Goal: Answer question/provide support: Share knowledge or assist other users

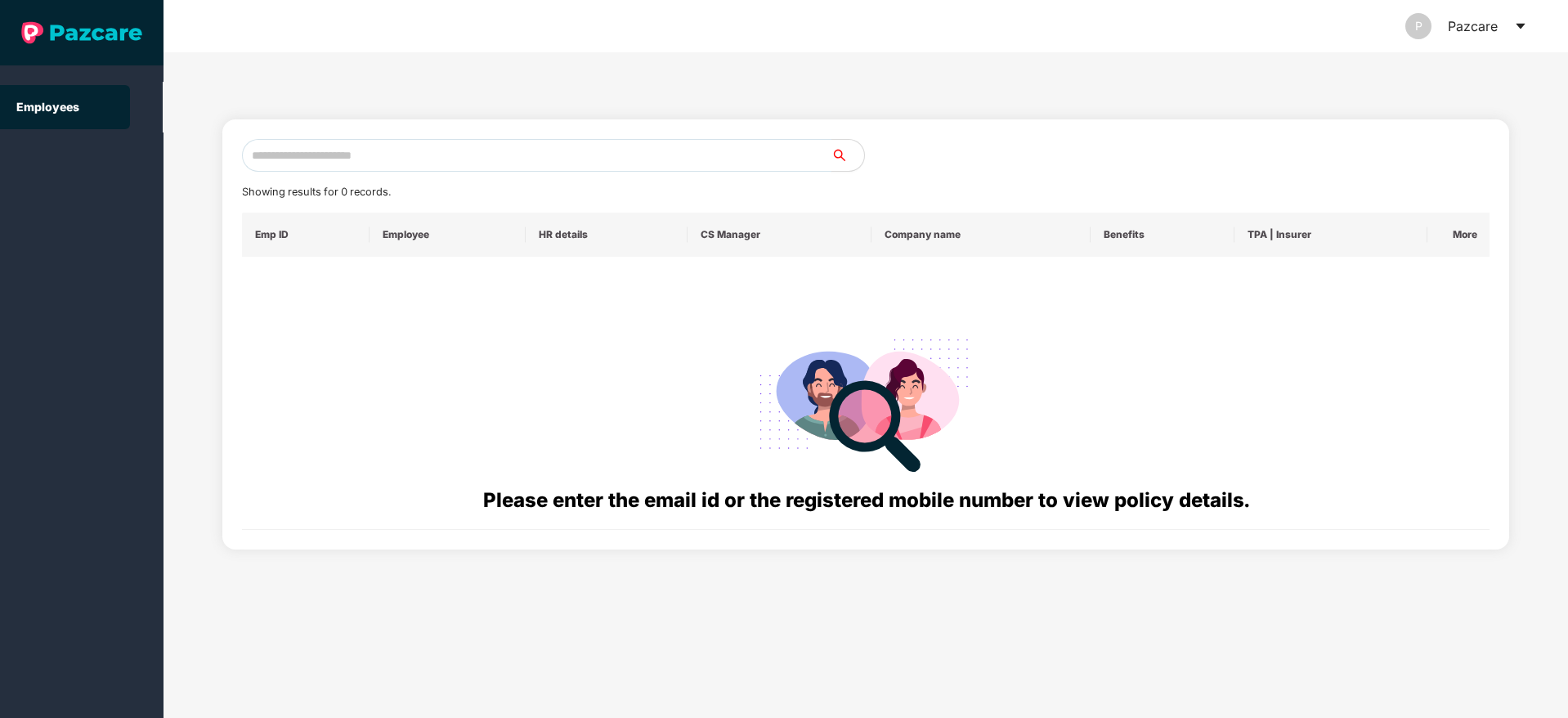
click at [375, 152] on input "text" at bounding box center [537, 156] width 590 height 33
paste input "**********"
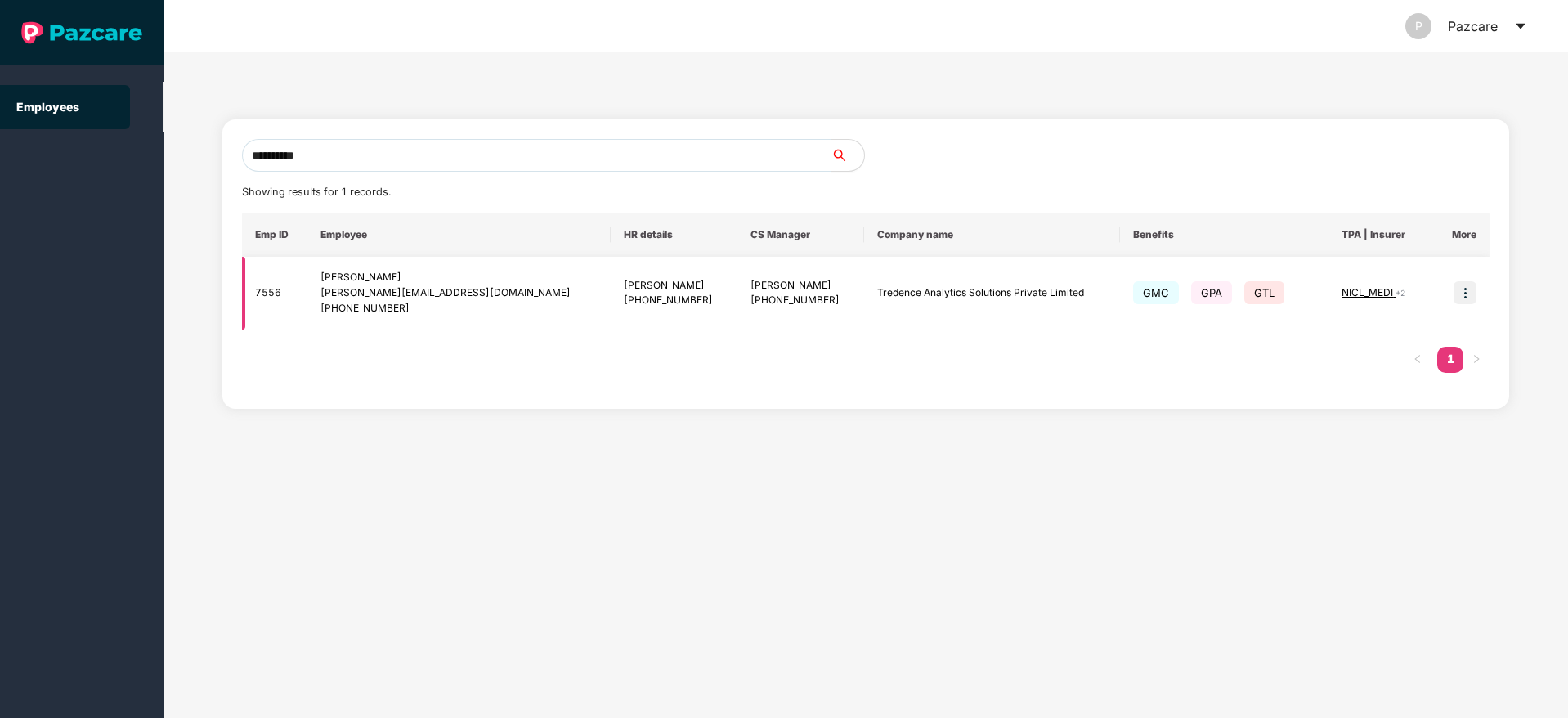
type input "**********"
click at [1477, 299] on img at bounding box center [1465, 293] width 23 height 23
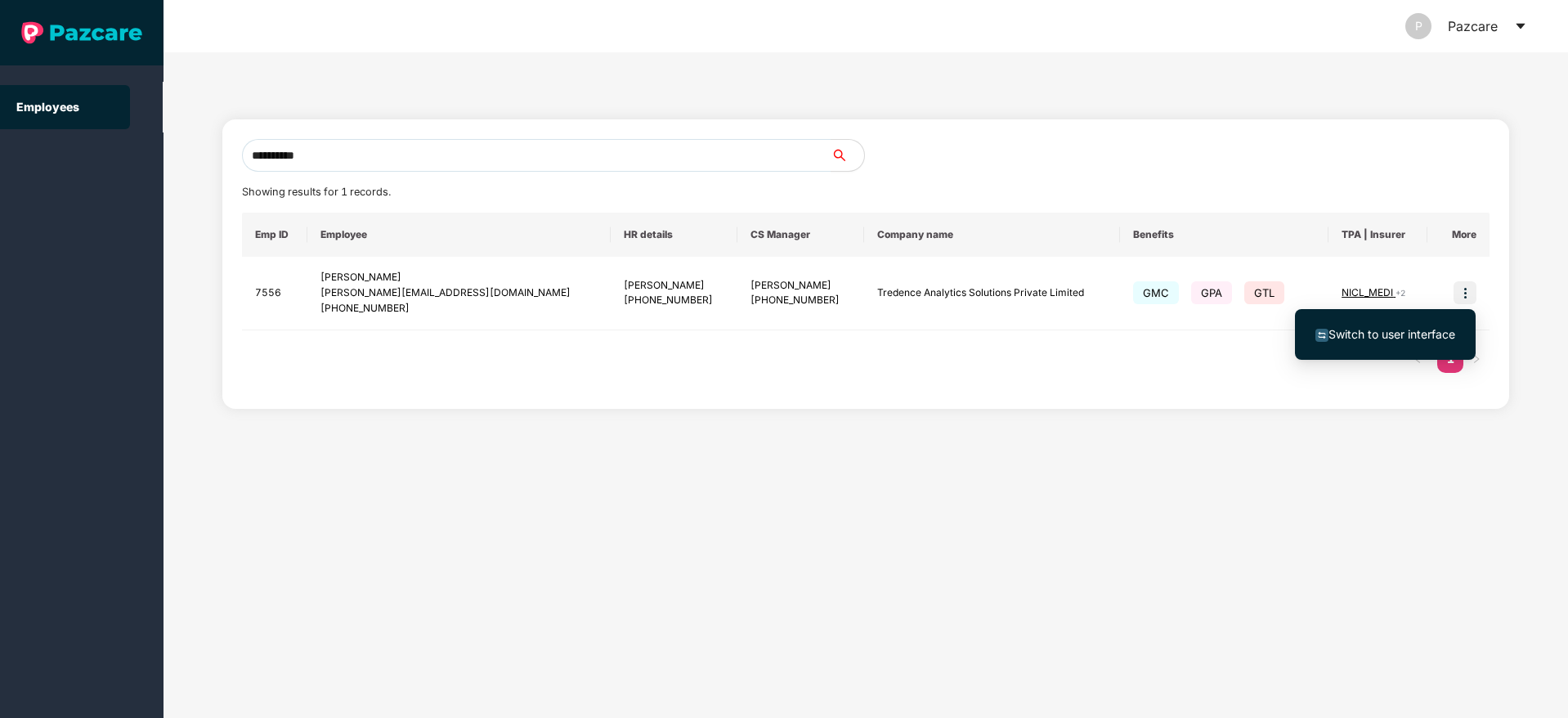
click at [1401, 328] on span "Switch to user interface" at bounding box center [1391, 334] width 126 height 14
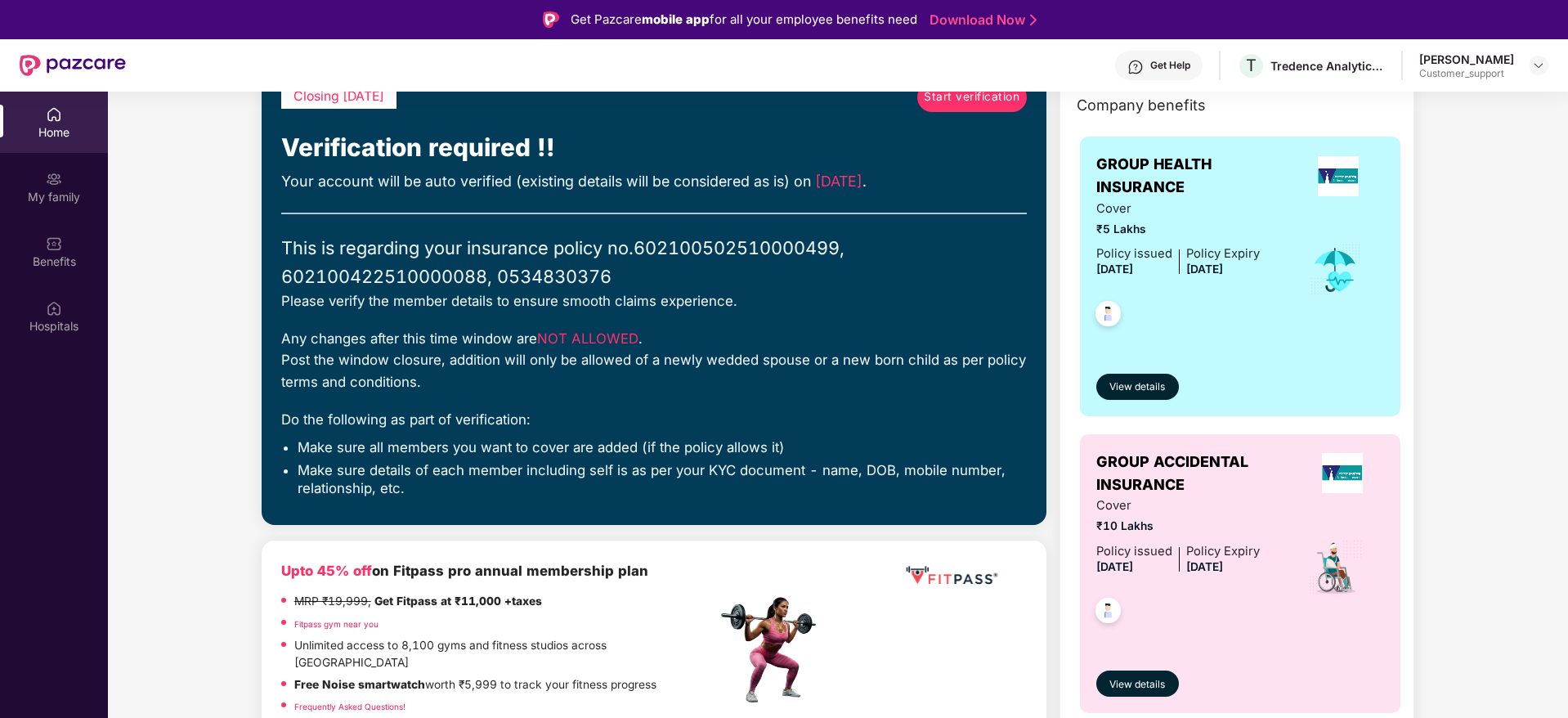
scroll to position [180, 0]
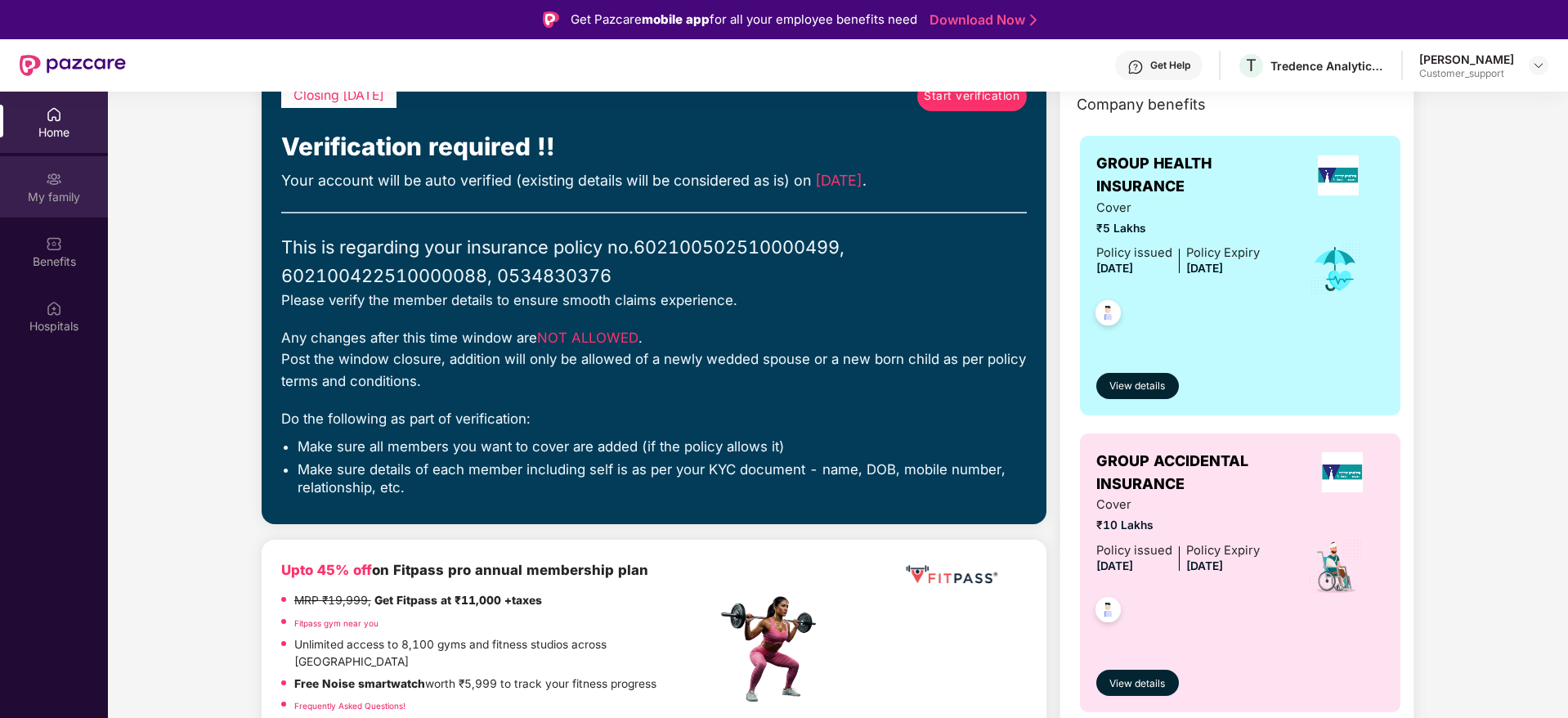
click at [29, 186] on div "My family" at bounding box center [54, 186] width 108 height 61
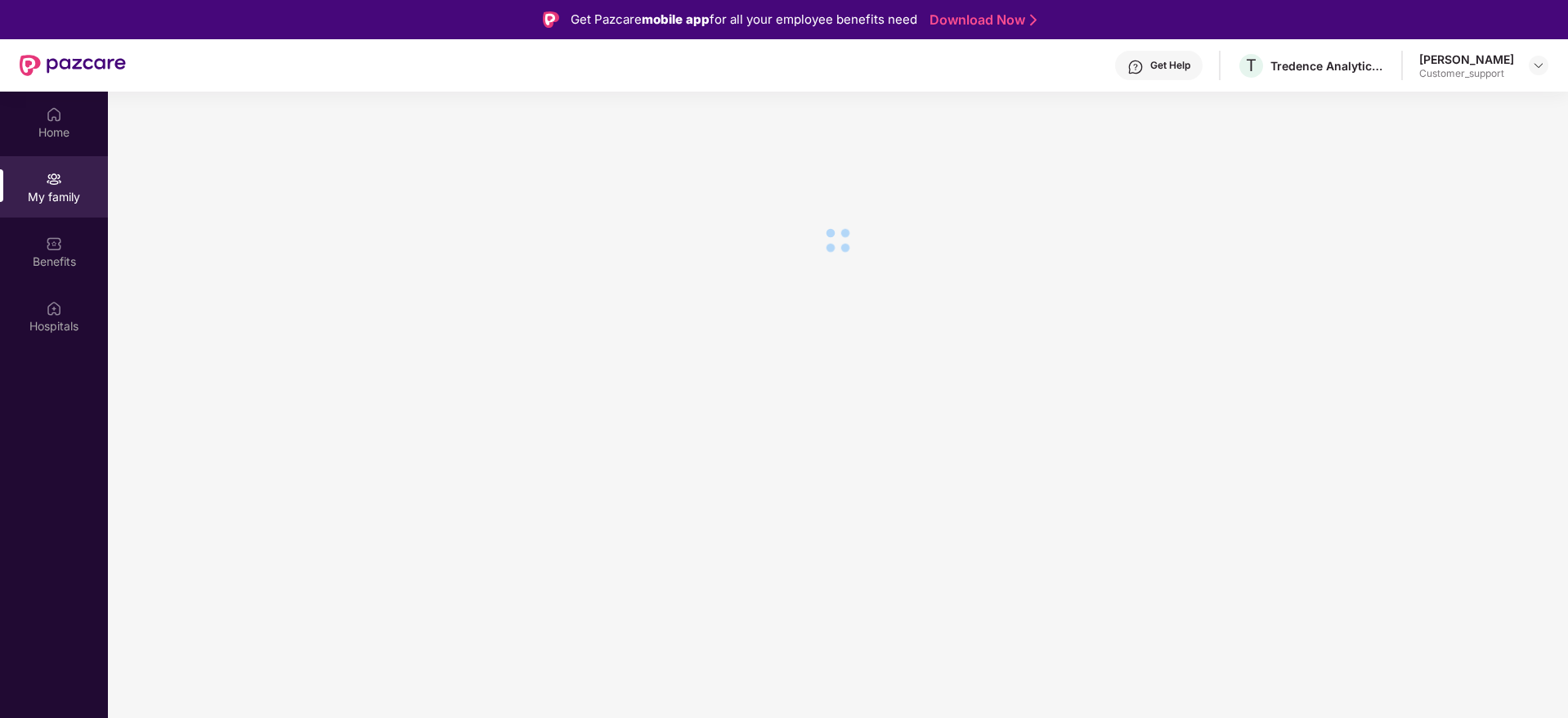
scroll to position [0, 0]
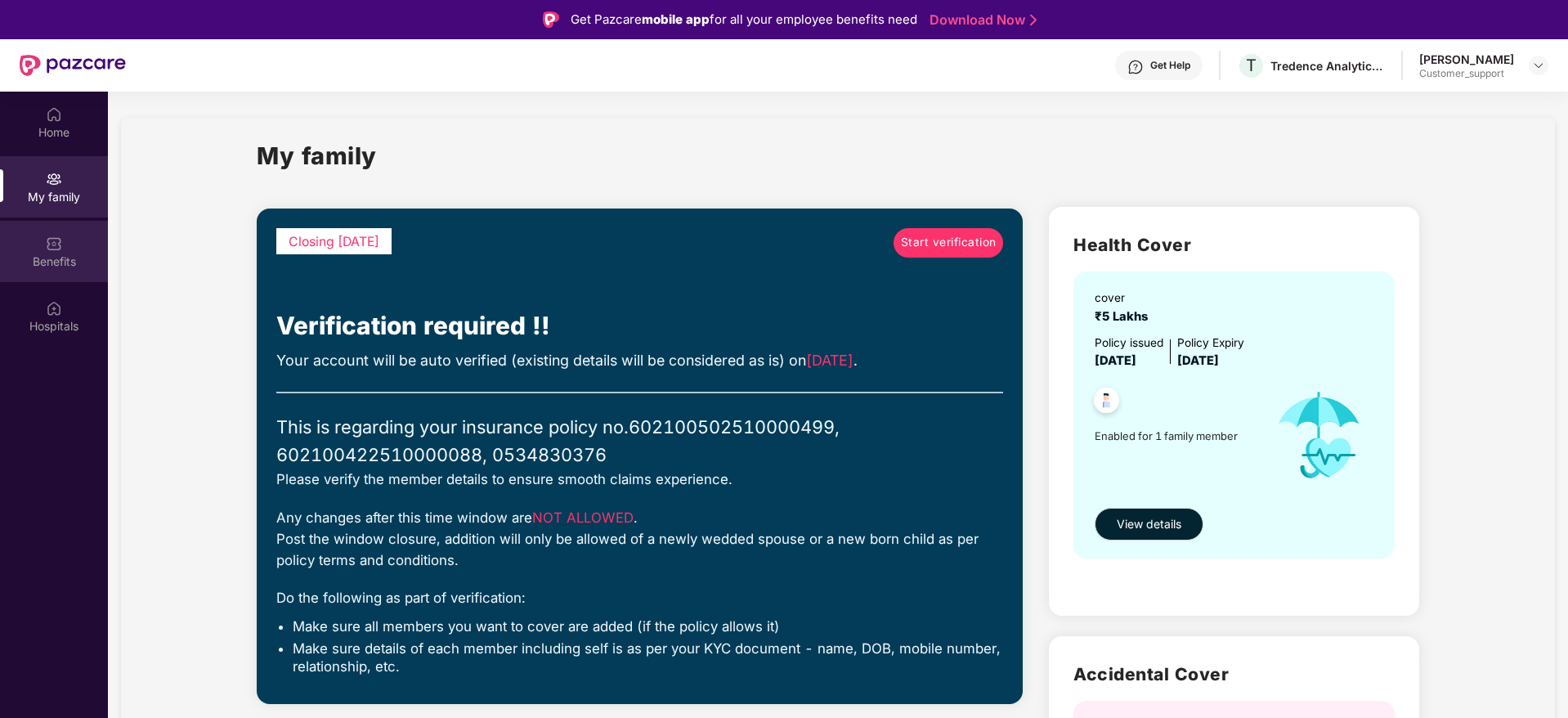
click at [48, 247] on img at bounding box center [54, 243] width 17 height 17
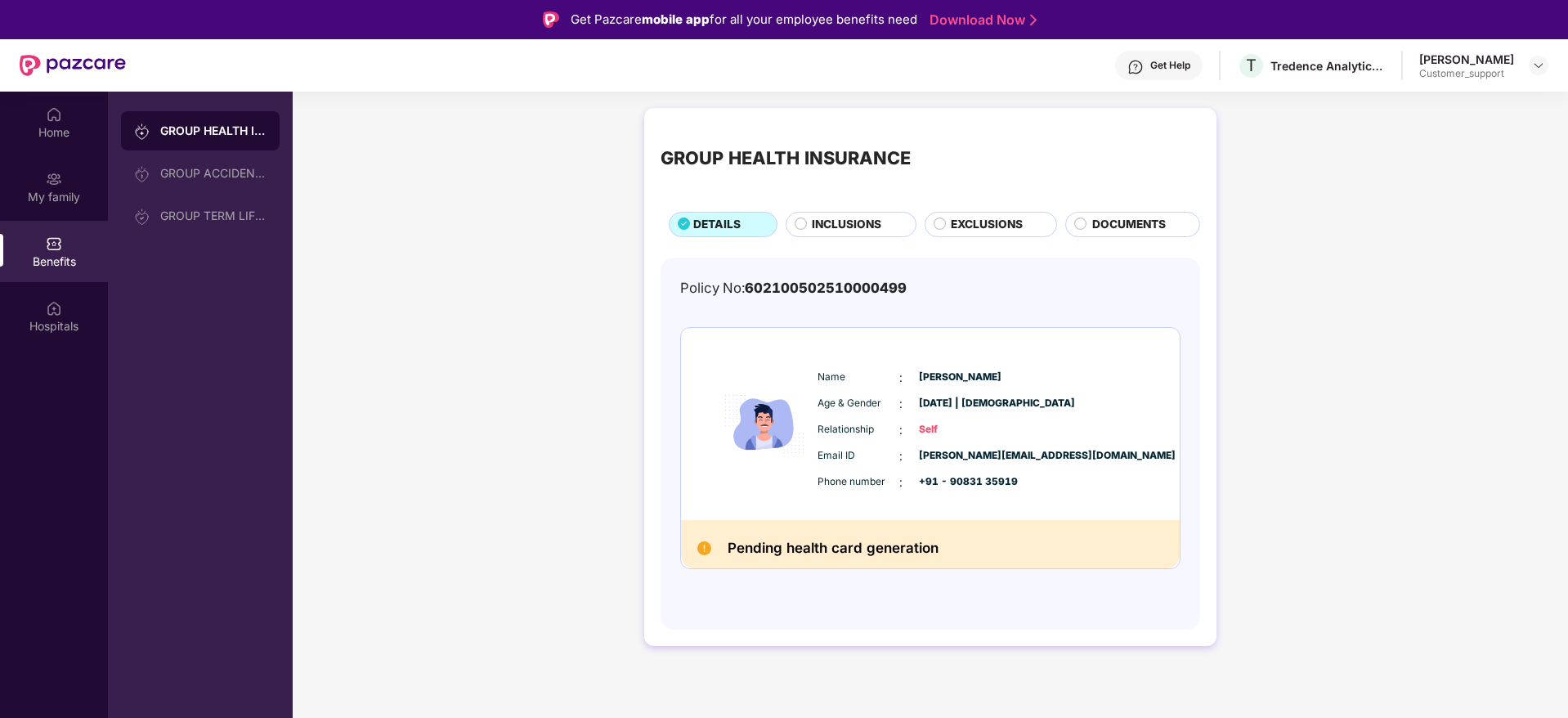
click at [834, 218] on span "INCLUSIONS" at bounding box center [847, 225] width 70 height 18
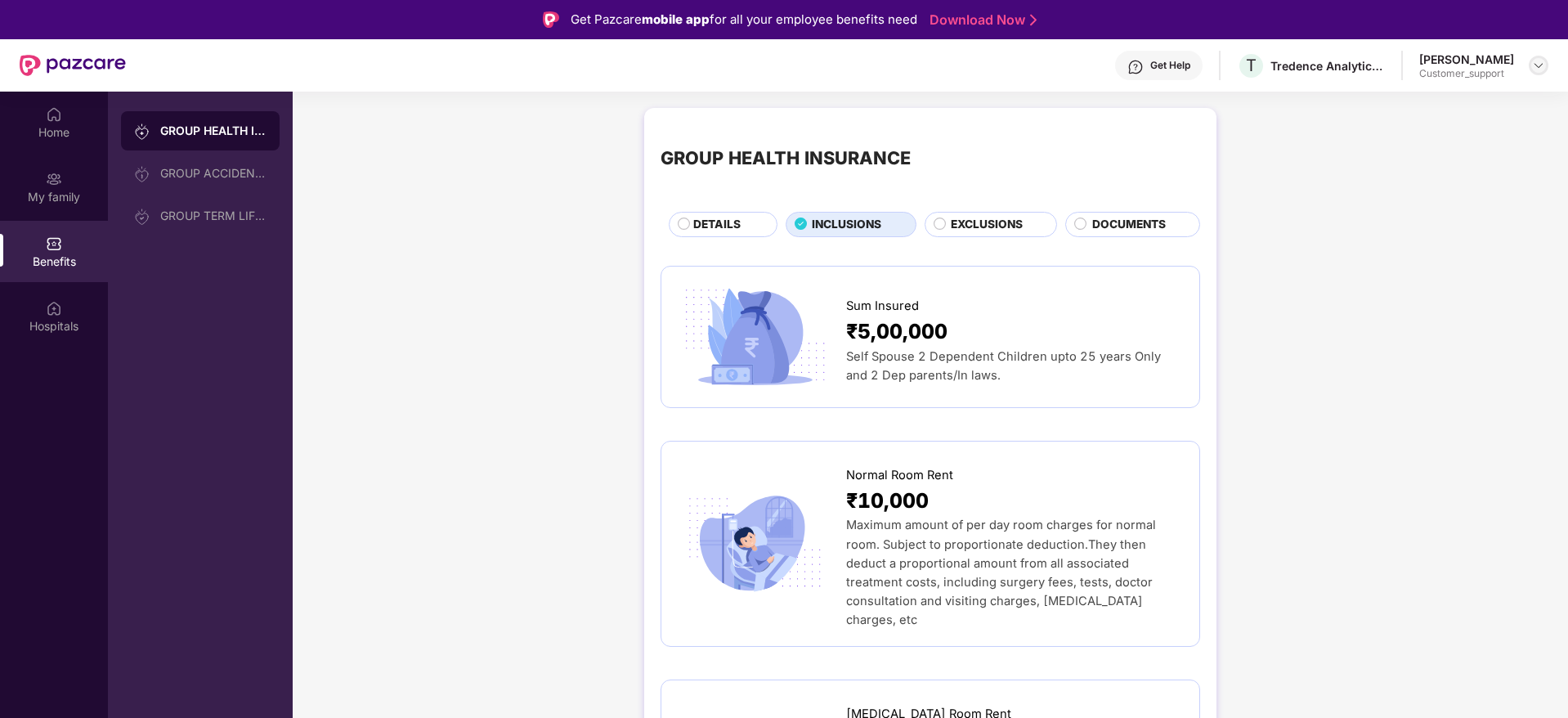
click at [1538, 65] on img at bounding box center [1538, 65] width 13 height 13
click at [1443, 101] on div "Switch to support view" at bounding box center [1462, 104] width 213 height 32
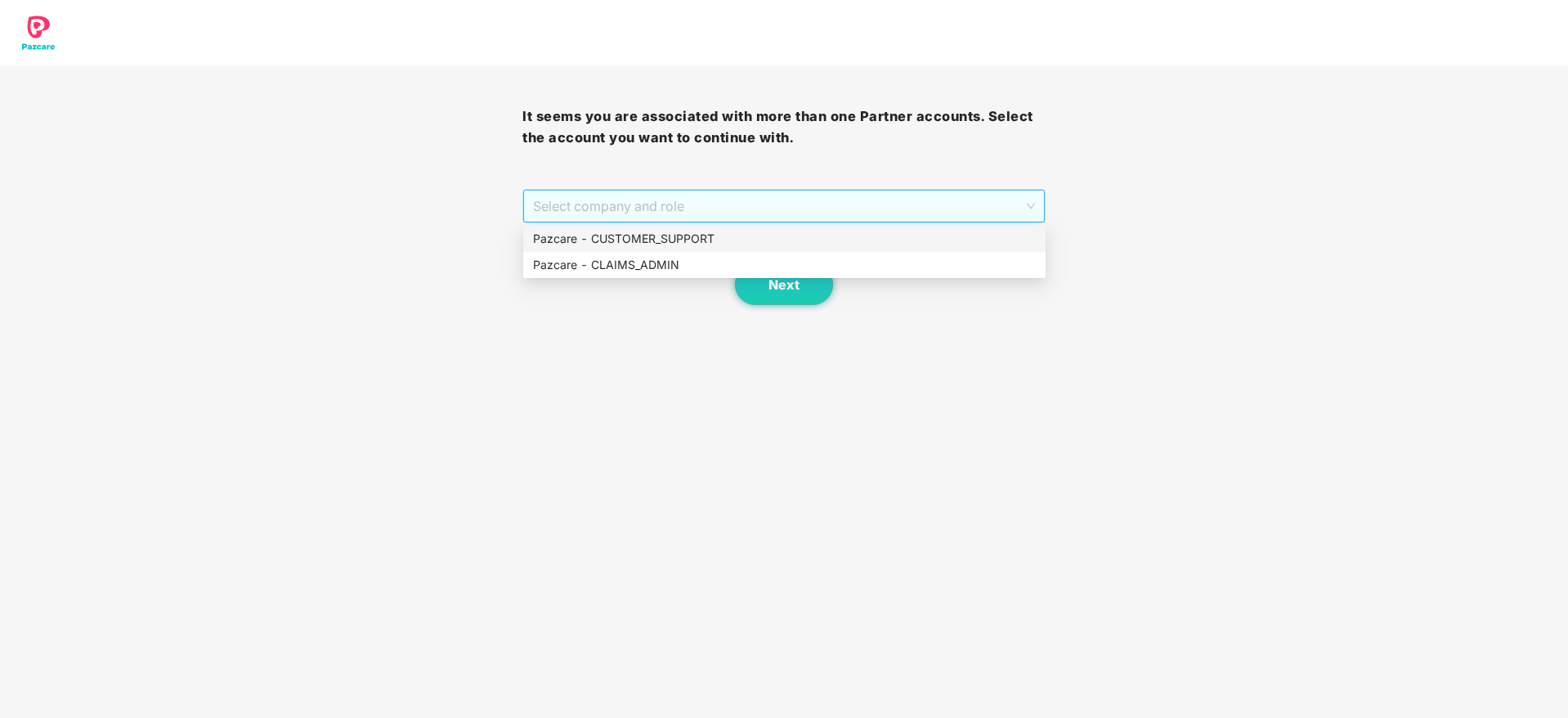
click at [761, 205] on span "Select company and role" at bounding box center [783, 207] width 501 height 31
click at [664, 237] on div "Pazcare - CUSTOMER_SUPPORT" at bounding box center [784, 239] width 503 height 18
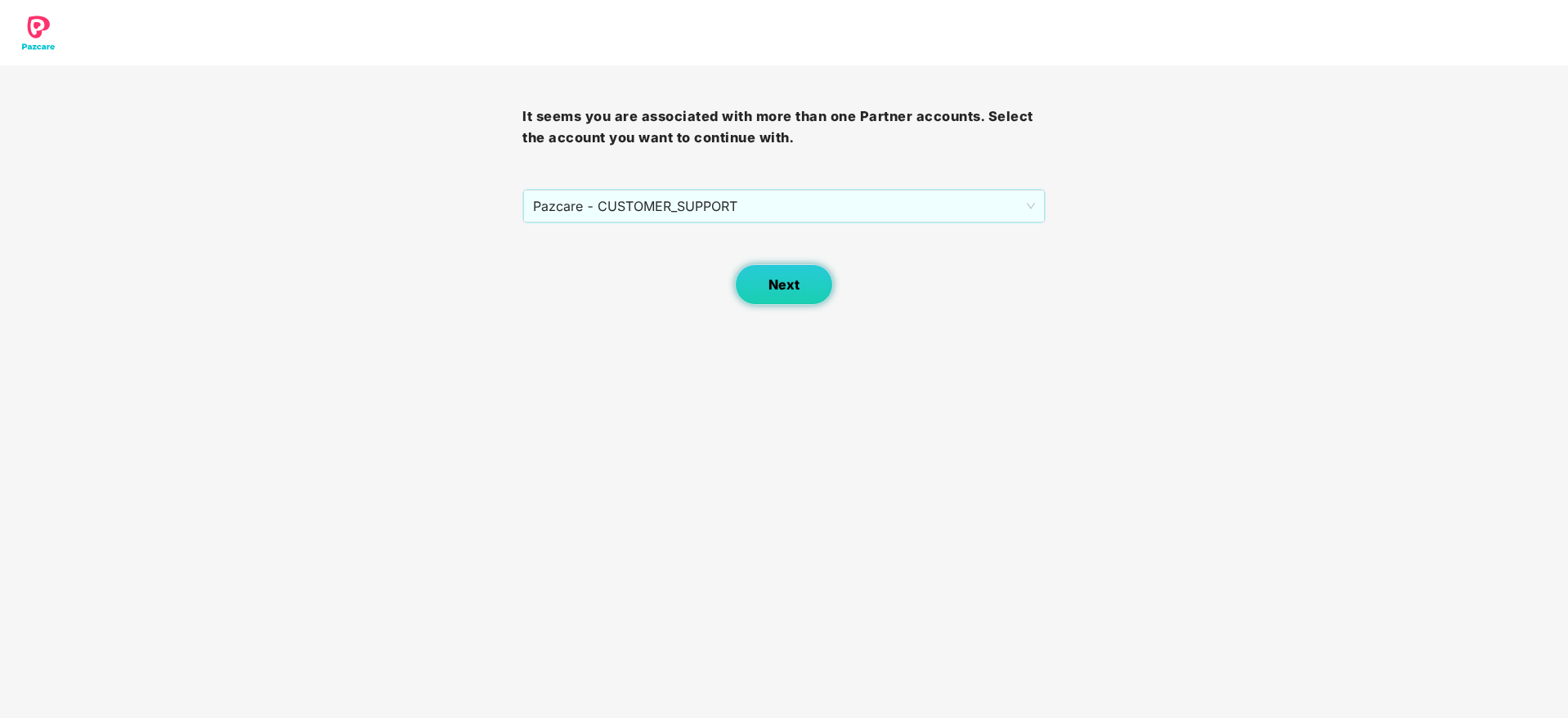
click at [764, 286] on button "Next" at bounding box center [784, 284] width 98 height 41
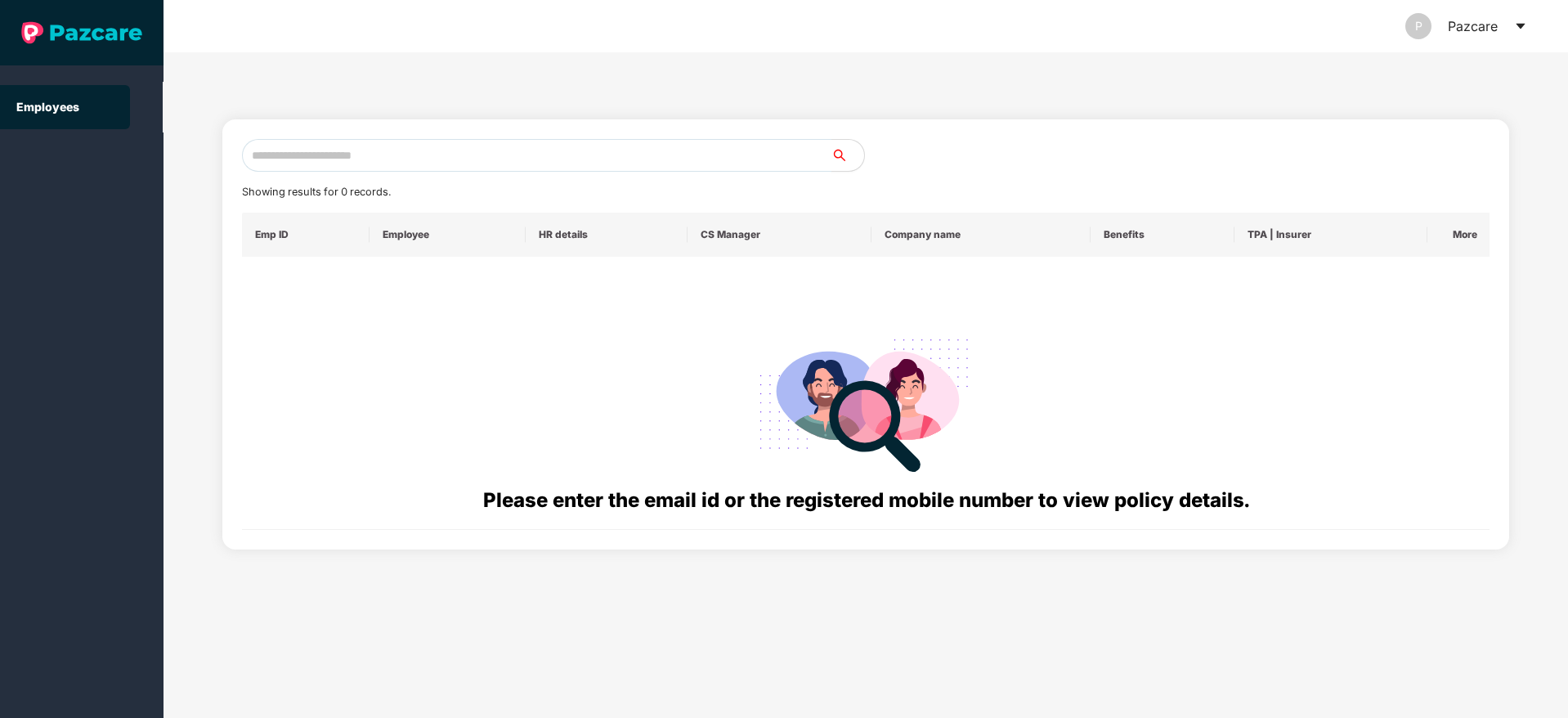
click at [312, 146] on input "text" at bounding box center [537, 156] width 590 height 33
paste input "**********"
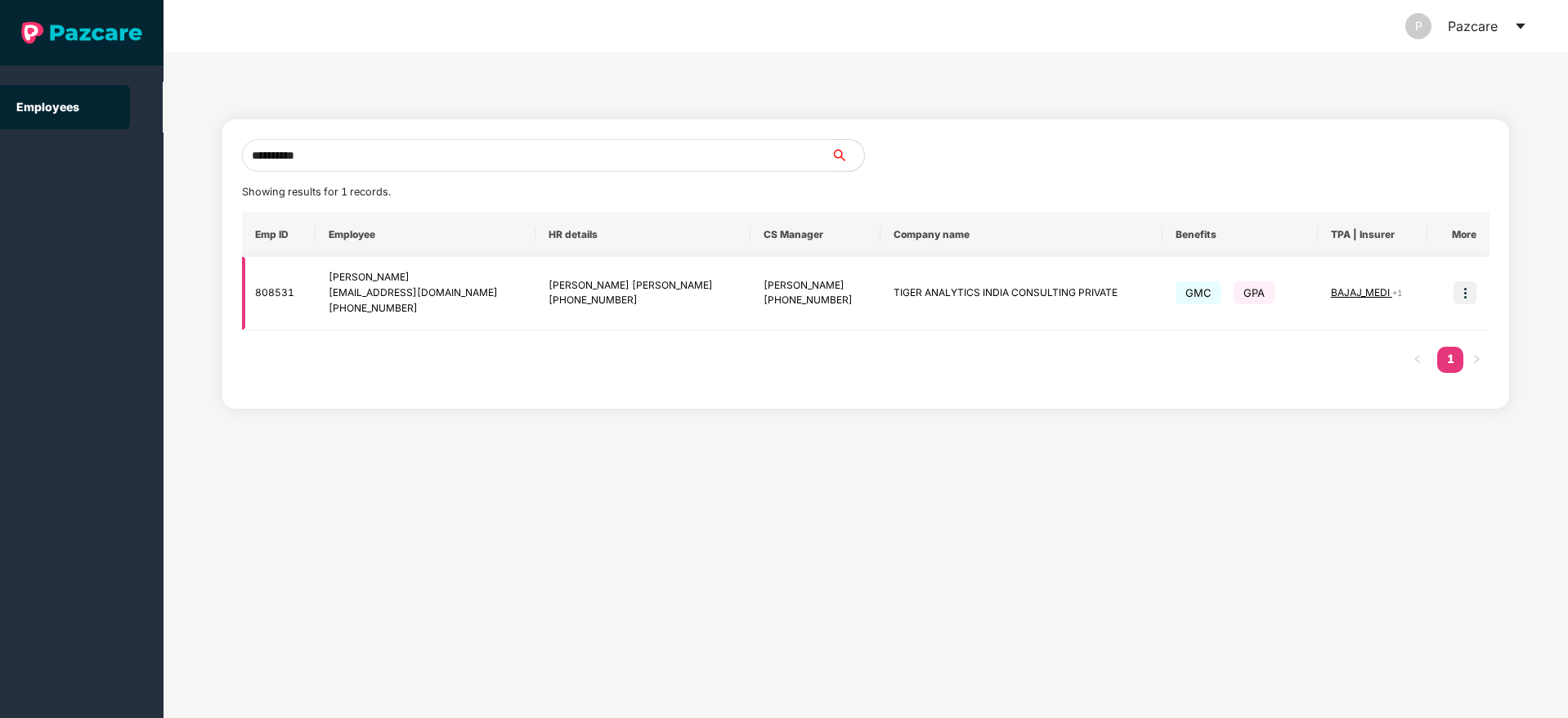
type input "**********"
click at [1477, 302] on img at bounding box center [1465, 293] width 23 height 23
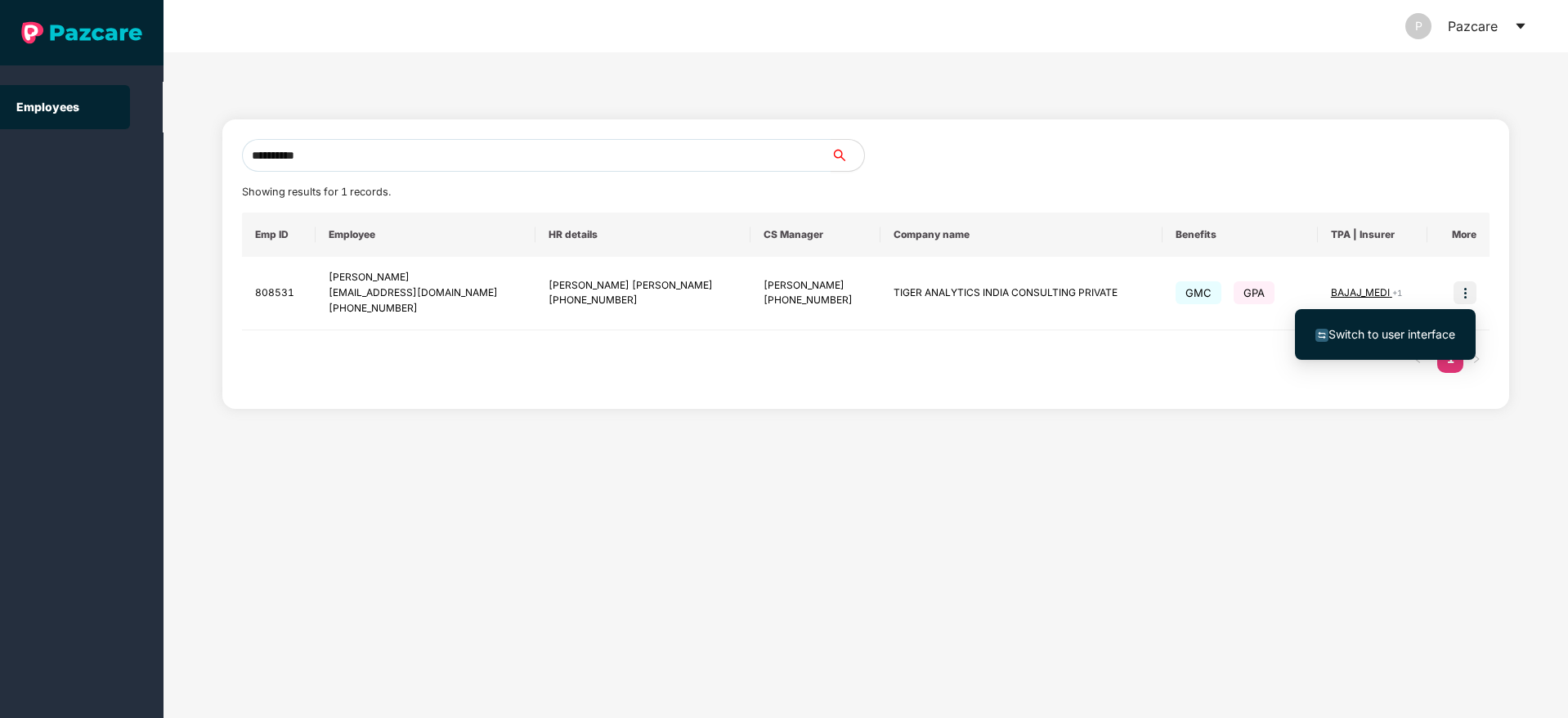
click at [1387, 341] on span "Switch to user interface" at bounding box center [1385, 335] width 139 height 18
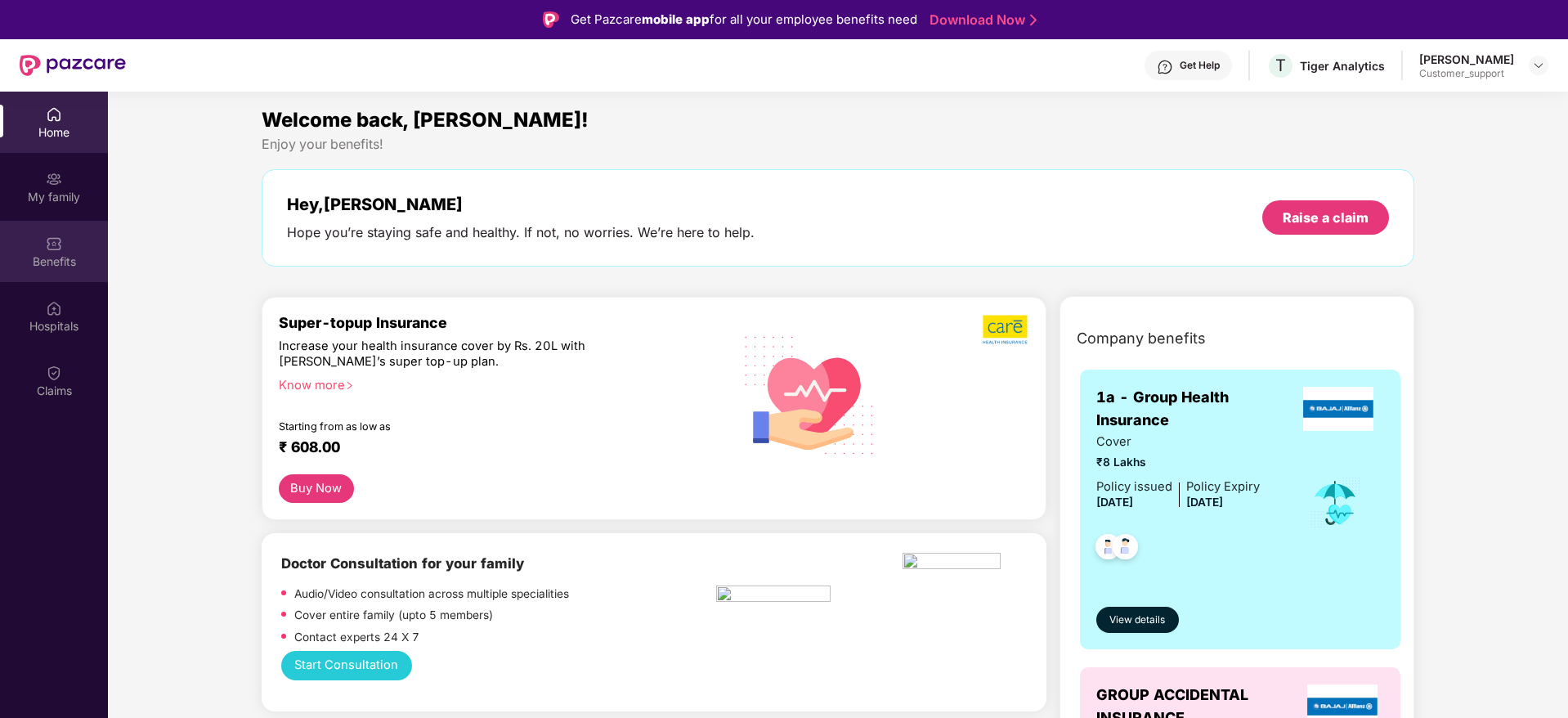
click at [49, 259] on div "Benefits" at bounding box center [54, 261] width 108 height 17
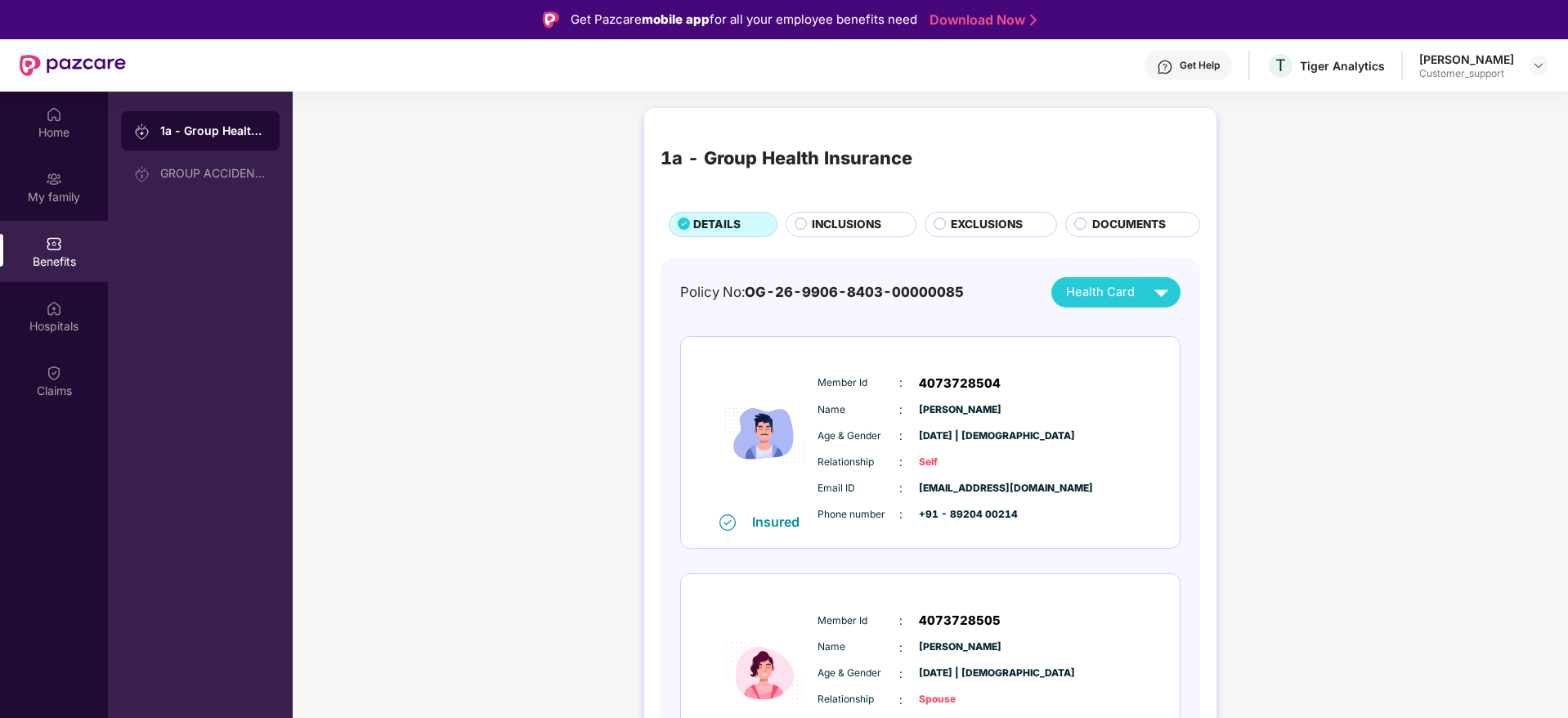
scroll to position [2, 0]
click at [868, 221] on span "INCLUSIONS" at bounding box center [847, 223] width 70 height 18
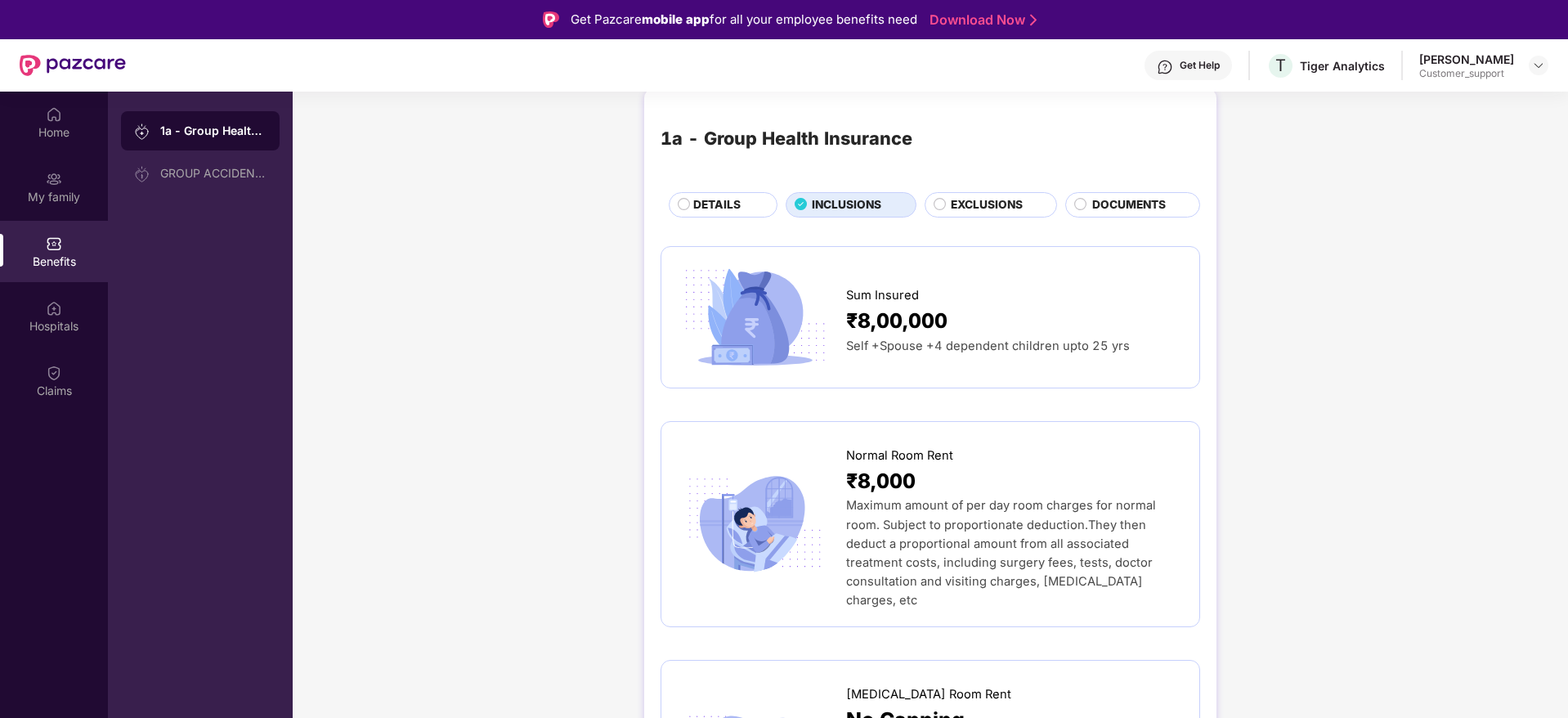
scroll to position [19, 0]
click at [1537, 70] on img at bounding box center [1538, 65] width 13 height 13
click at [1426, 98] on div "Switch to support view" at bounding box center [1462, 104] width 213 height 32
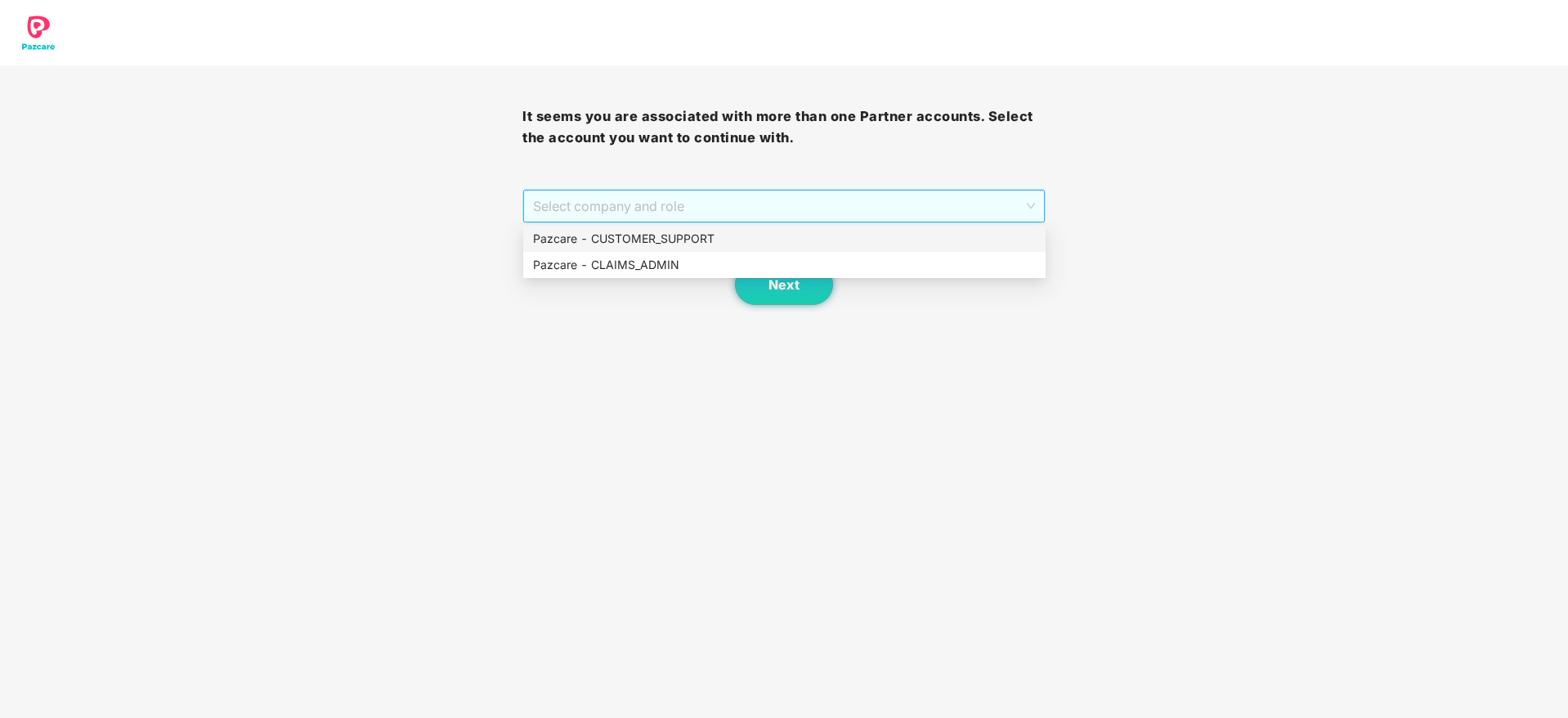
click at [790, 193] on span "Select company and role" at bounding box center [783, 207] width 501 height 31
click at [642, 234] on div "Pazcare - CUSTOMER_SUPPORT" at bounding box center [784, 239] width 503 height 18
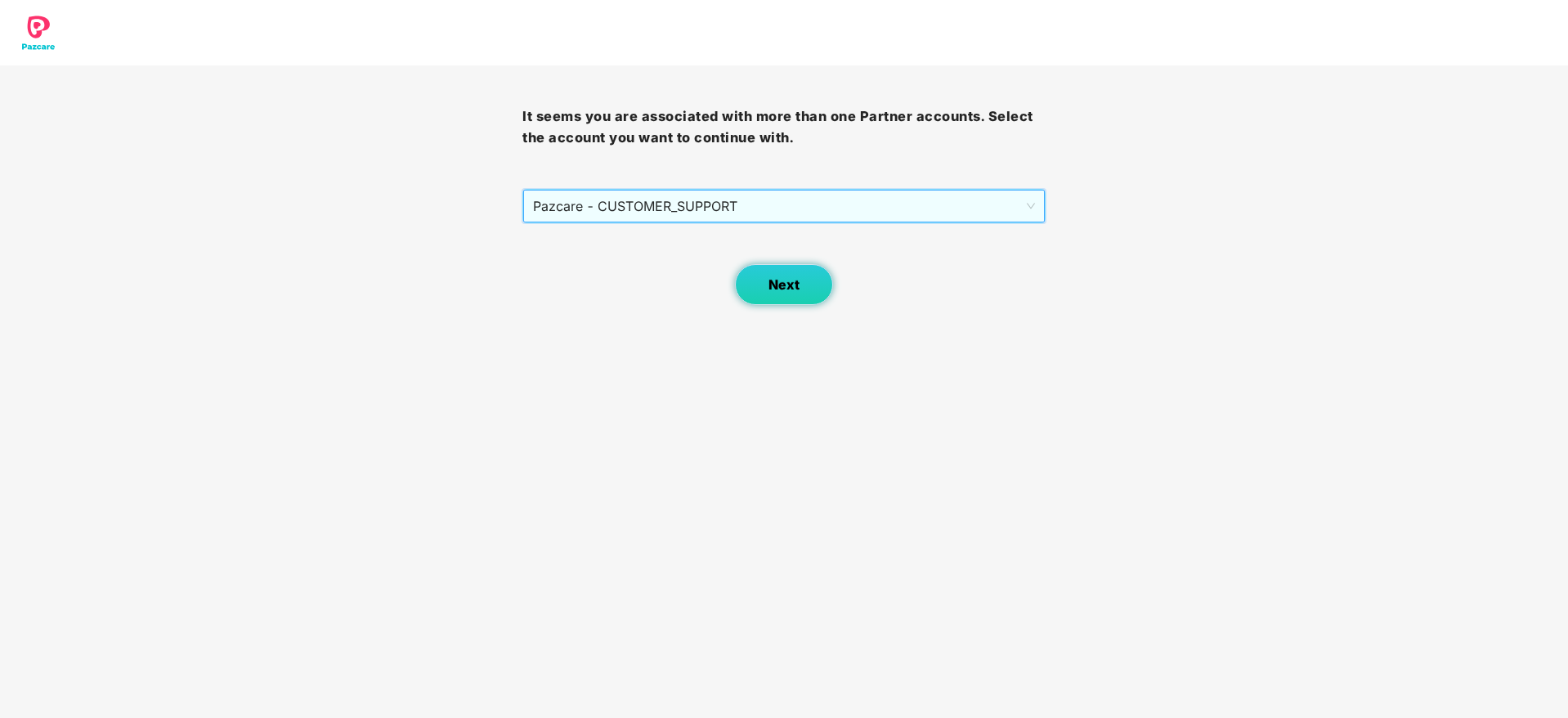
click at [765, 285] on button "Next" at bounding box center [784, 284] width 98 height 41
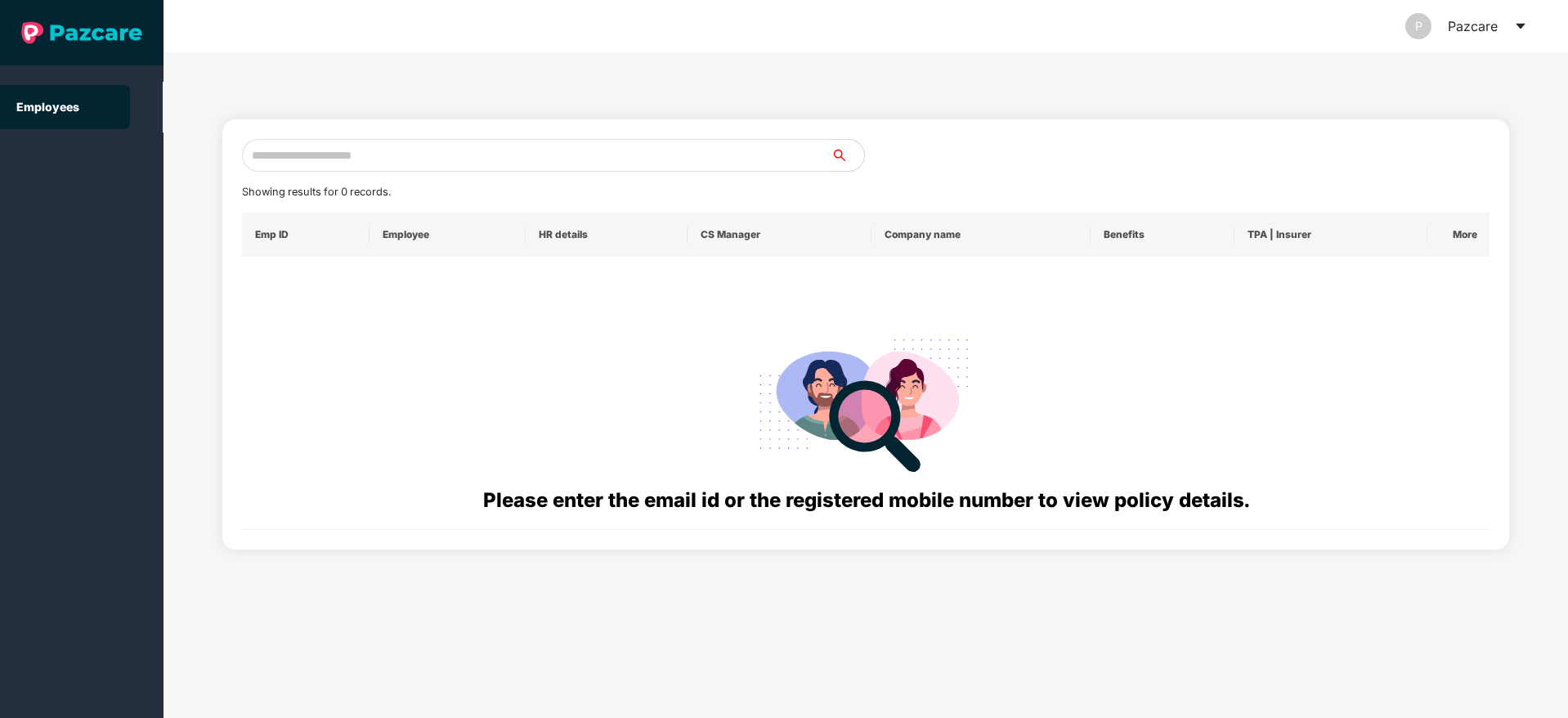
click at [313, 163] on input "text" at bounding box center [537, 156] width 590 height 33
paste input "**********"
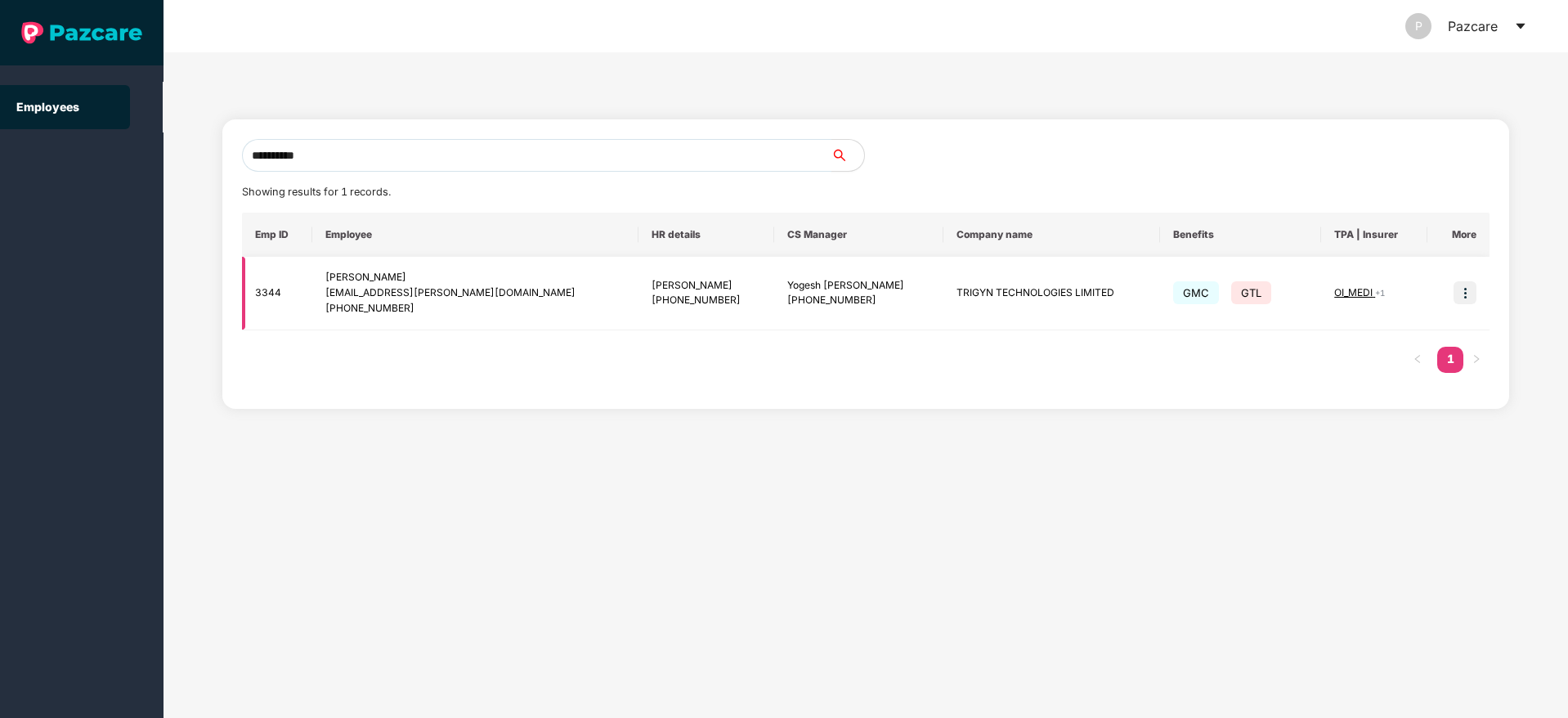
type input "**********"
click at [1464, 287] on img at bounding box center [1465, 293] width 23 height 23
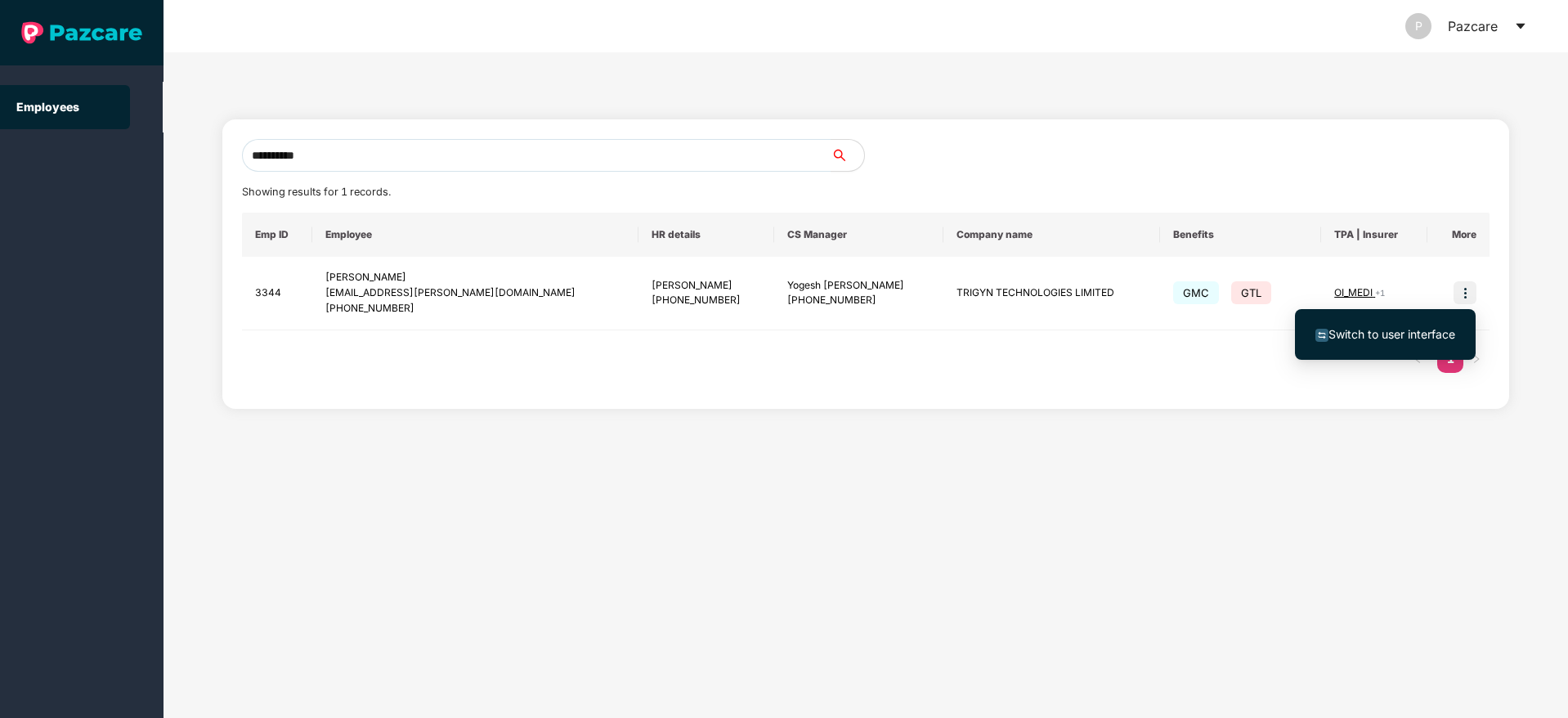
click at [1393, 330] on span "Switch to user interface" at bounding box center [1391, 334] width 126 height 14
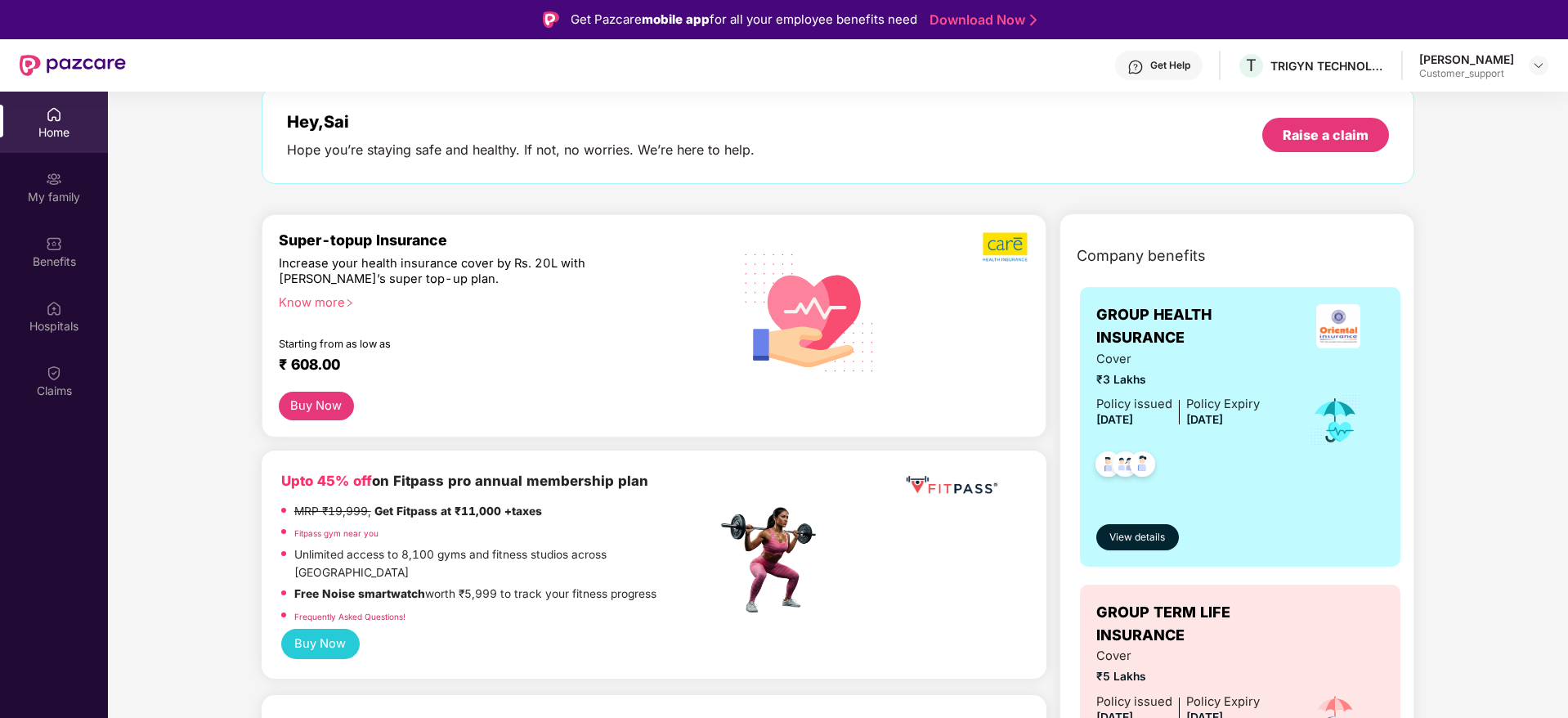
scroll to position [0, 0]
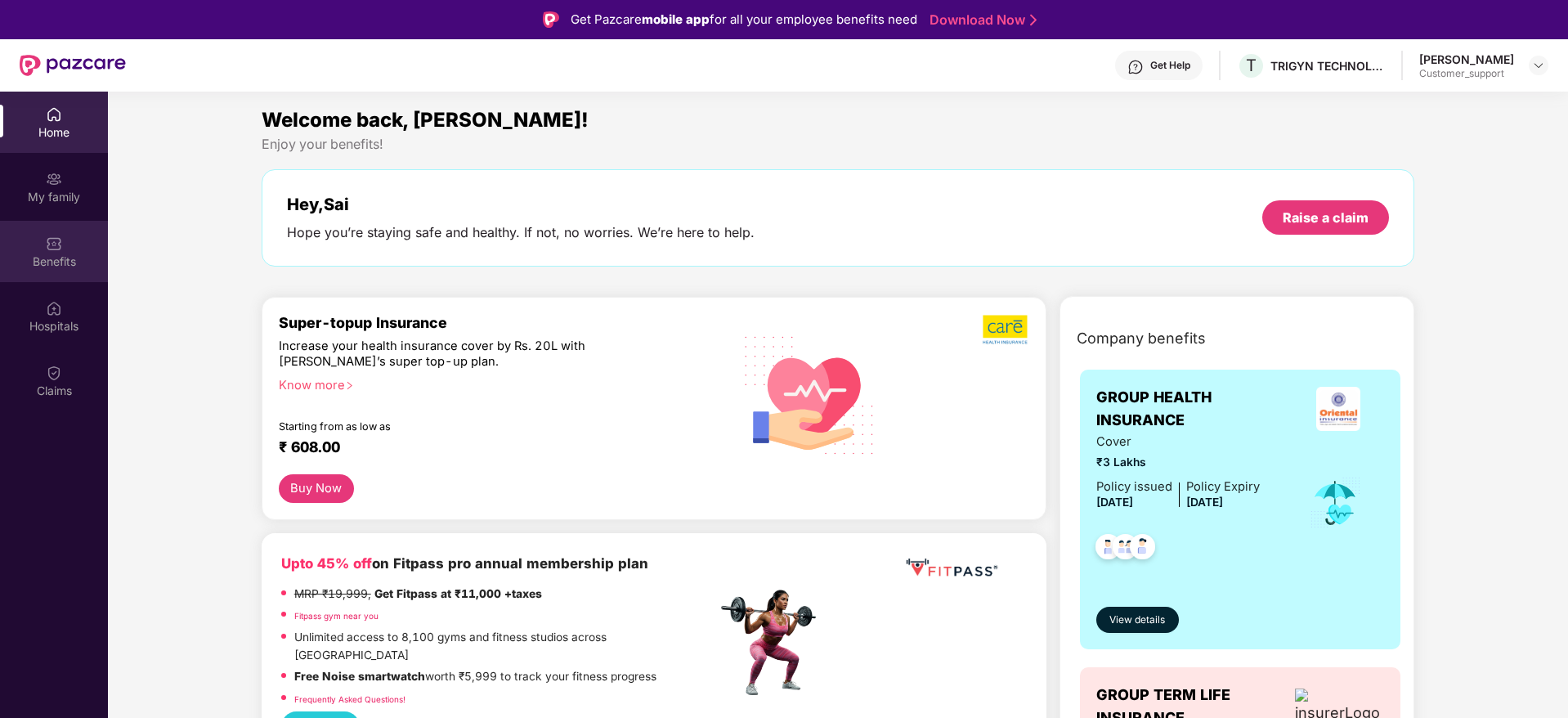
click at [60, 250] on img at bounding box center [54, 243] width 17 height 17
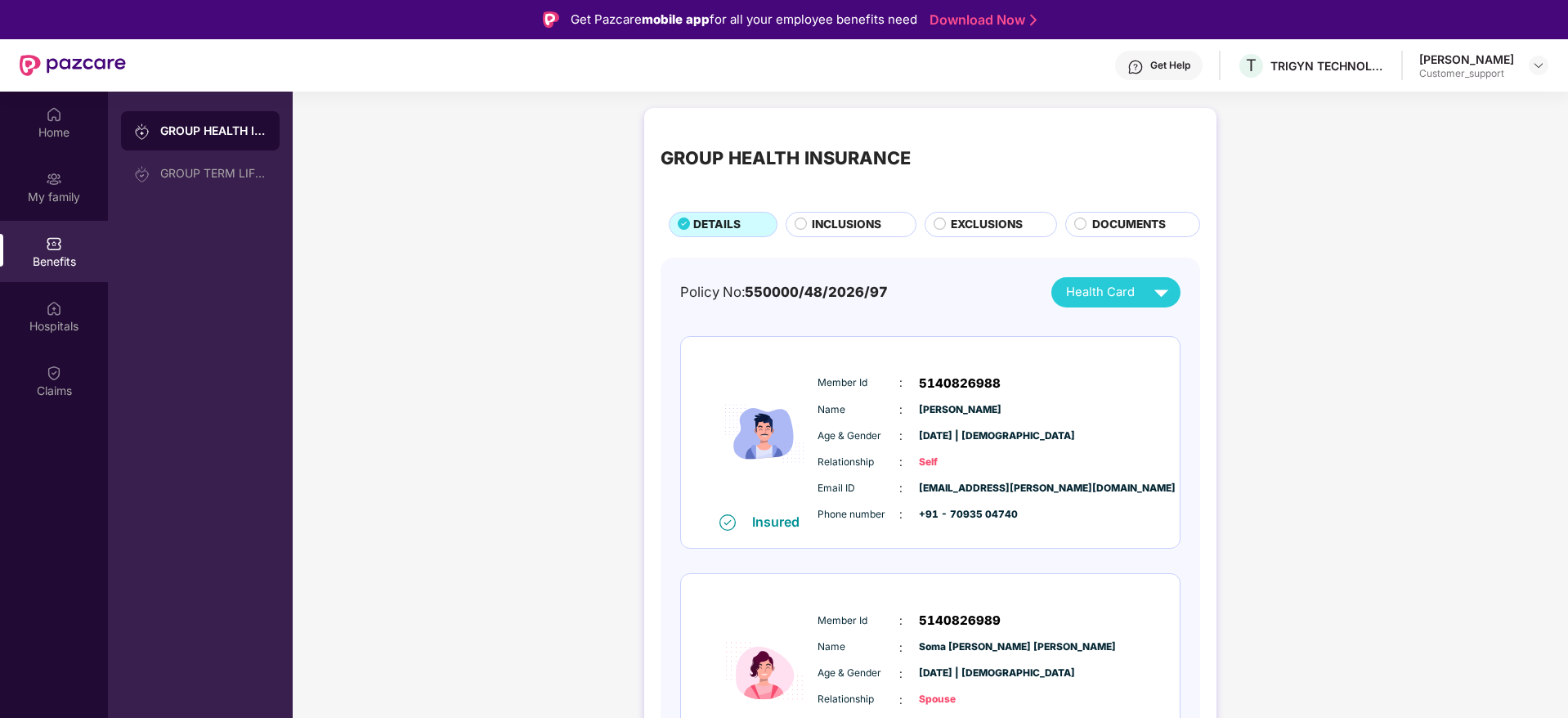
click at [1143, 69] on img at bounding box center [1135, 67] width 17 height 17
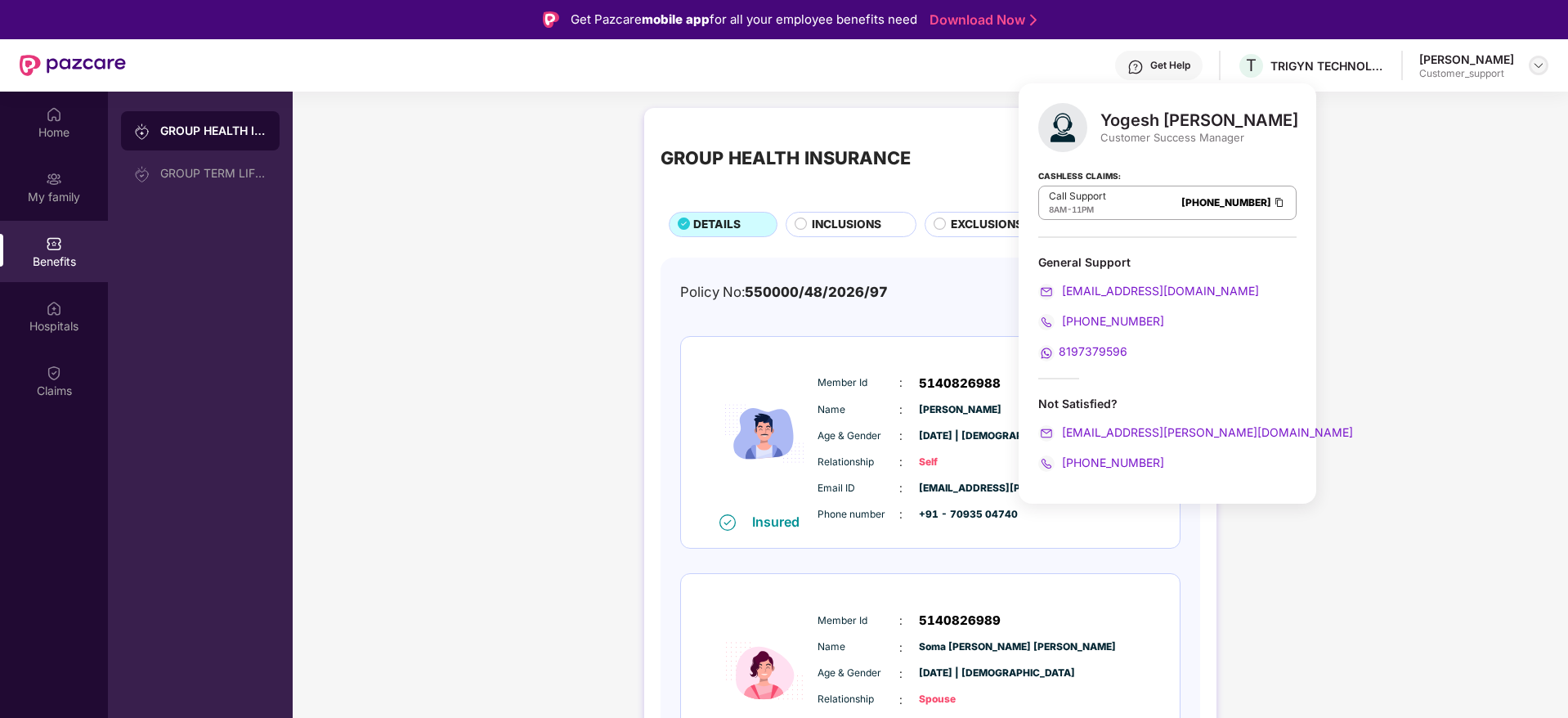
click at [1533, 65] on img at bounding box center [1538, 65] width 13 height 13
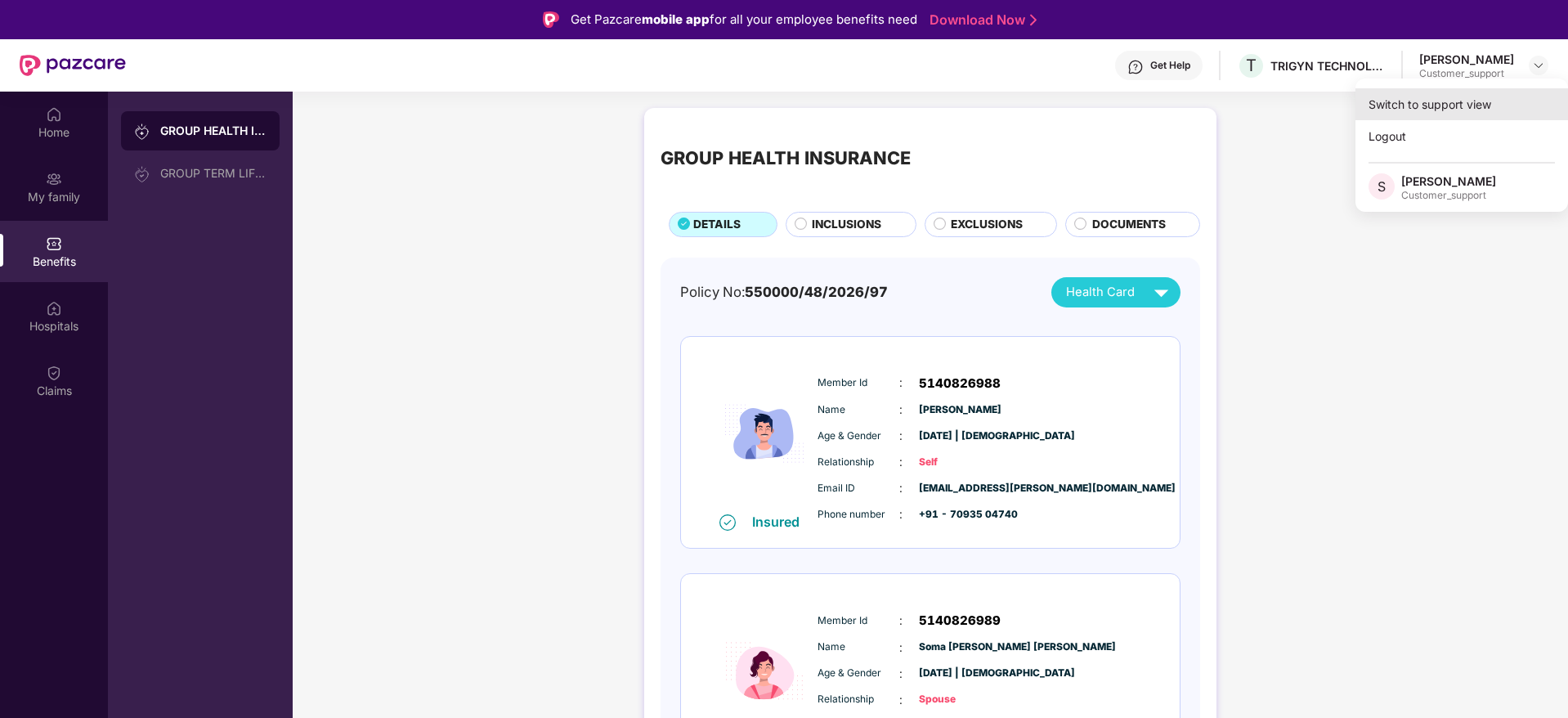
click at [1423, 97] on div "Switch to support view" at bounding box center [1462, 104] width 213 height 32
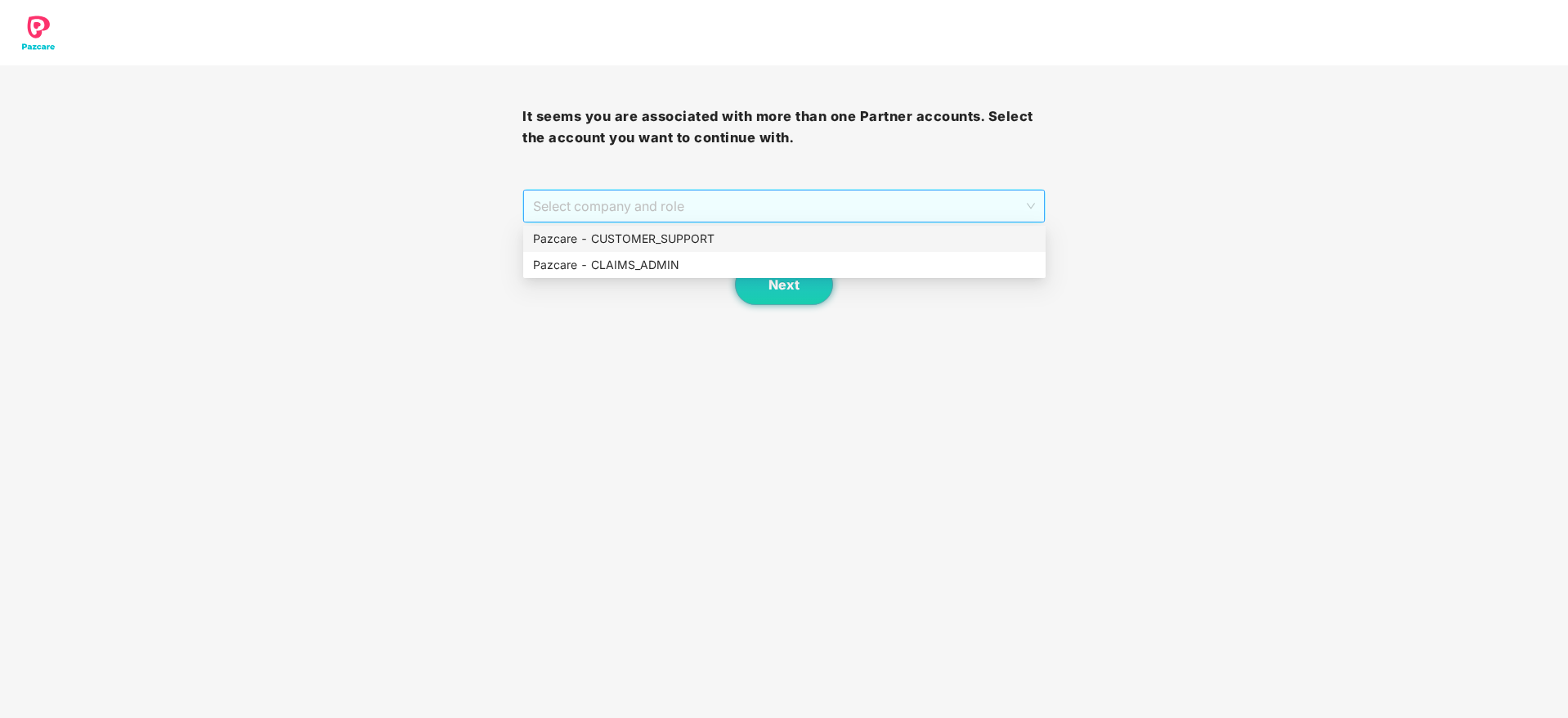
click at [774, 213] on span "Select company and role" at bounding box center [783, 207] width 501 height 31
click at [660, 238] on div "Pazcare - CUSTOMER_SUPPORT" at bounding box center [784, 239] width 503 height 18
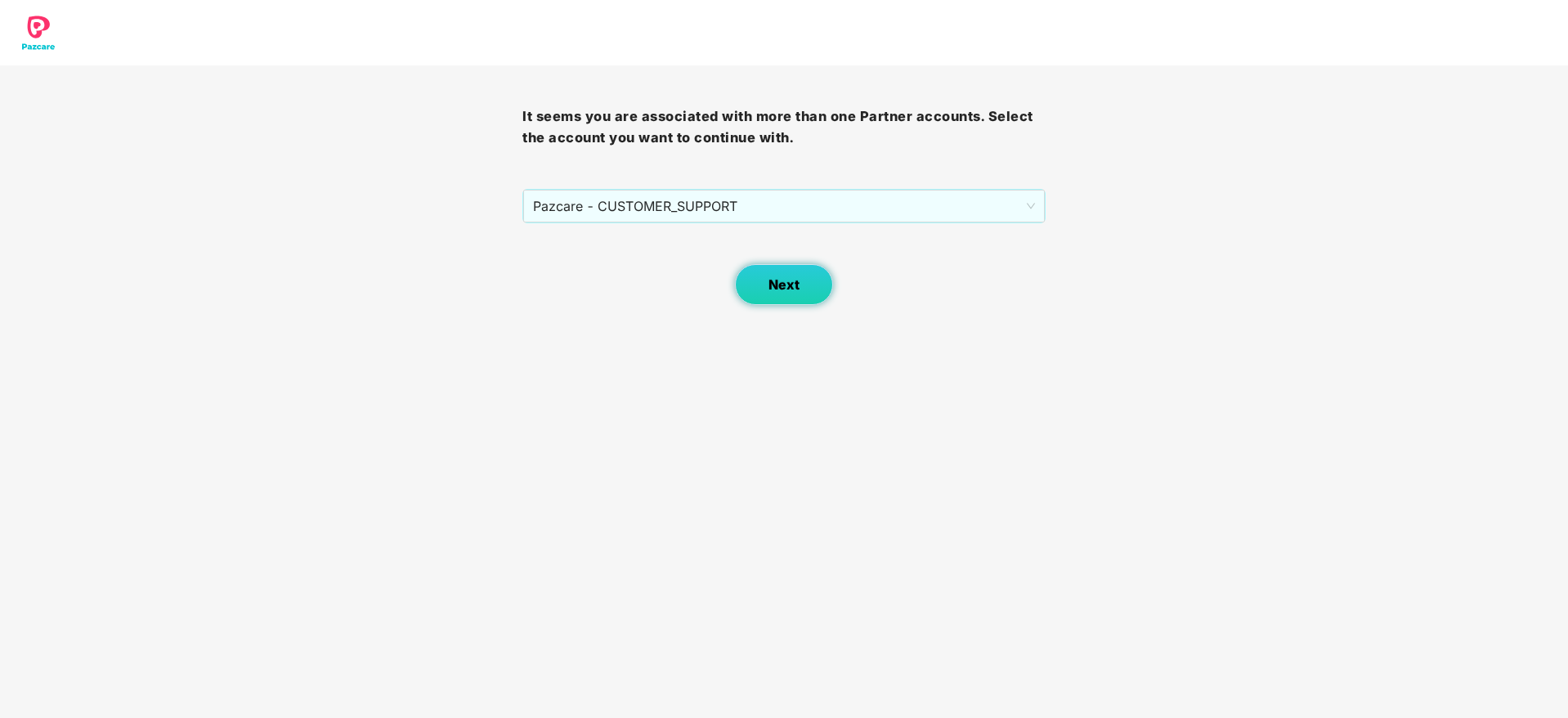
click at [797, 290] on span "Next" at bounding box center [784, 285] width 31 height 16
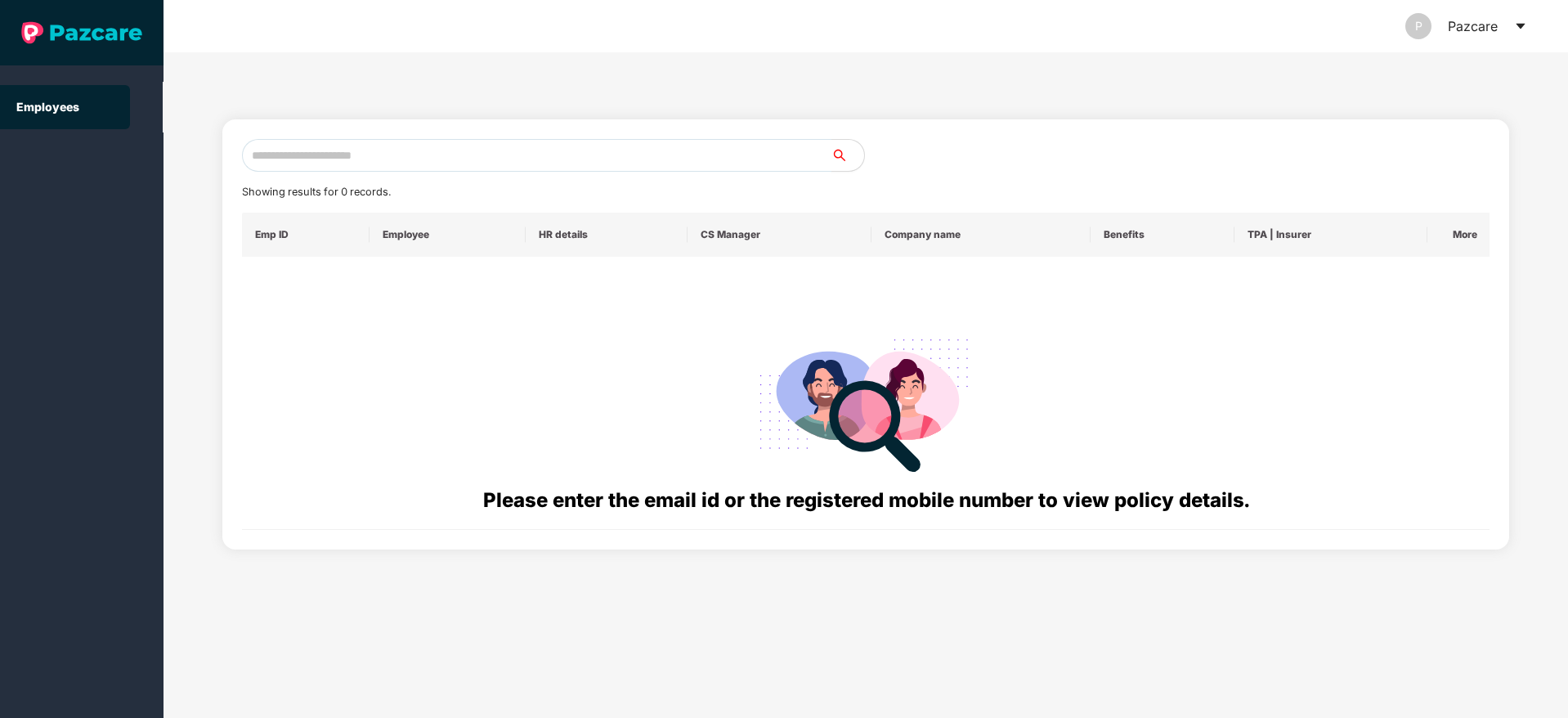
click at [389, 146] on input "text" at bounding box center [537, 156] width 590 height 33
paste input "**********"
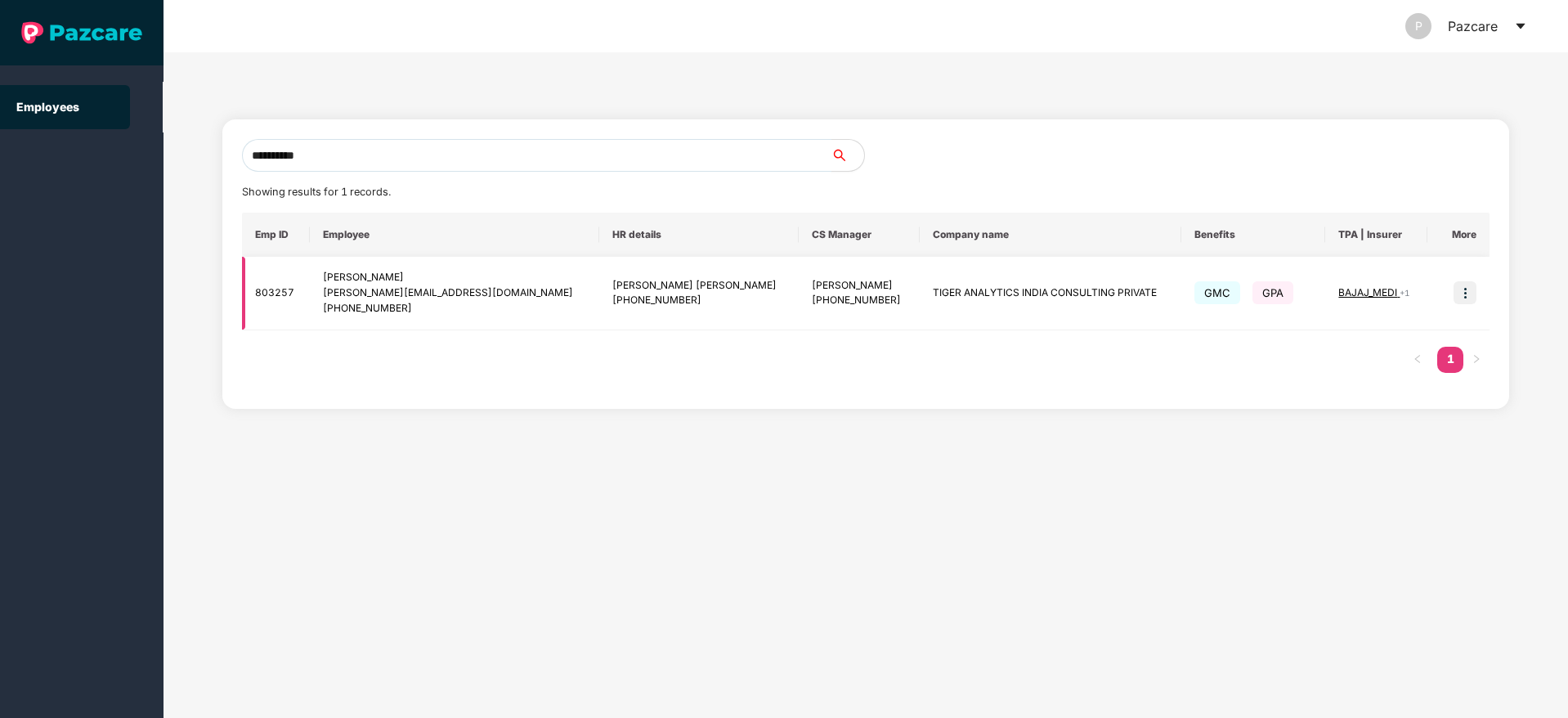
type input "**********"
click at [1473, 292] on img at bounding box center [1465, 293] width 23 height 23
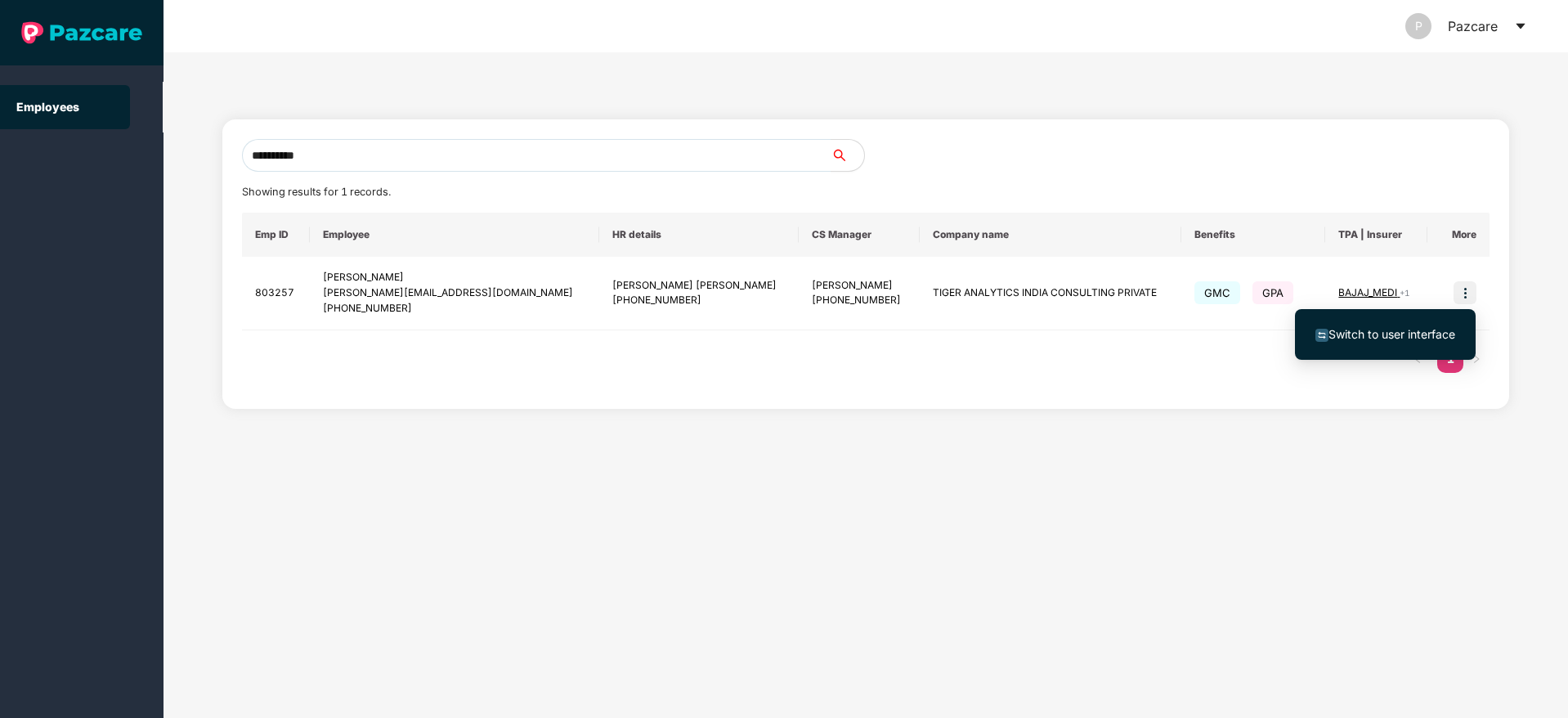
click at [1369, 323] on li "Switch to user interface" at bounding box center [1385, 334] width 180 height 34
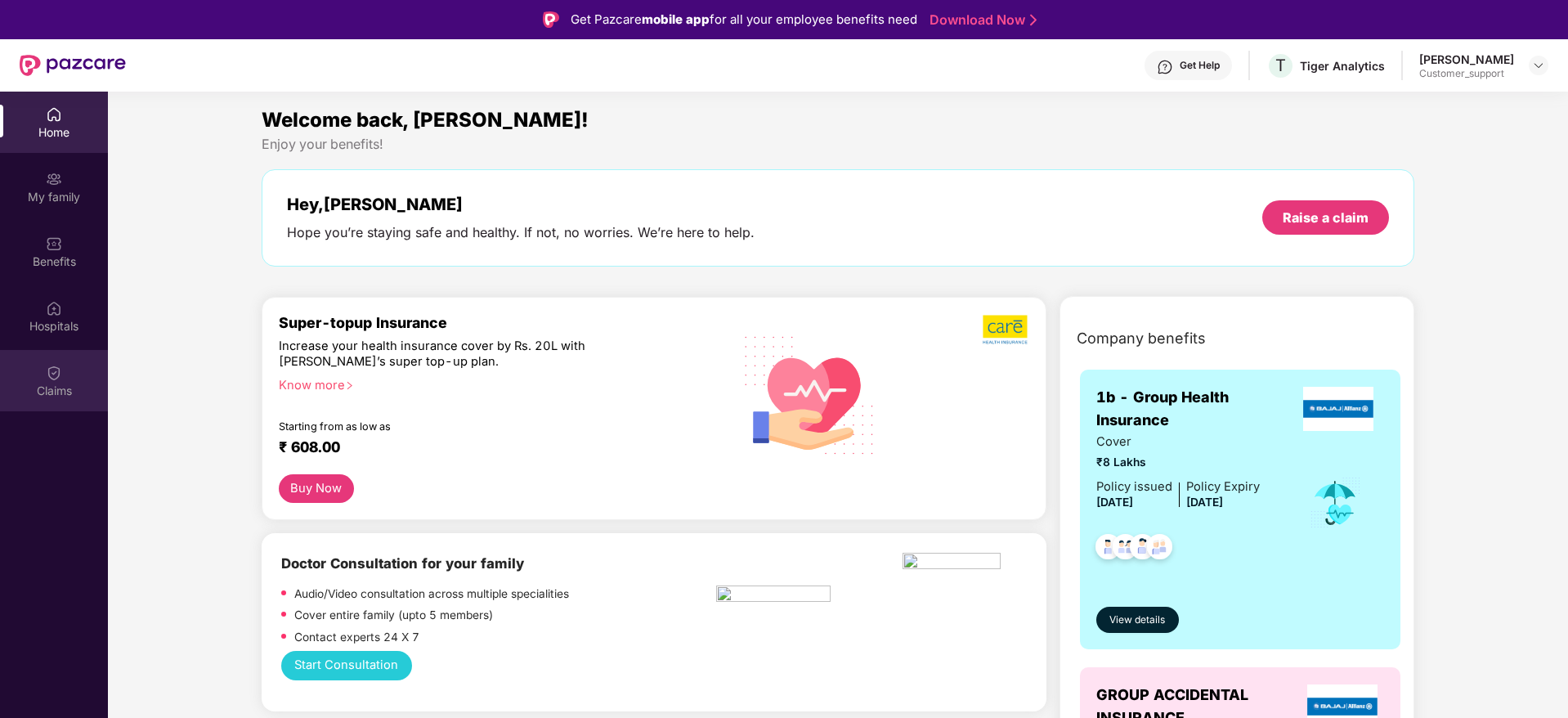
click at [46, 376] on img at bounding box center [54, 373] width 17 height 17
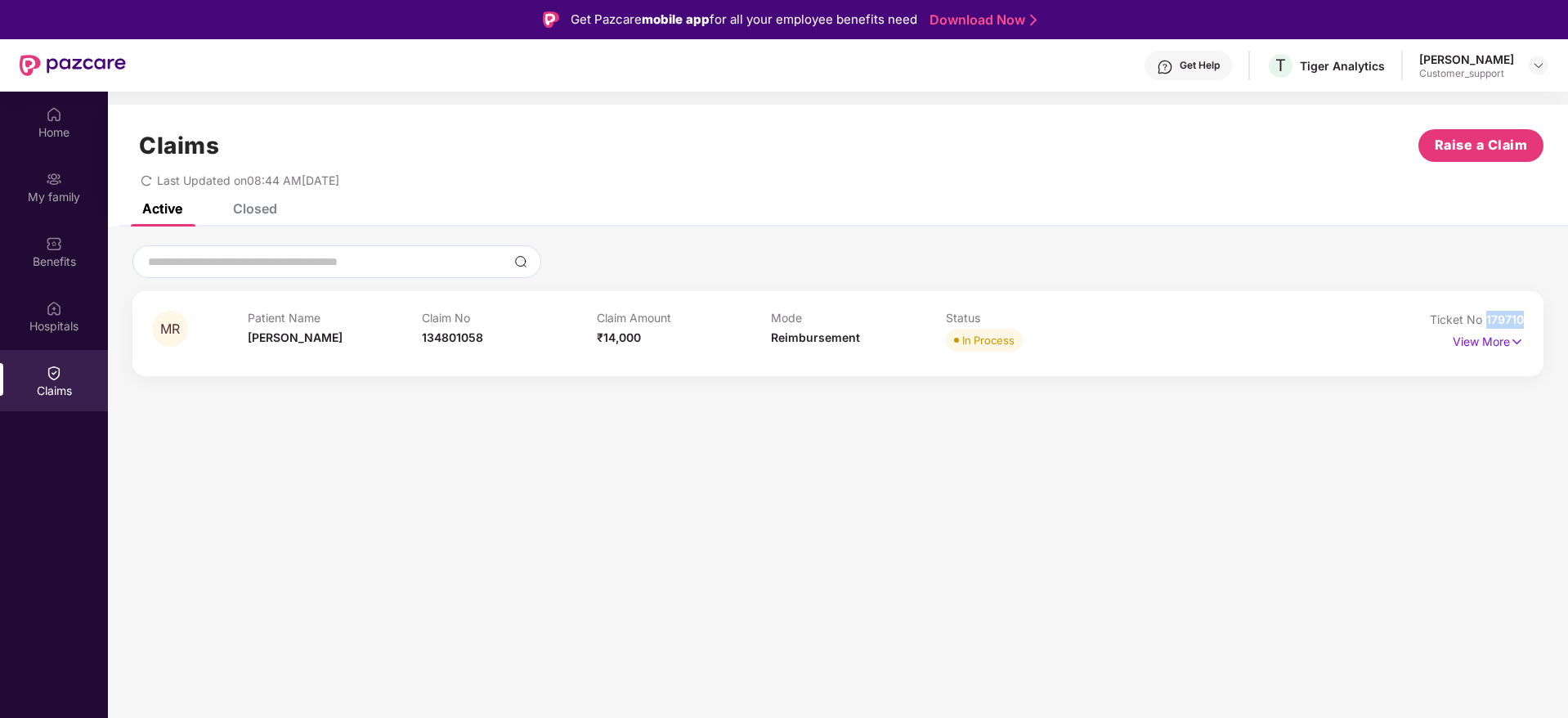
drag, startPoint x: 1525, startPoint y: 319, endPoint x: 1486, endPoint y: 319, distance: 39.0
click at [1486, 319] on div "MR Patient Name [PERSON_NAME] Claim No 134801058 Claim Amount ₹14,000 Mode Reim…" at bounding box center [838, 334] width 1411 height 85
copy span "179710"
click at [1536, 73] on div at bounding box center [1538, 65] width 20 height 20
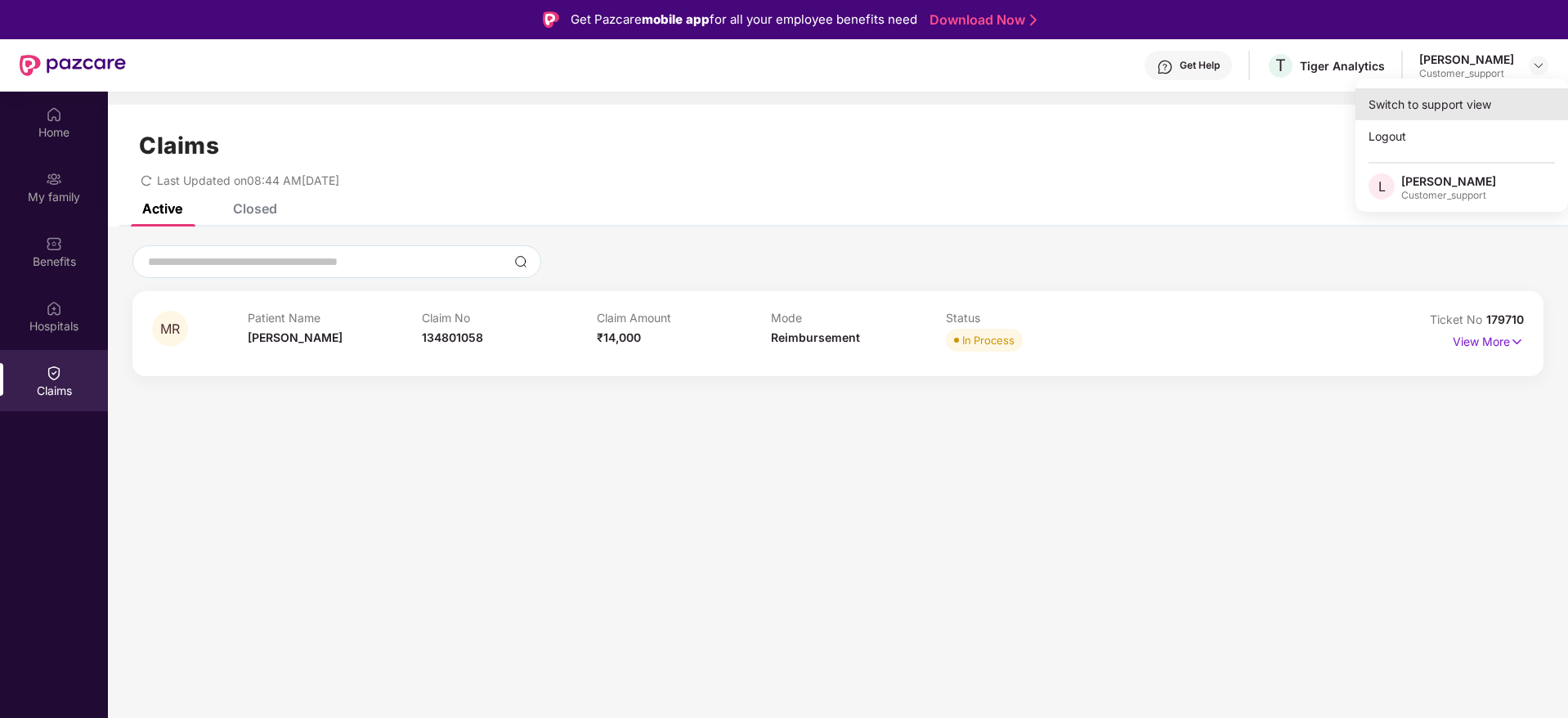
click at [1409, 101] on div "Switch to support view" at bounding box center [1462, 104] width 213 height 32
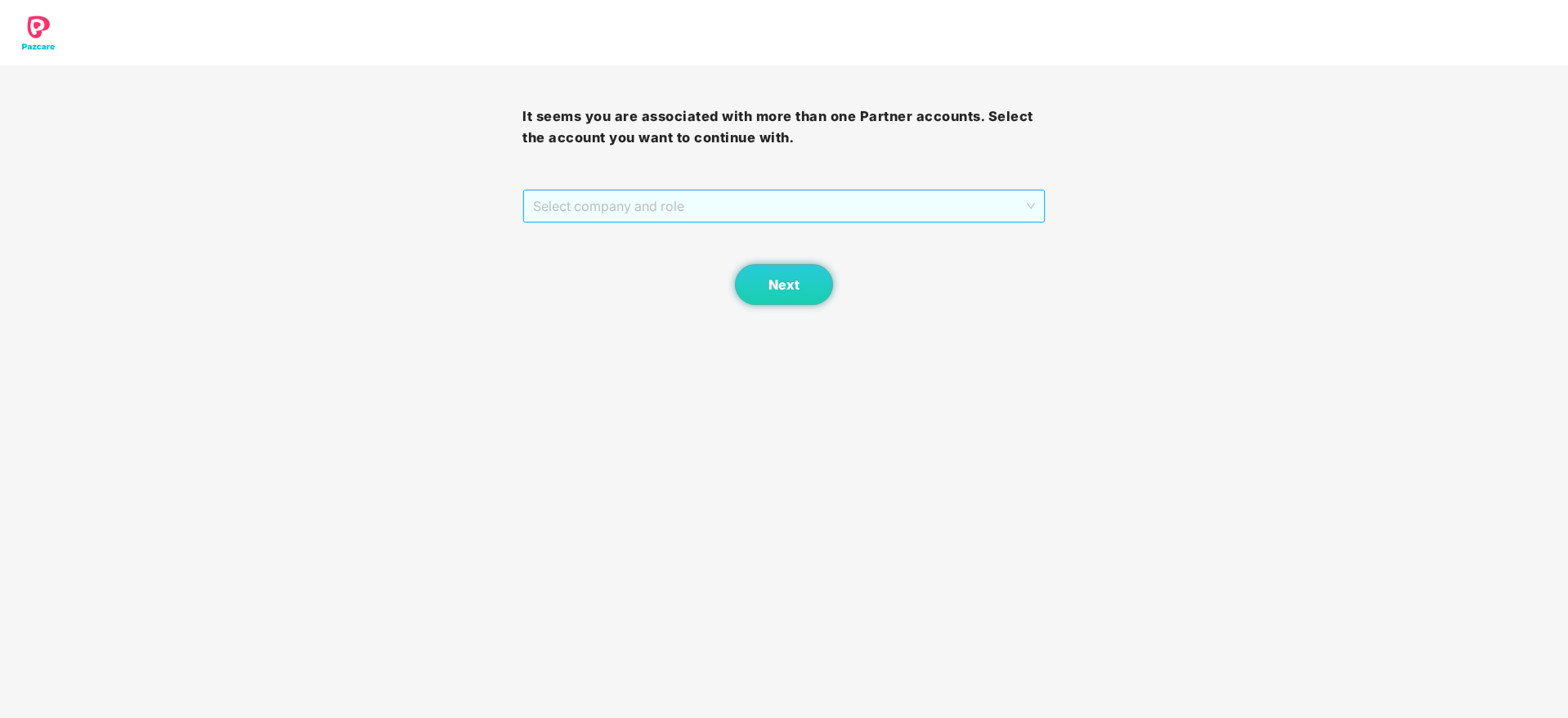
click at [764, 208] on span "Select company and role" at bounding box center [783, 207] width 501 height 31
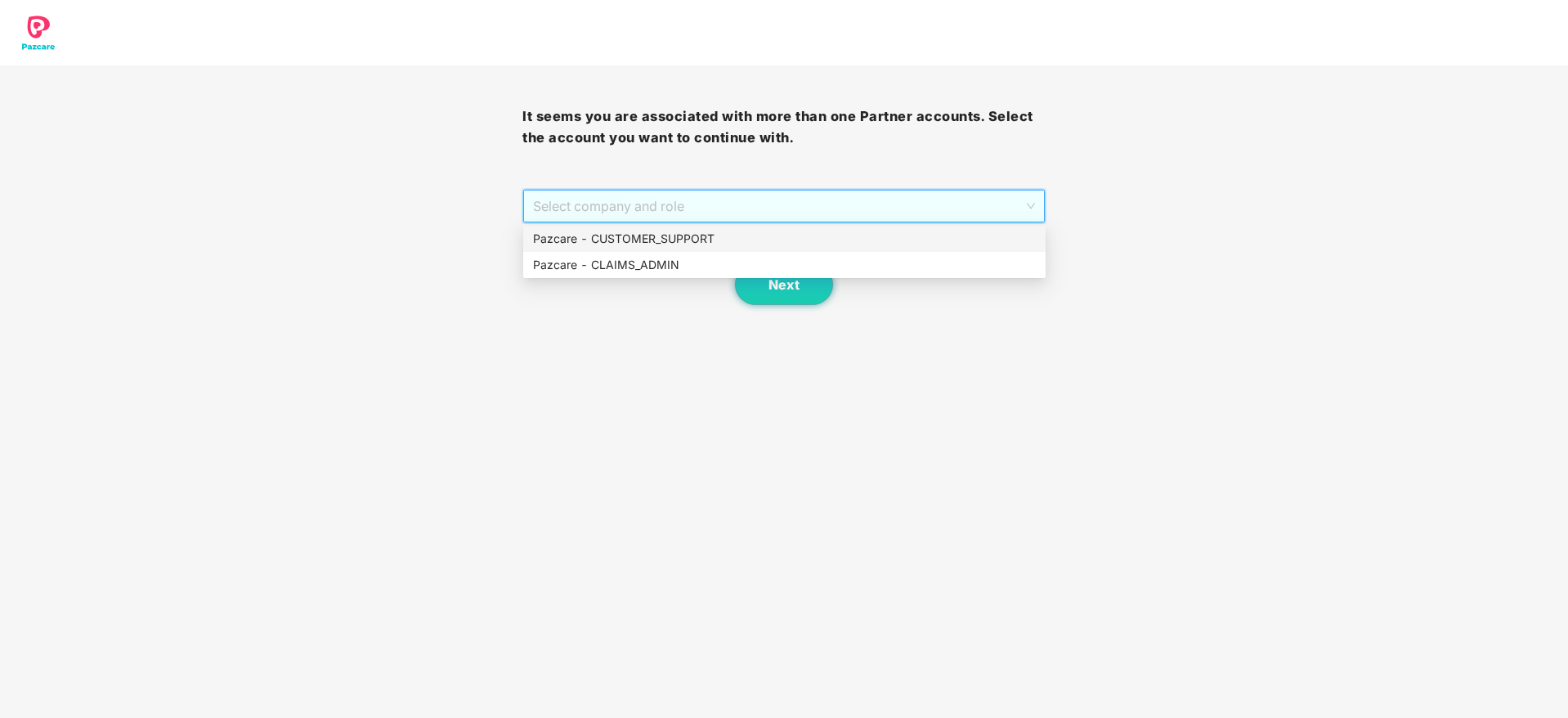
click at [679, 239] on div "Pazcare - CUSTOMER_SUPPORT" at bounding box center [784, 239] width 503 height 18
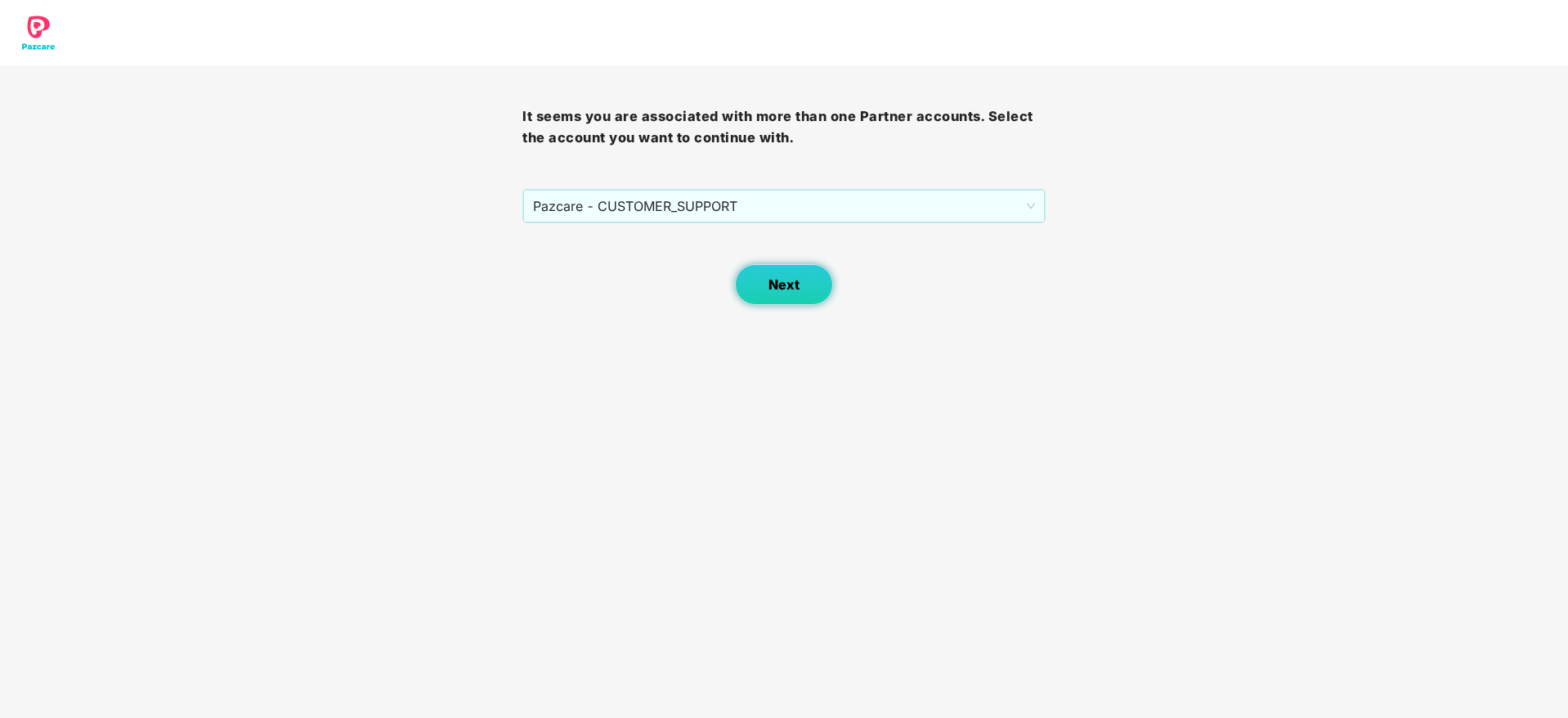
click at [760, 279] on button "Next" at bounding box center [784, 284] width 98 height 41
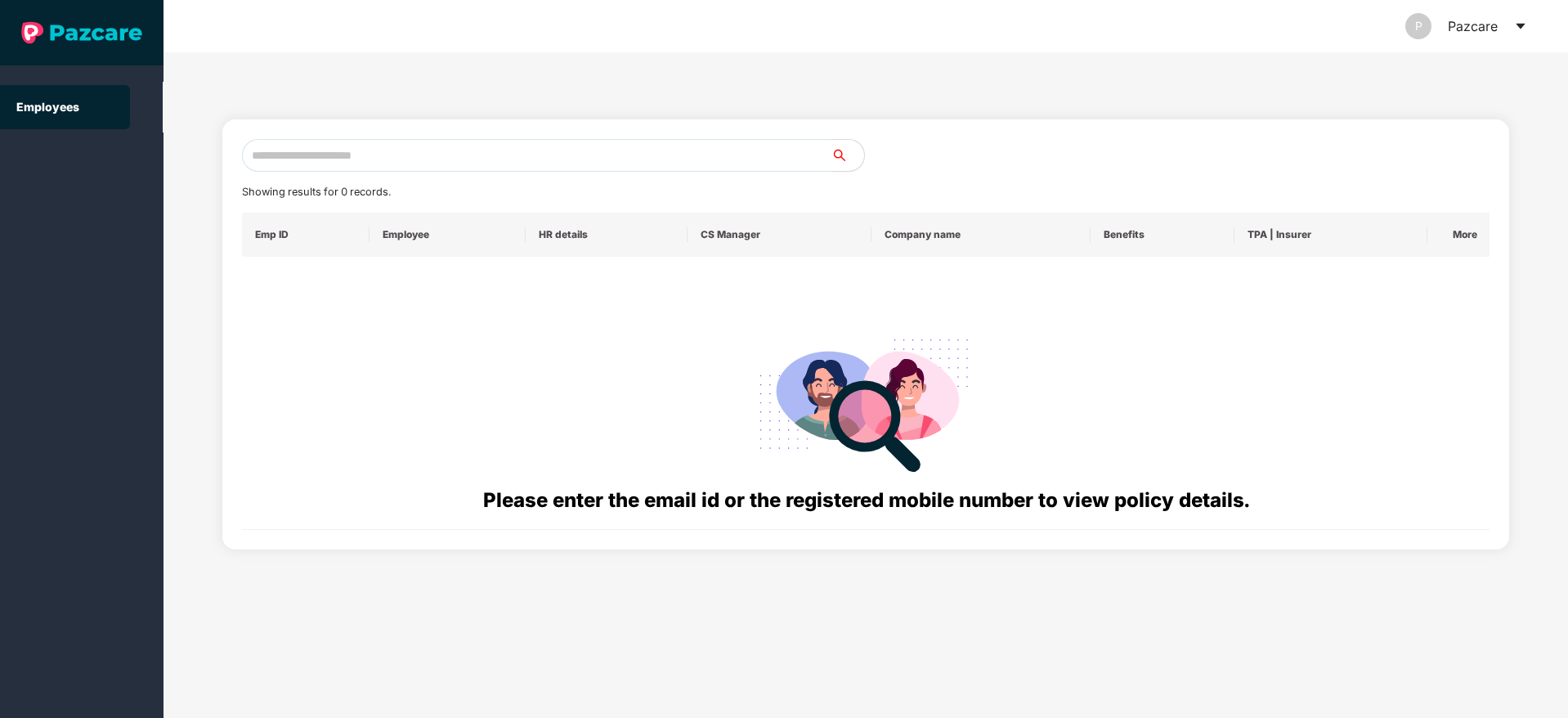
click at [321, 157] on input "text" at bounding box center [537, 156] width 590 height 33
paste input "**********"
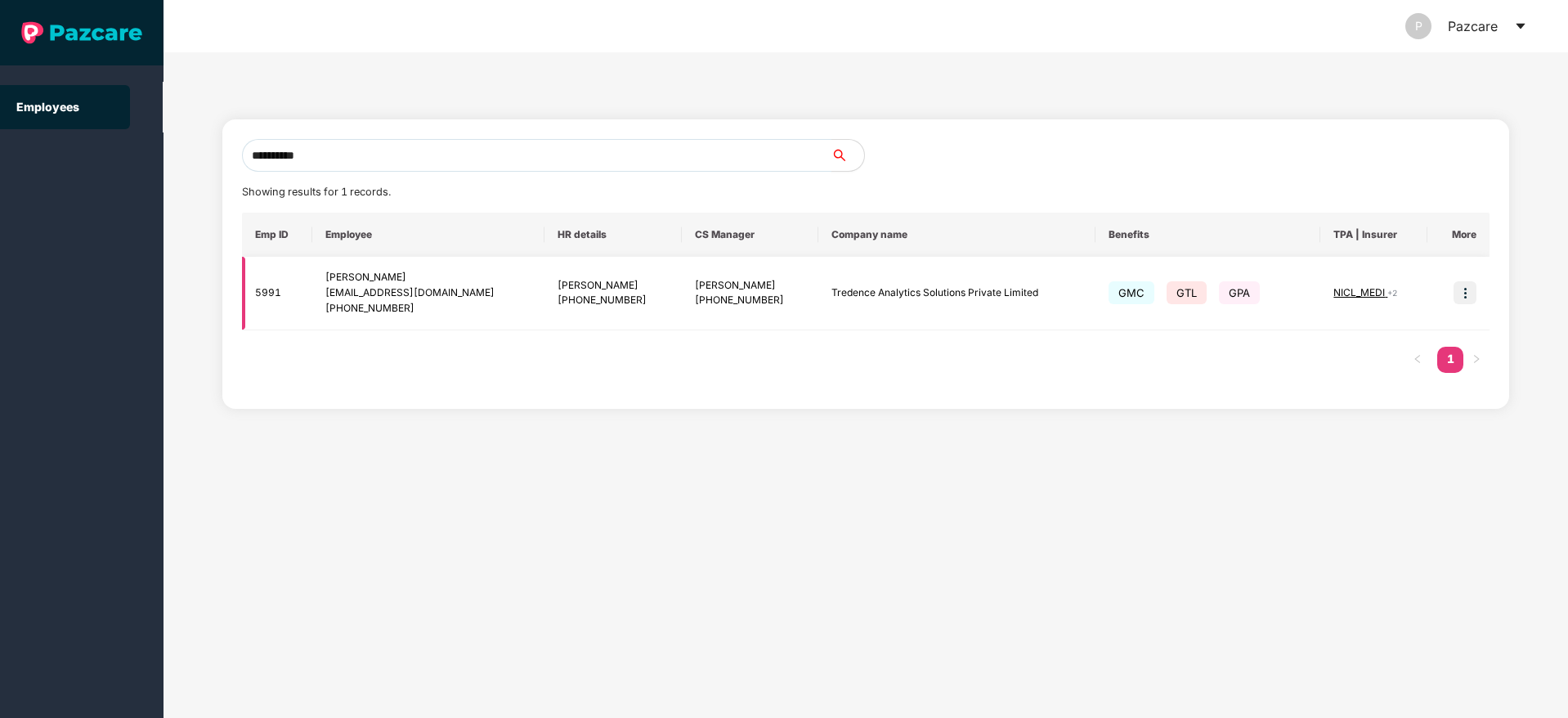
type input "**********"
click at [1470, 289] on img at bounding box center [1465, 293] width 23 height 23
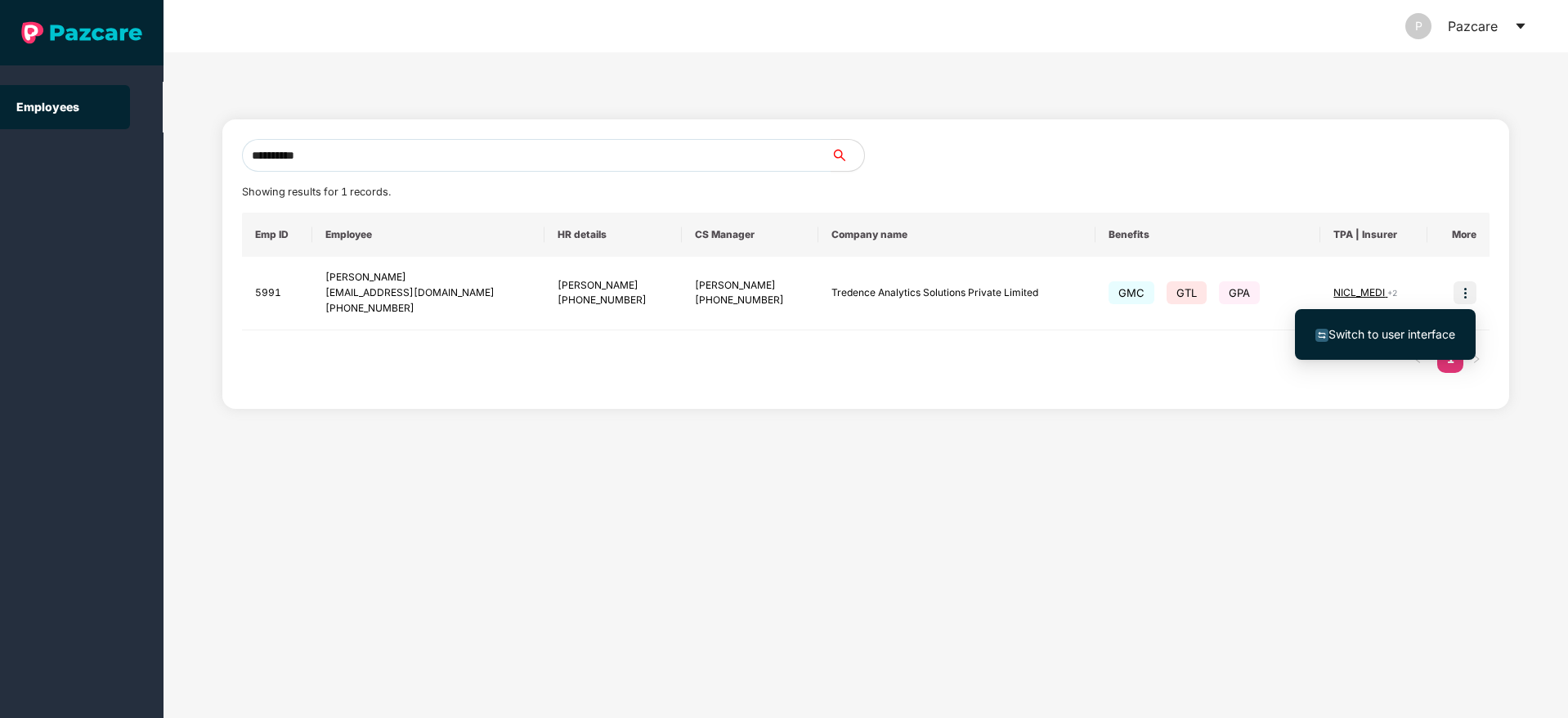
click at [1381, 331] on span "Switch to user interface" at bounding box center [1391, 334] width 126 height 14
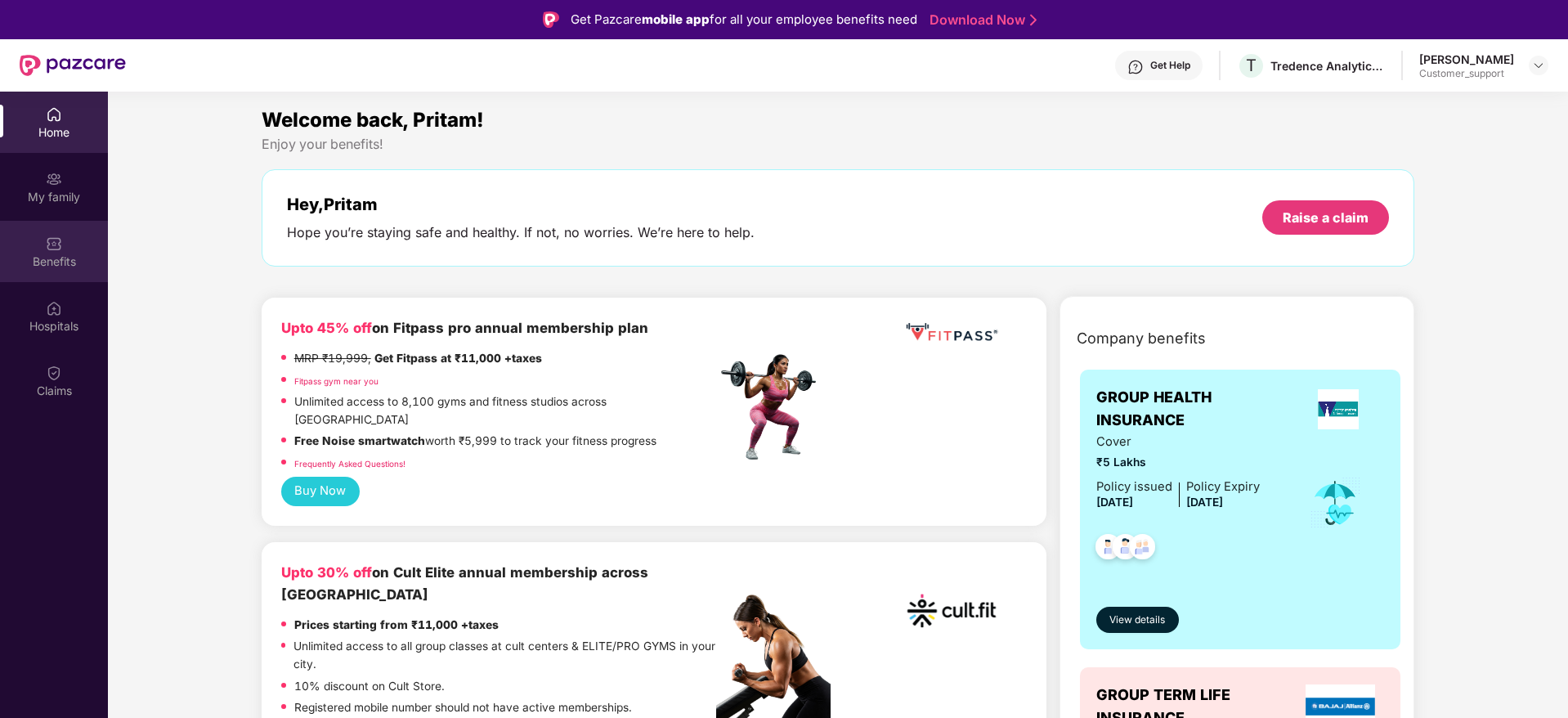
click at [57, 235] on img at bounding box center [54, 243] width 17 height 17
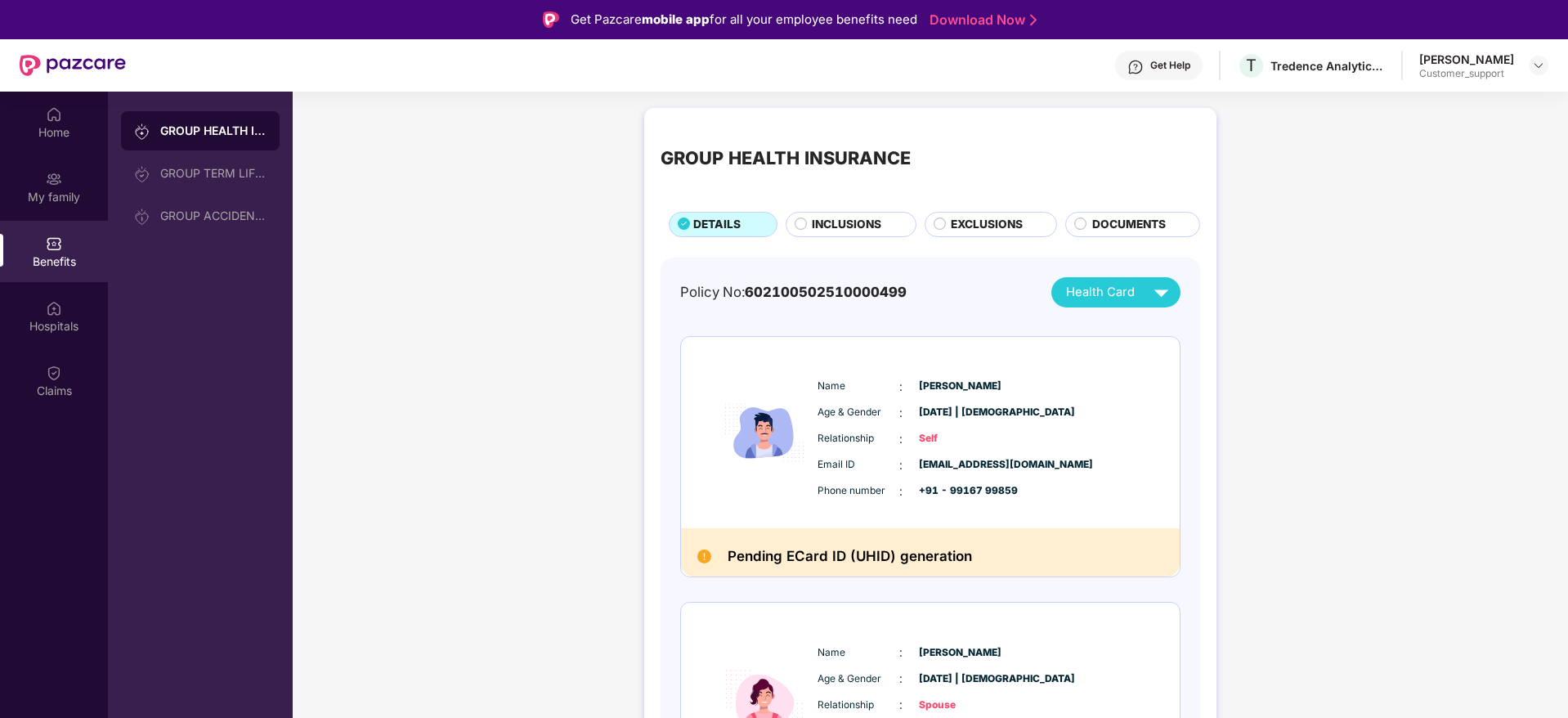
click at [838, 231] on span "INCLUSIONS" at bounding box center [847, 225] width 70 height 18
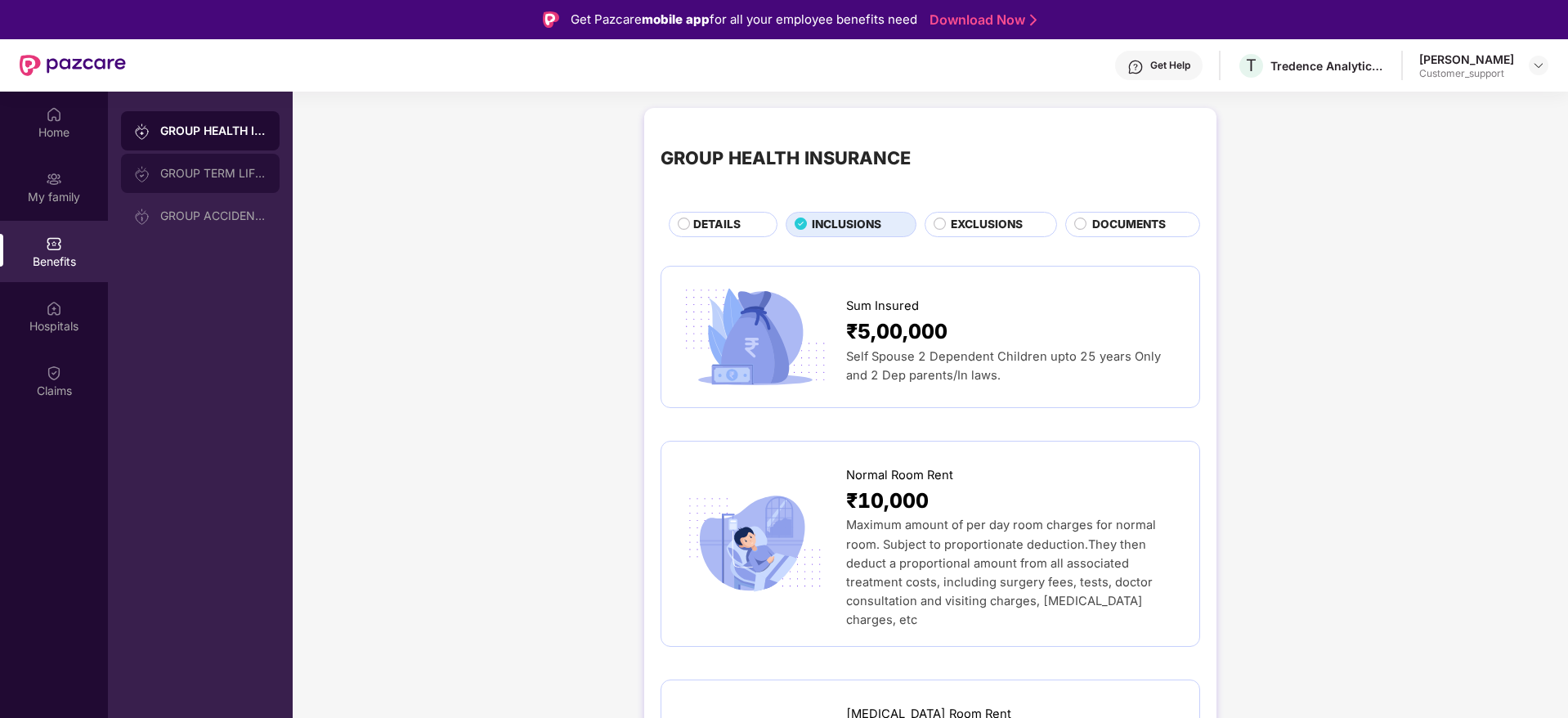
click at [205, 173] on div "GROUP TERM LIFE INSURANCE" at bounding box center [213, 173] width 106 height 13
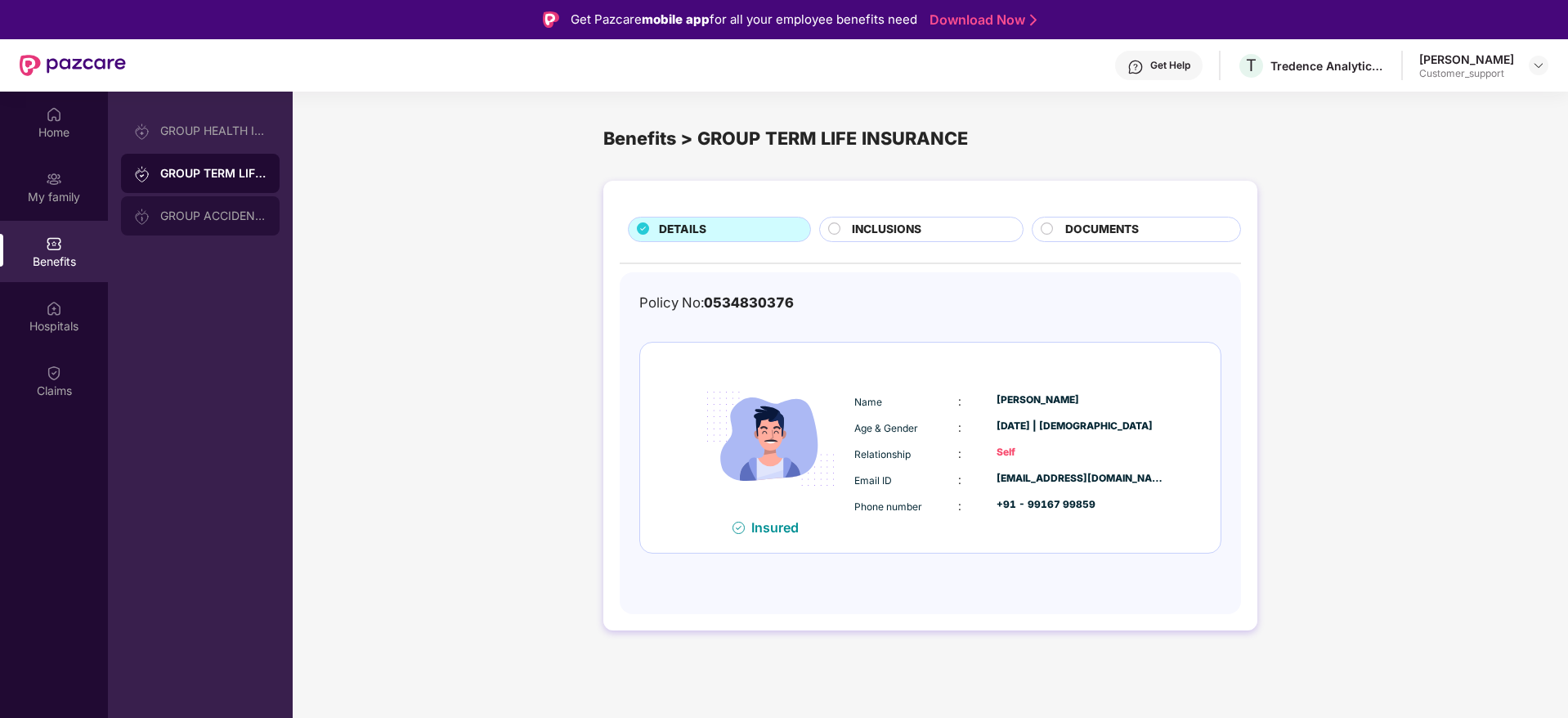
click at [176, 209] on div "GROUP ACCIDENTAL INSURANCE" at bounding box center [213, 215] width 106 height 13
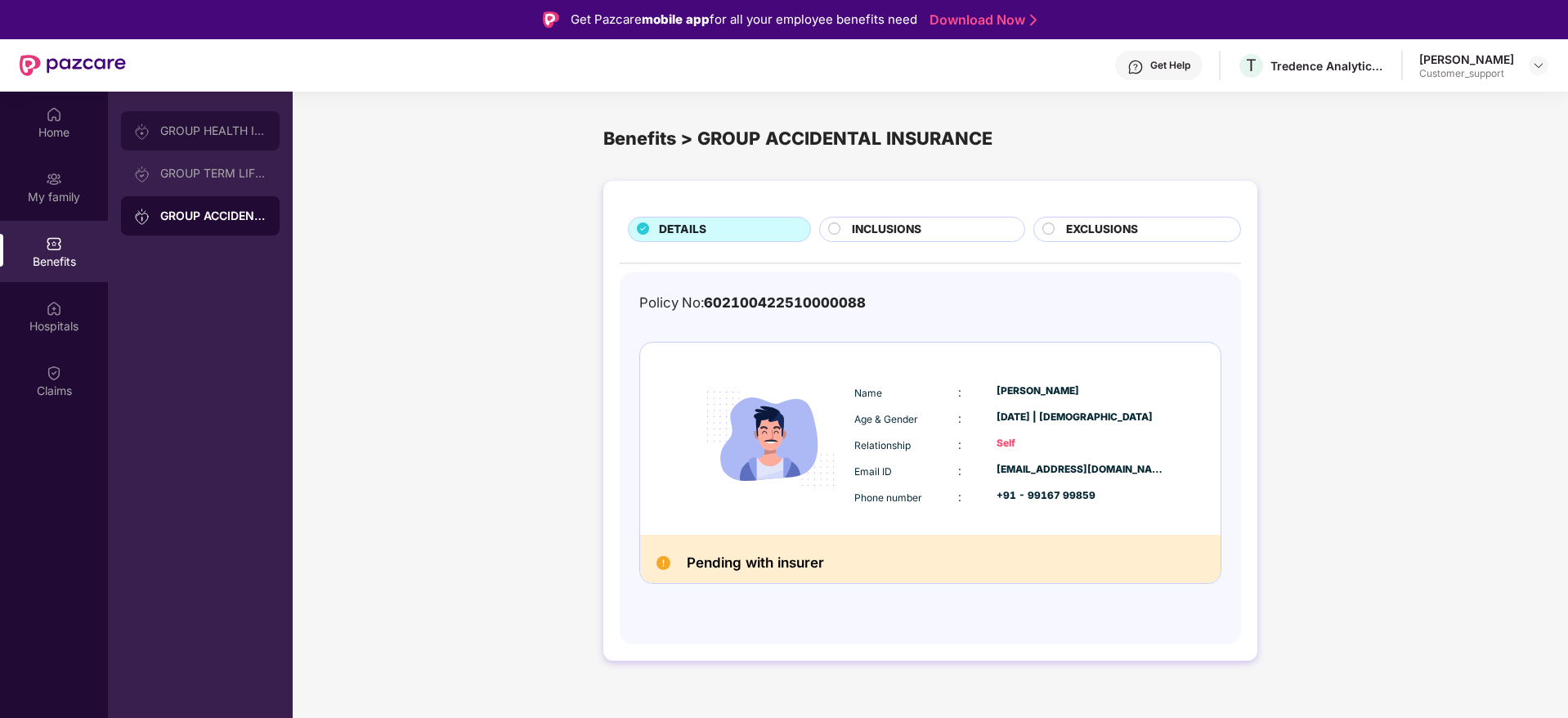
click at [168, 132] on div "GROUP HEALTH INSURANCE" at bounding box center [213, 131] width 106 height 13
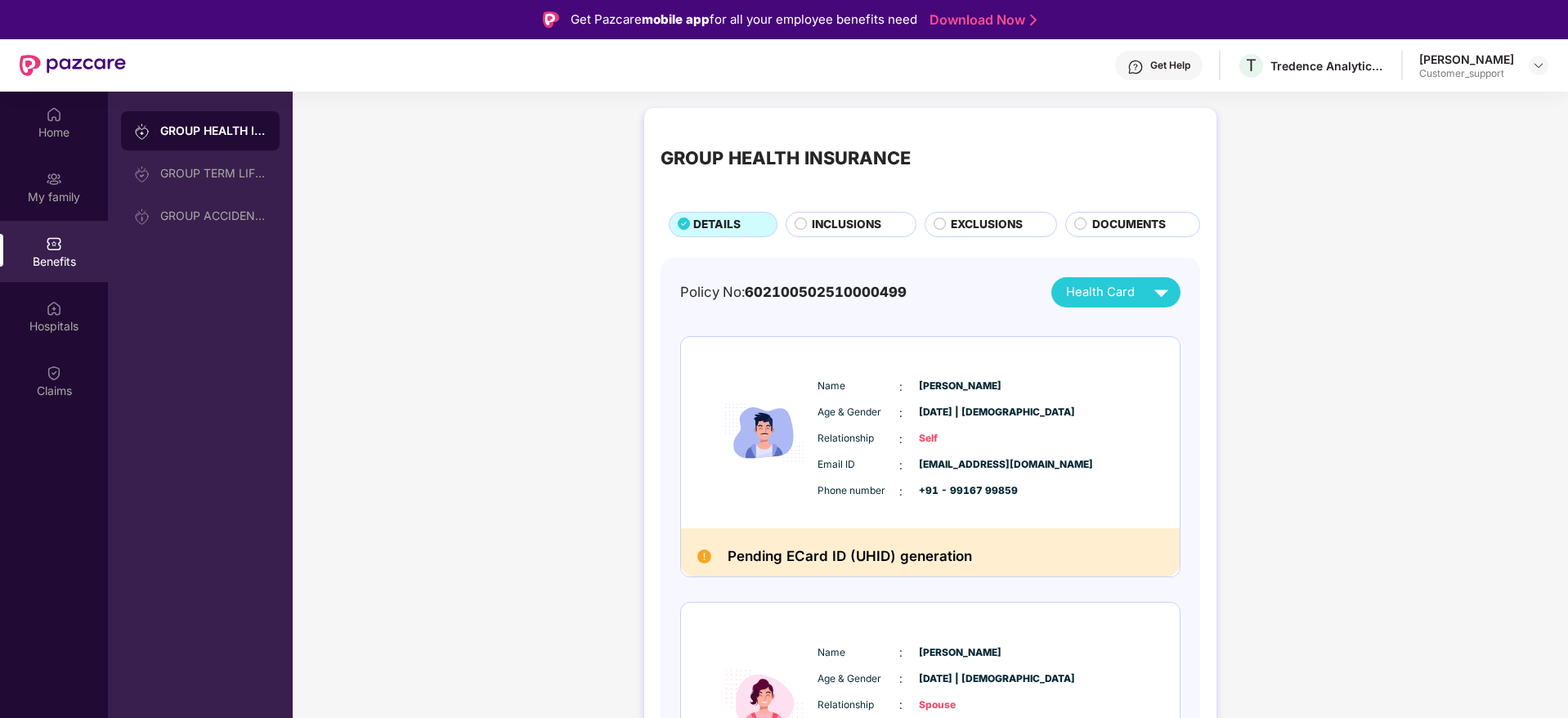
click at [840, 224] on span "INCLUSIONS" at bounding box center [847, 225] width 70 height 18
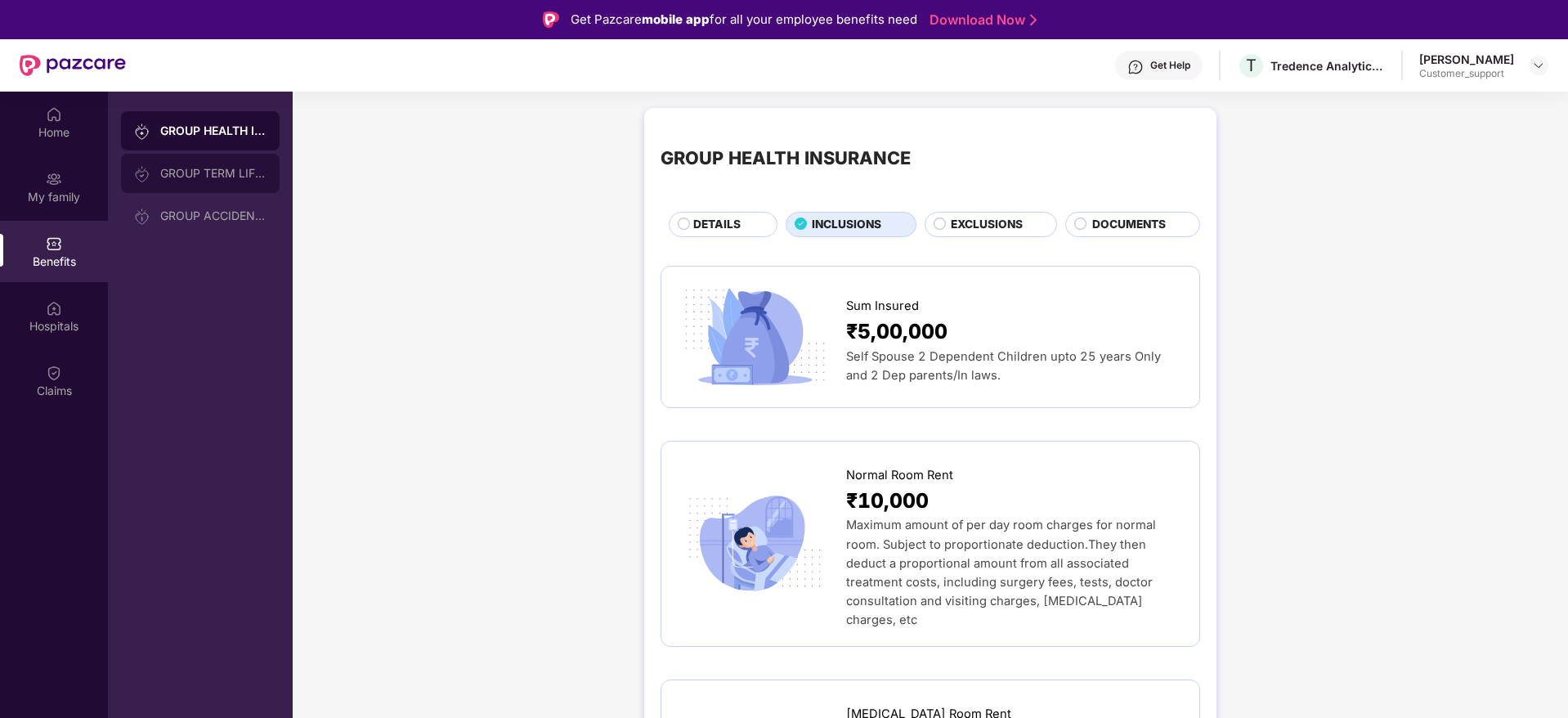
click at [235, 165] on div "GROUP TERM LIFE INSURANCE" at bounding box center [200, 173] width 159 height 39
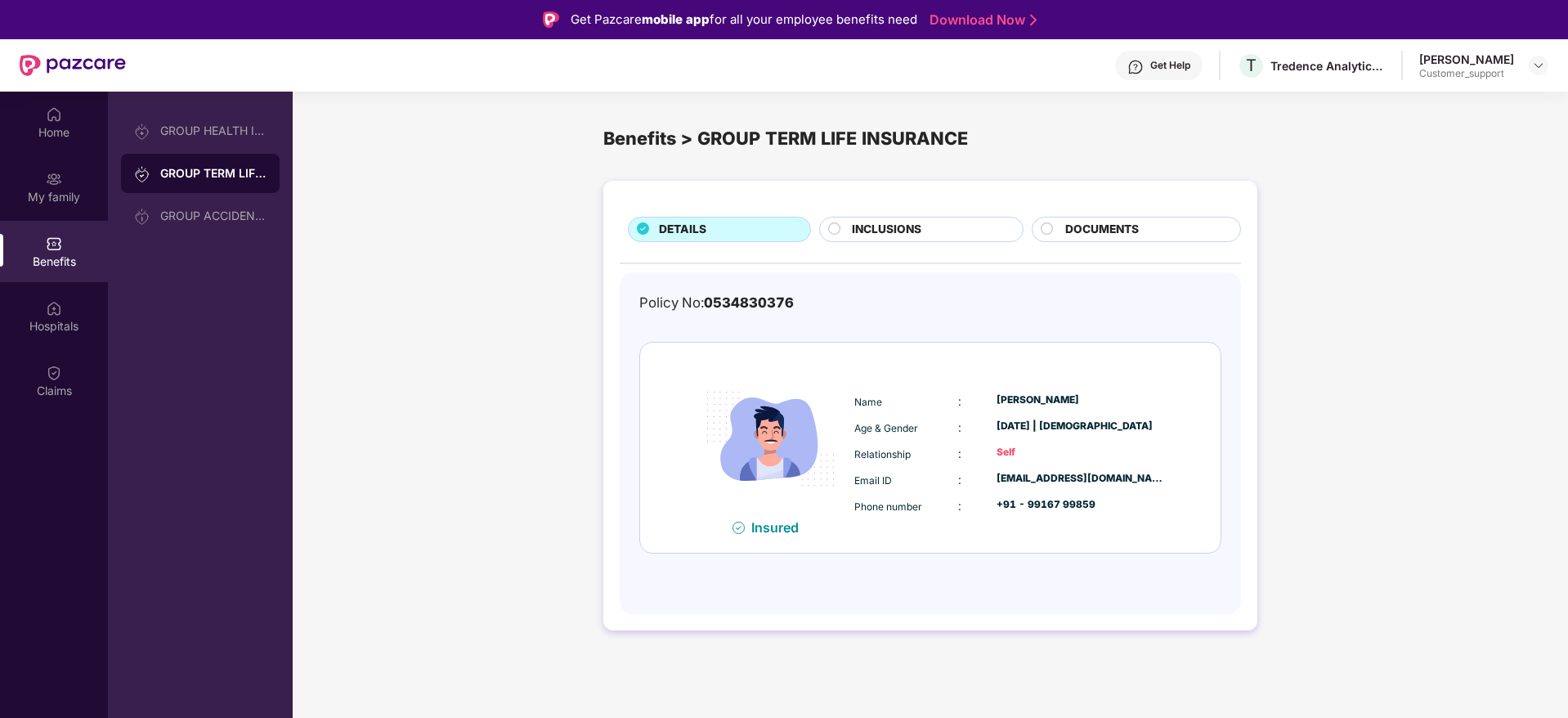
click at [899, 224] on span "INCLUSIONS" at bounding box center [887, 229] width 70 height 18
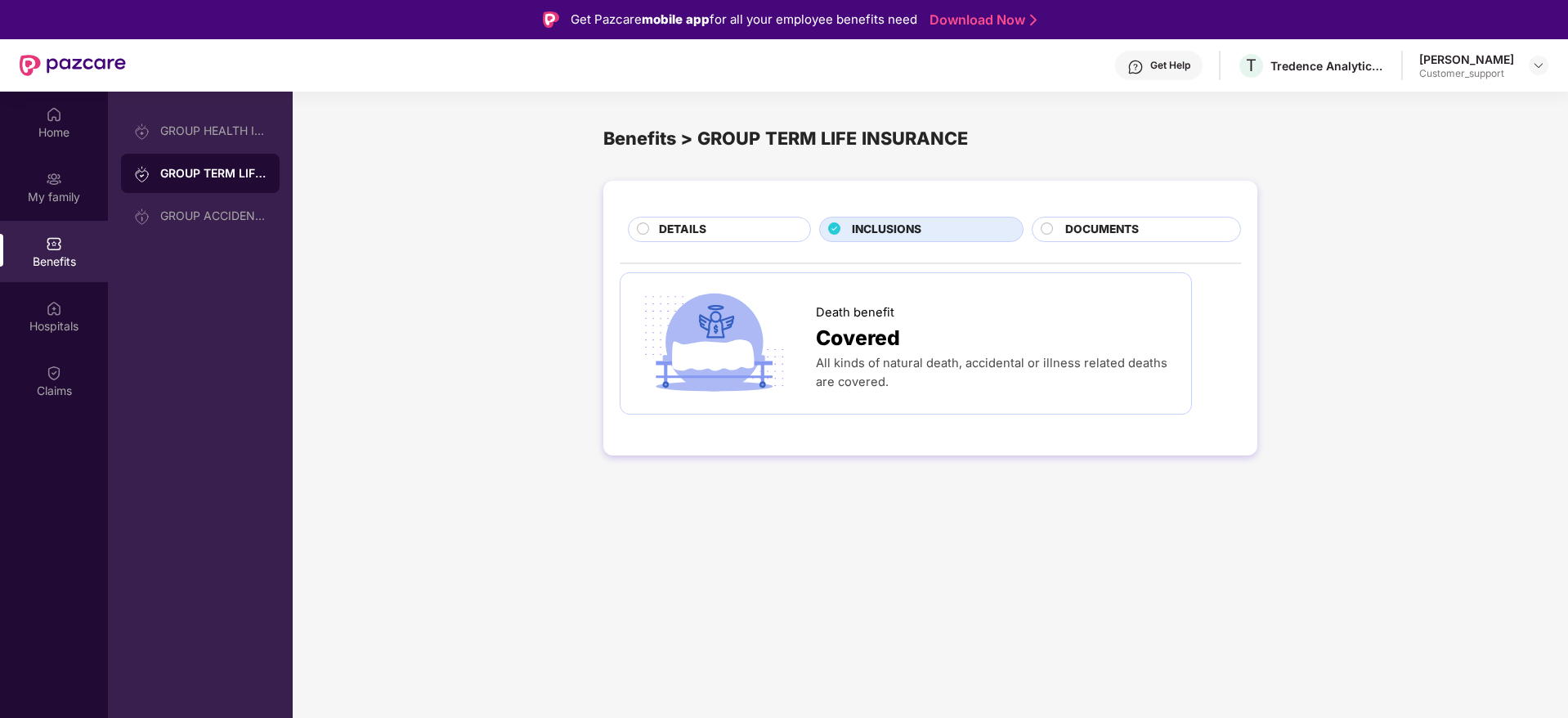
click at [718, 229] on div "DETAILS" at bounding box center [727, 230] width 152 height 20
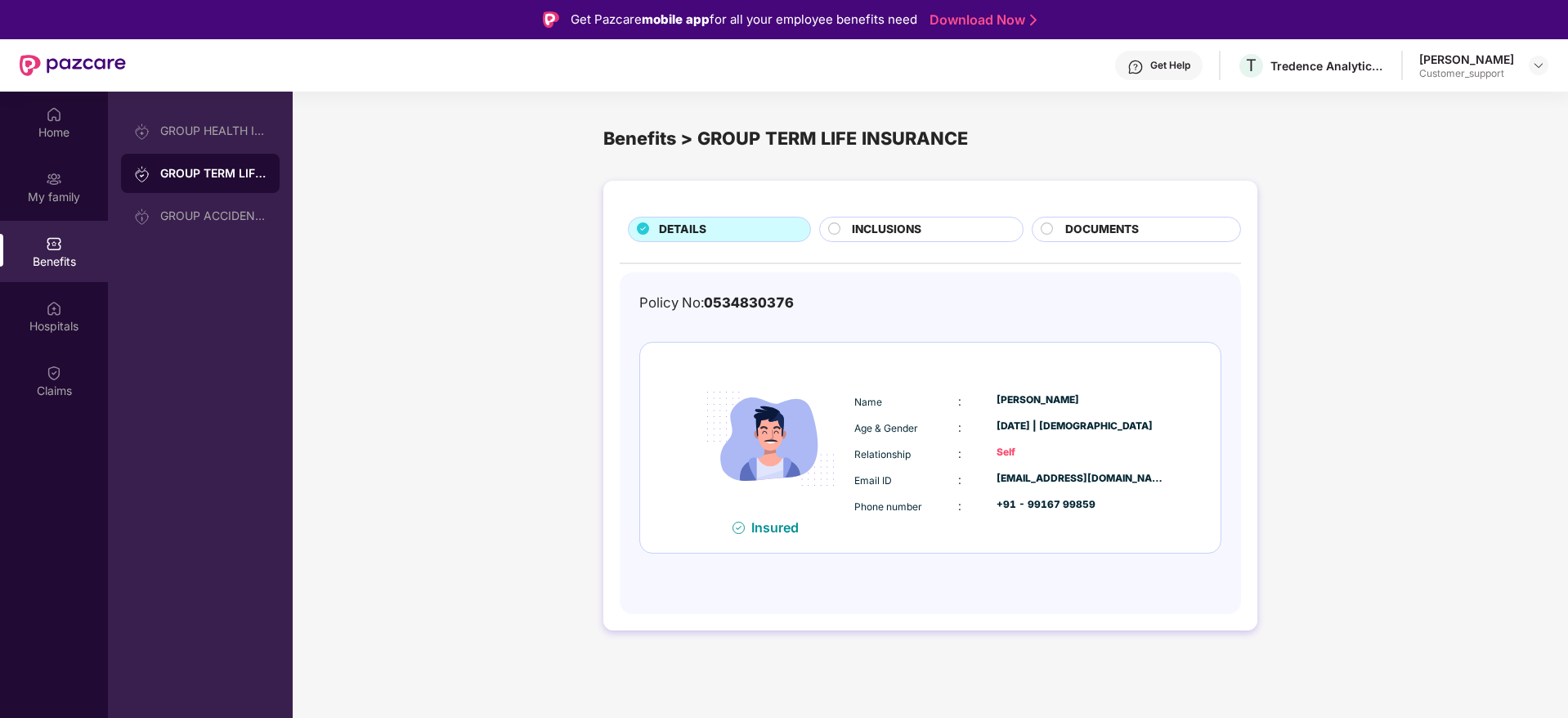
click at [1134, 231] on span "DOCUMENTS" at bounding box center [1102, 229] width 73 height 18
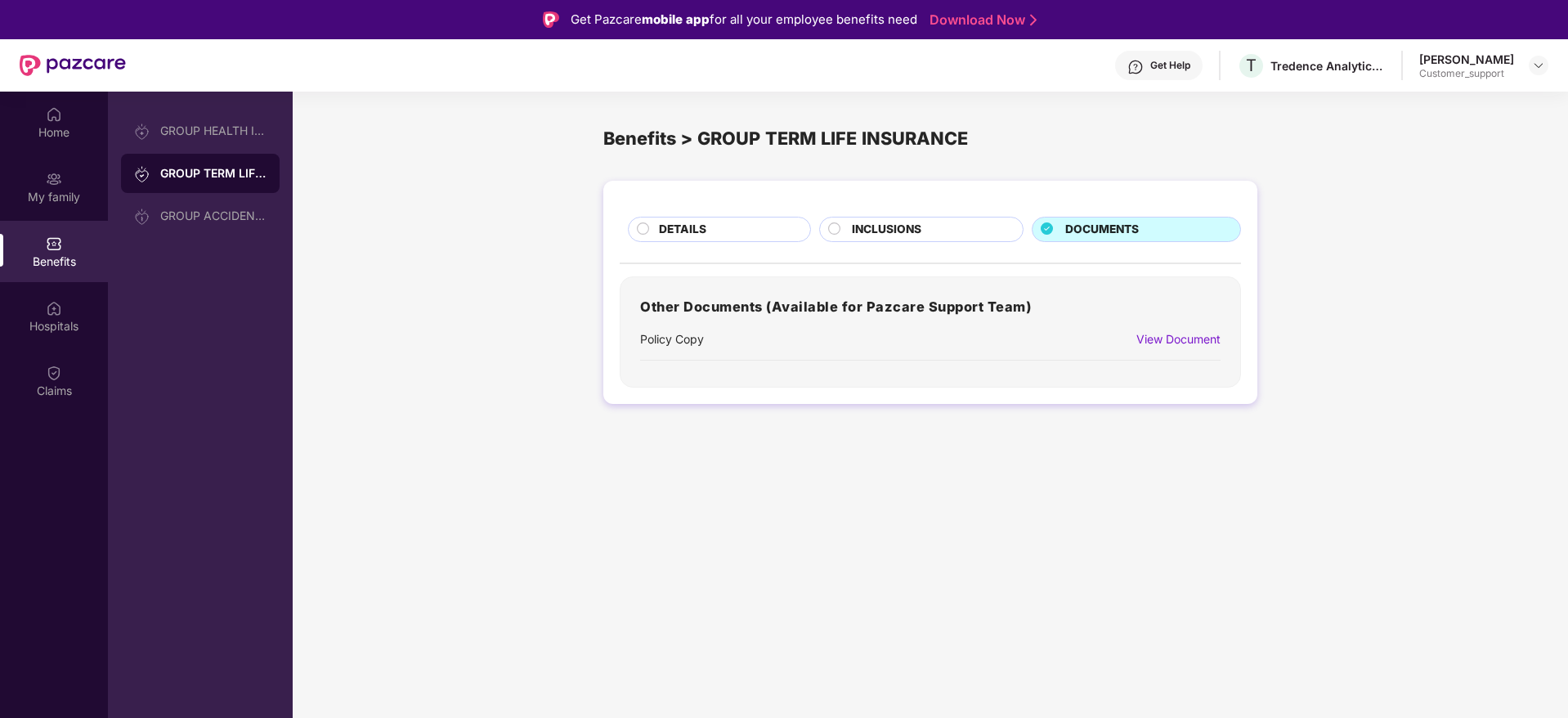
click at [930, 233] on div "INCLUSIONS" at bounding box center [929, 230] width 172 height 20
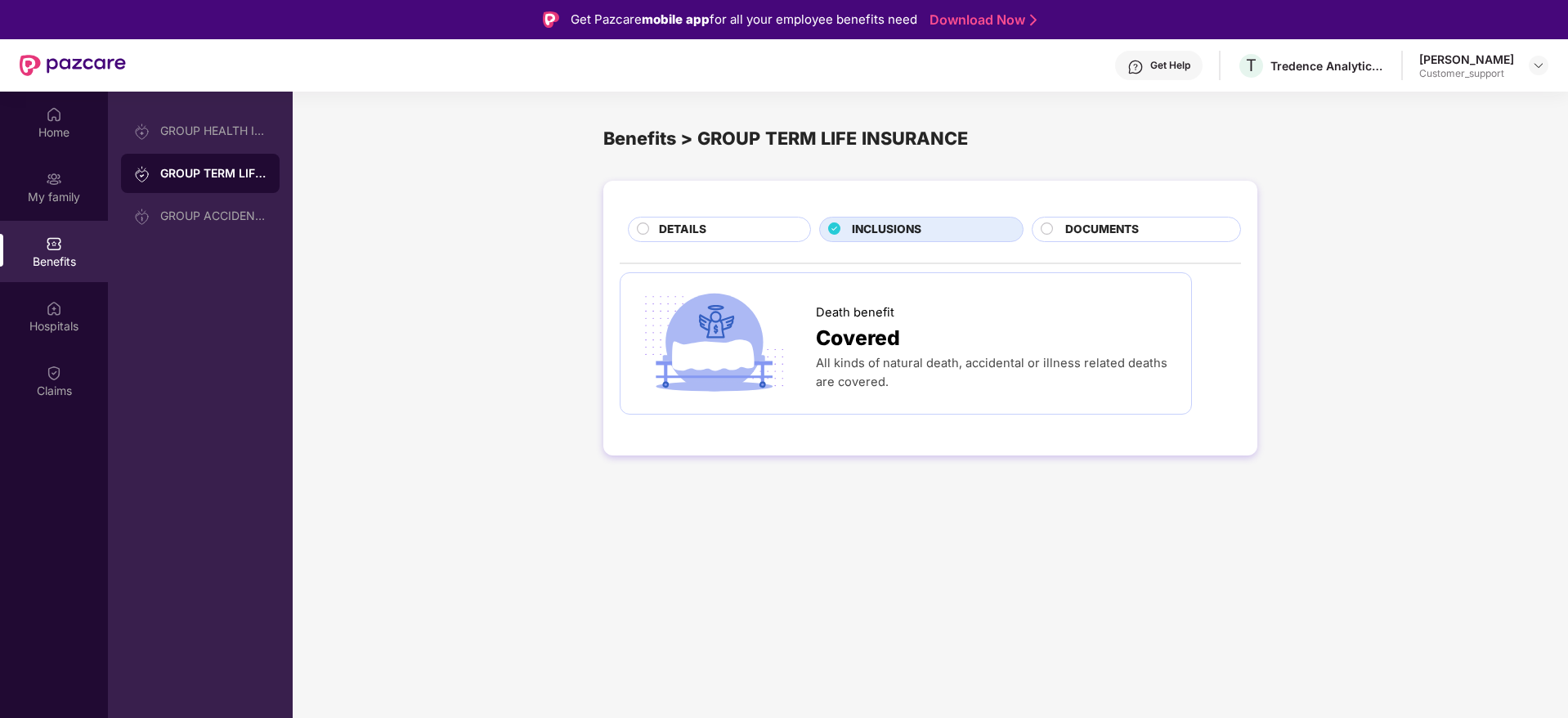
click at [721, 231] on div "DETAILS" at bounding box center [727, 230] width 152 height 20
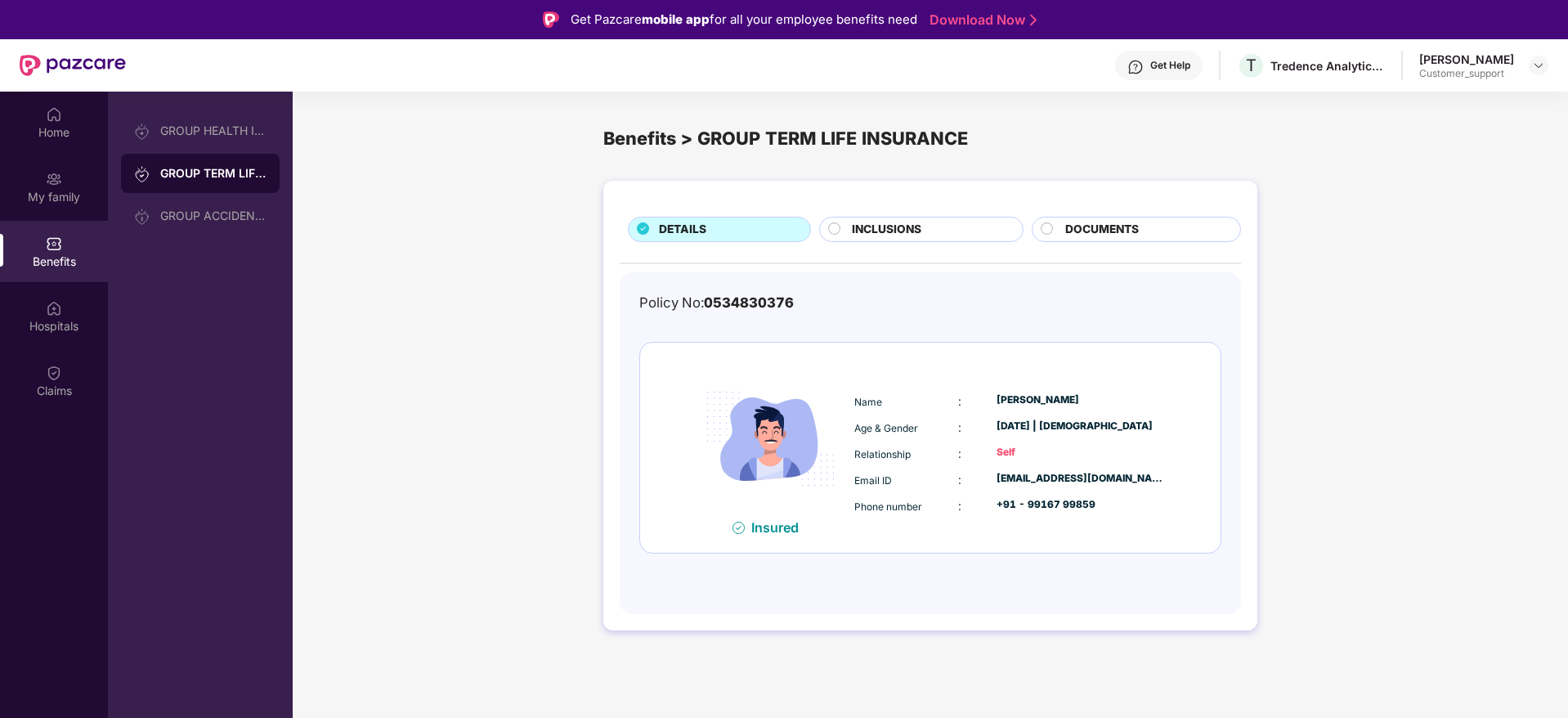
click at [904, 234] on span "INCLUSIONS" at bounding box center [887, 229] width 70 height 18
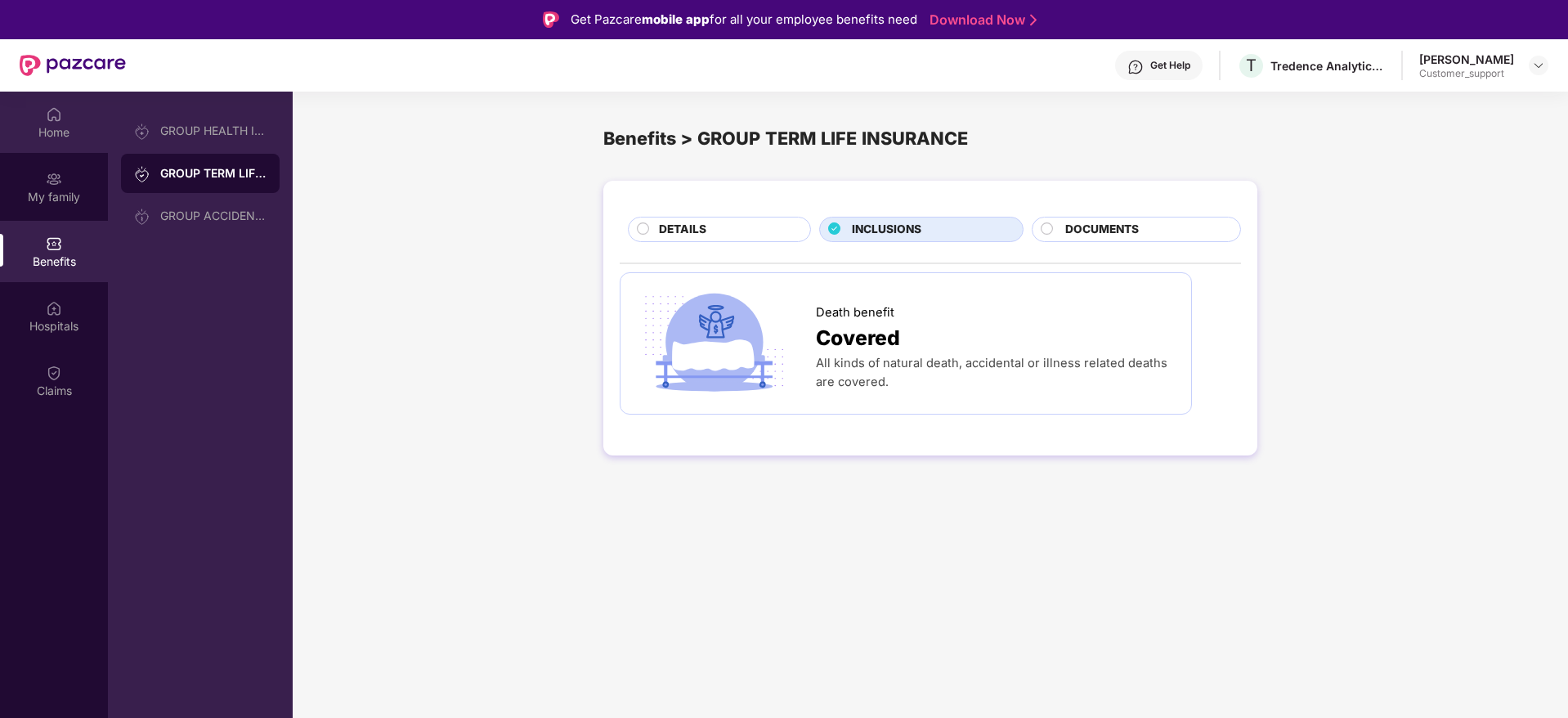
click at [64, 121] on div "Home" at bounding box center [54, 122] width 108 height 61
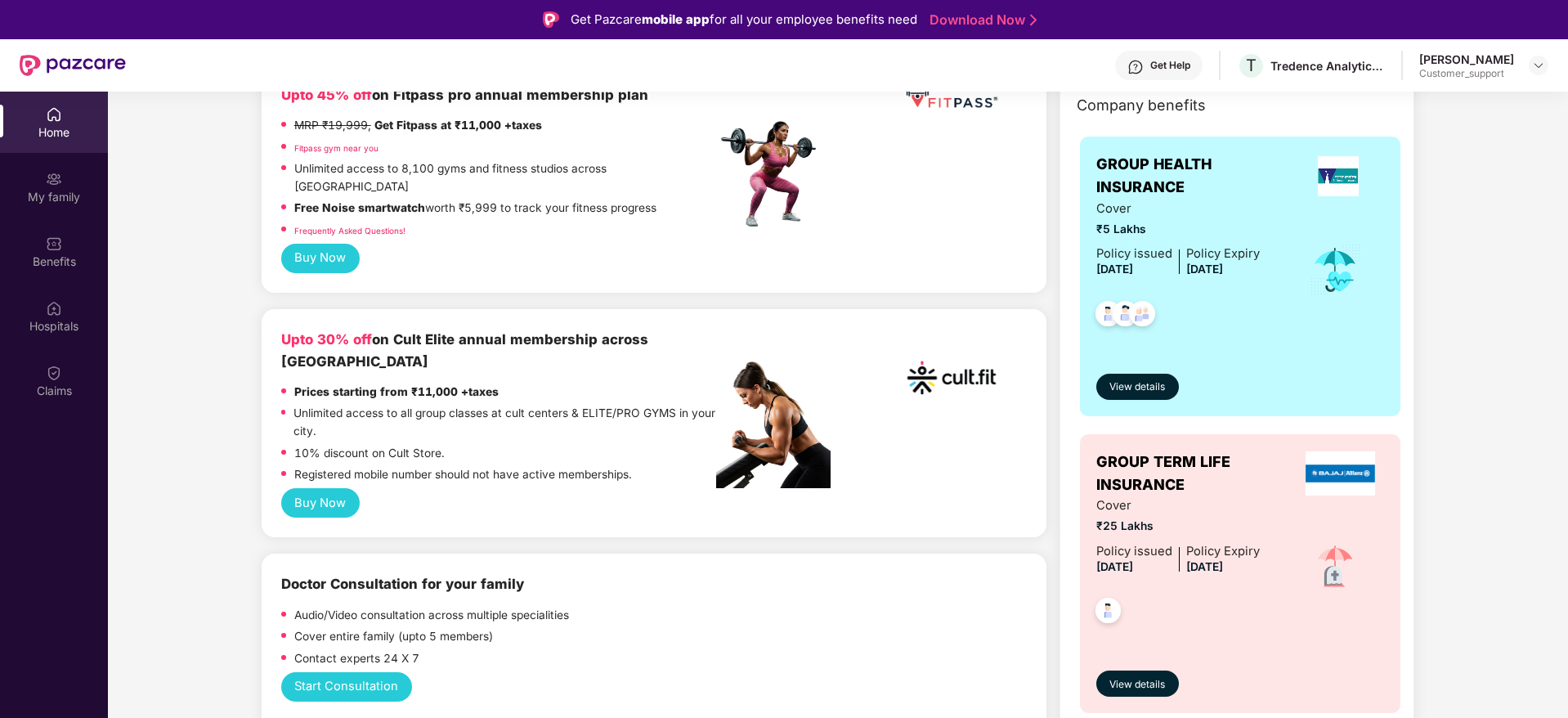
scroll to position [233, 0]
click at [1226, 509] on span "Cover" at bounding box center [1178, 507] width 164 height 19
click at [65, 198] on div "My family" at bounding box center [54, 197] width 108 height 17
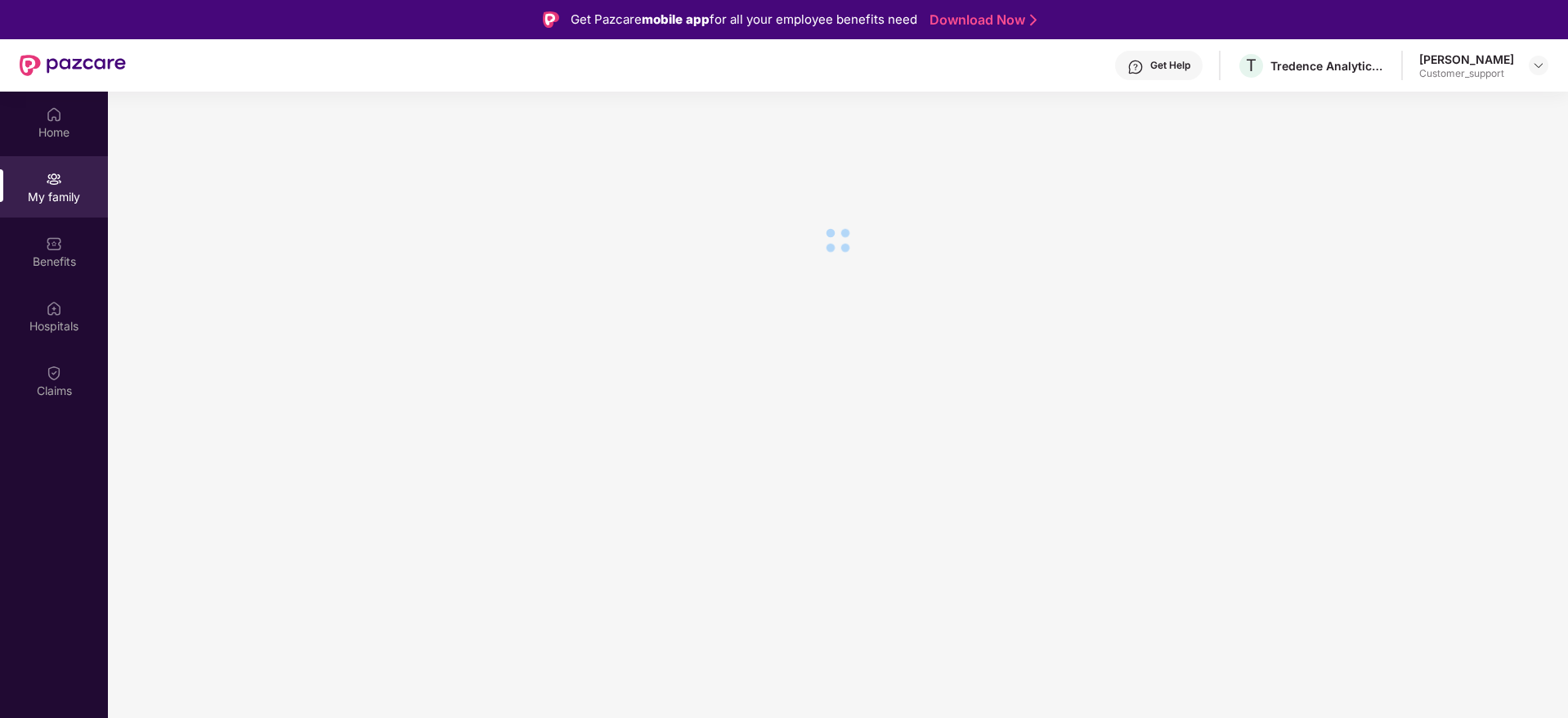
scroll to position [0, 0]
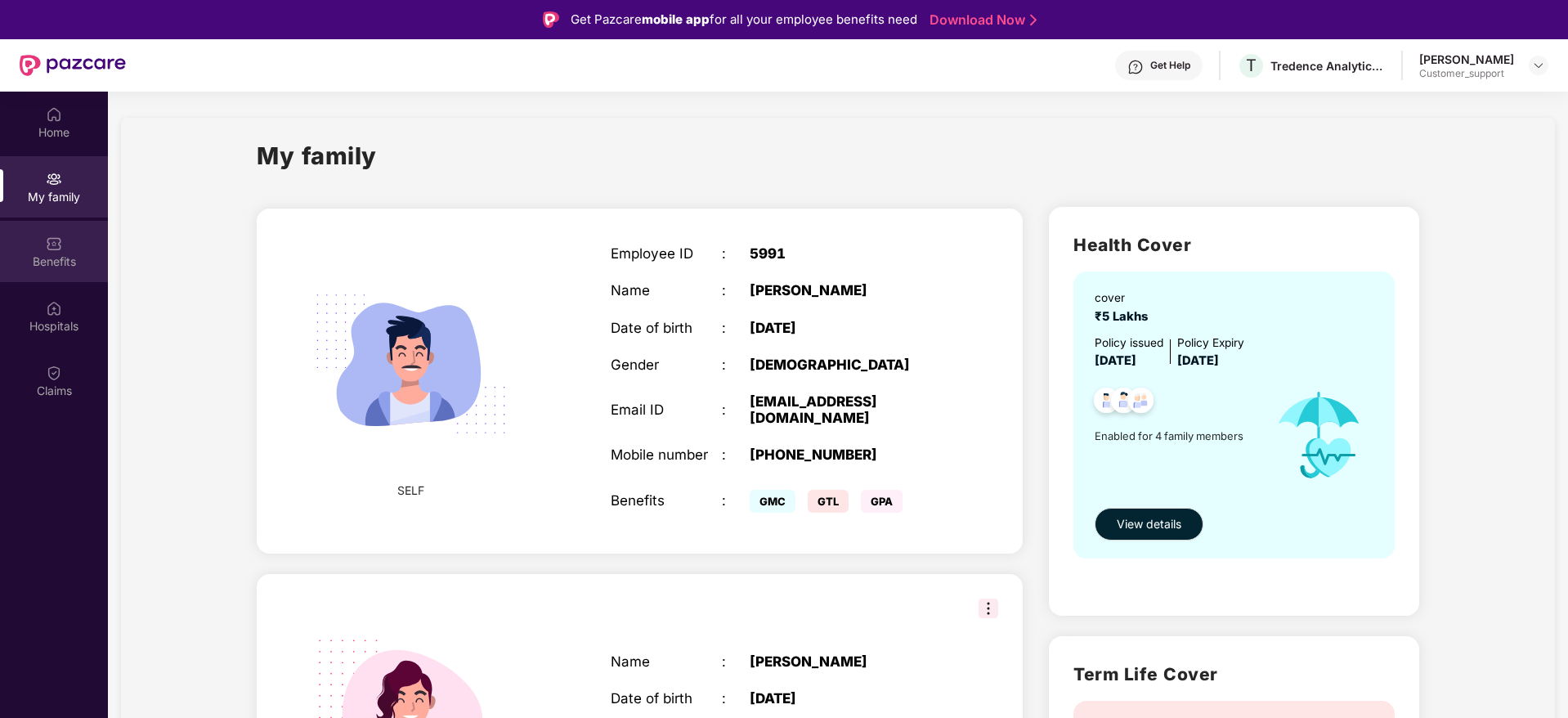
click at [58, 250] on img at bounding box center [54, 243] width 17 height 17
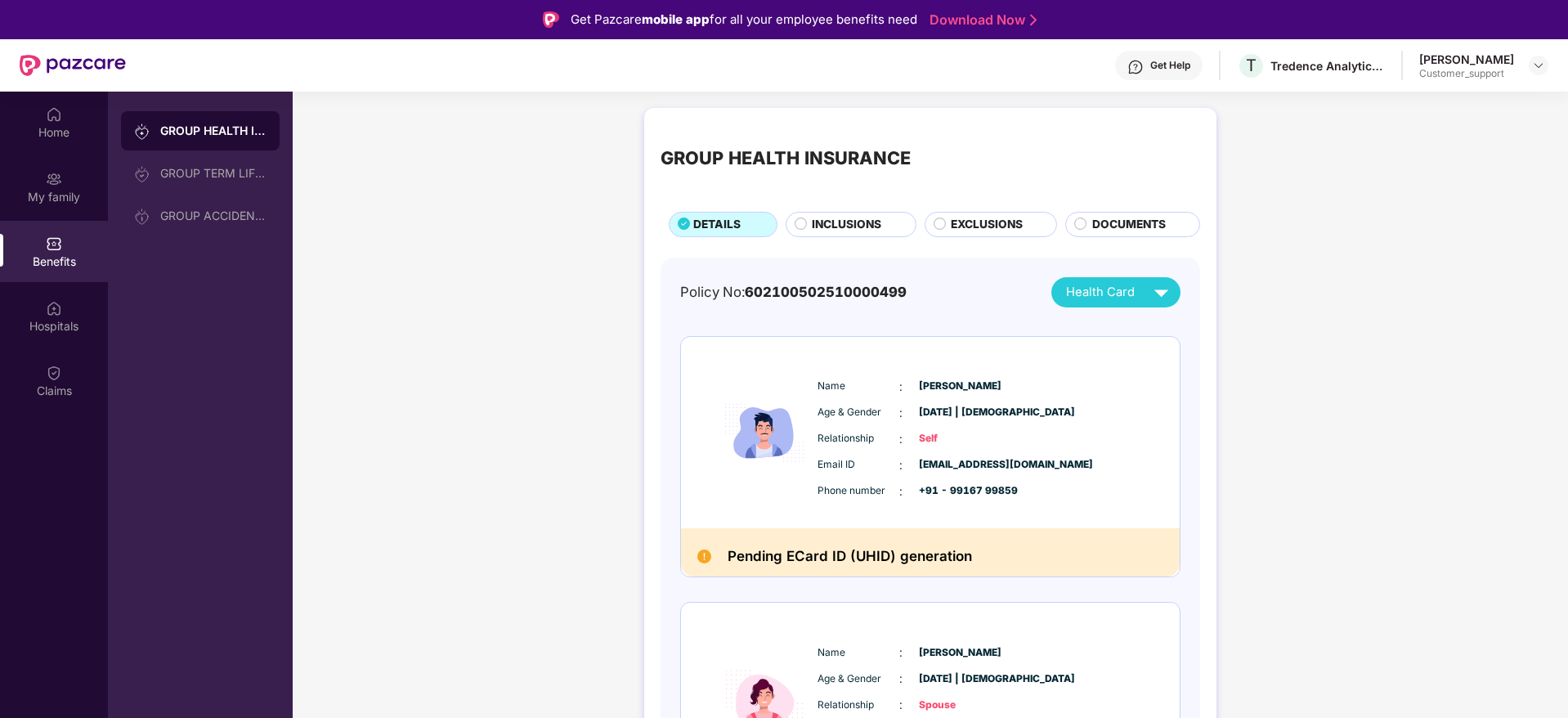
click at [841, 229] on span "INCLUSIONS" at bounding box center [847, 225] width 70 height 18
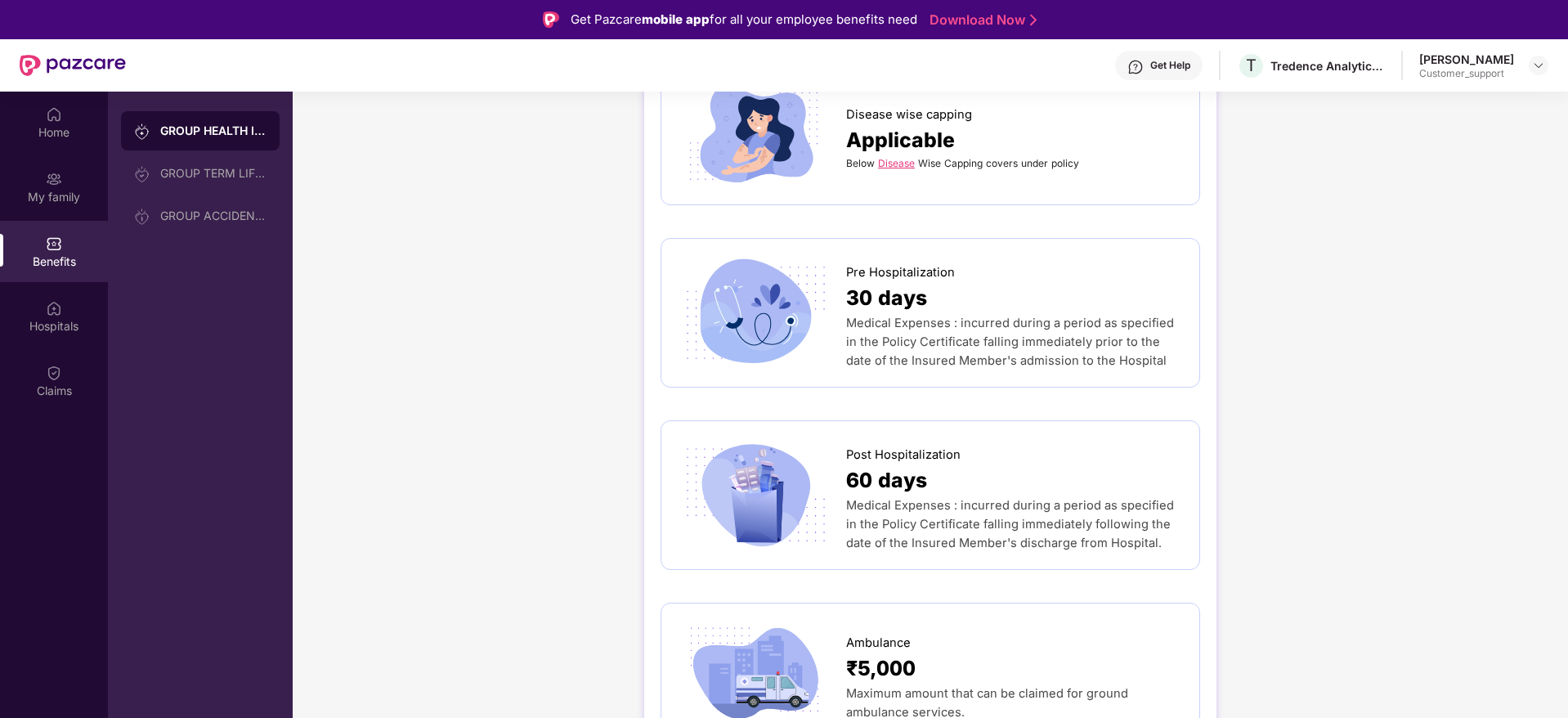
scroll to position [857, 0]
click at [217, 180] on div "GROUP TERM LIFE INSURANCE" at bounding box center [213, 173] width 106 height 13
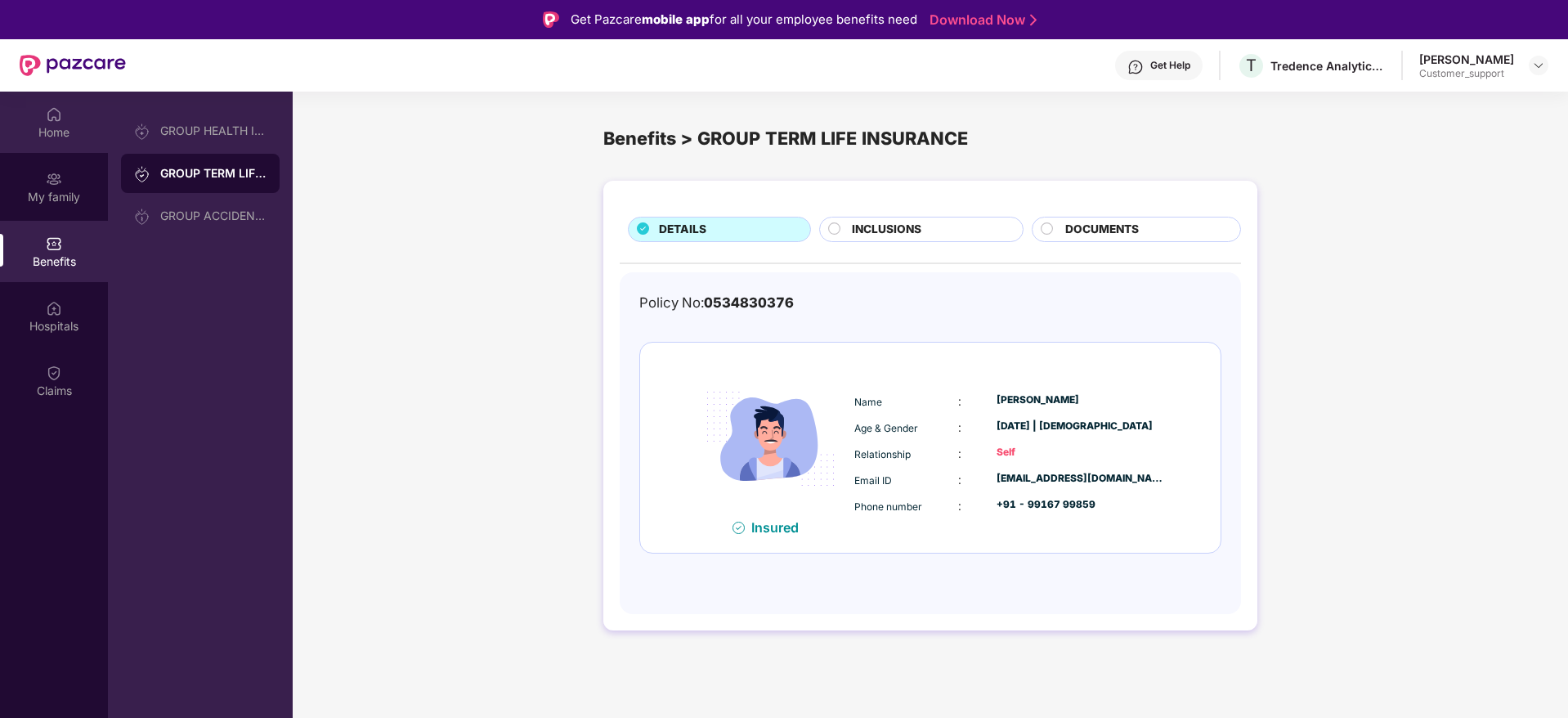
click at [50, 122] on img at bounding box center [54, 114] width 17 height 17
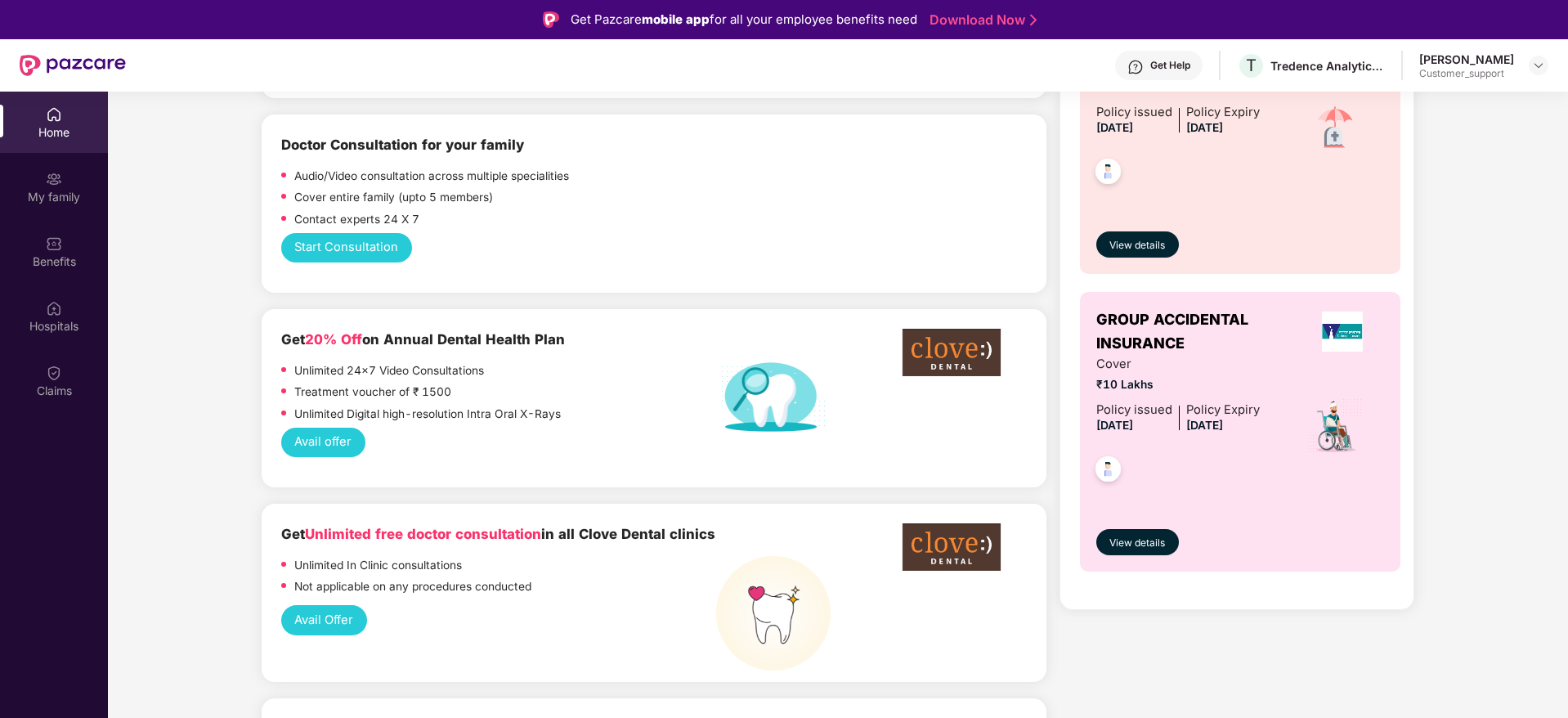
scroll to position [671, 0]
click at [1173, 501] on div "View details" at bounding box center [1240, 528] width 288 height 55
click at [57, 254] on div "Benefits" at bounding box center [54, 261] width 108 height 17
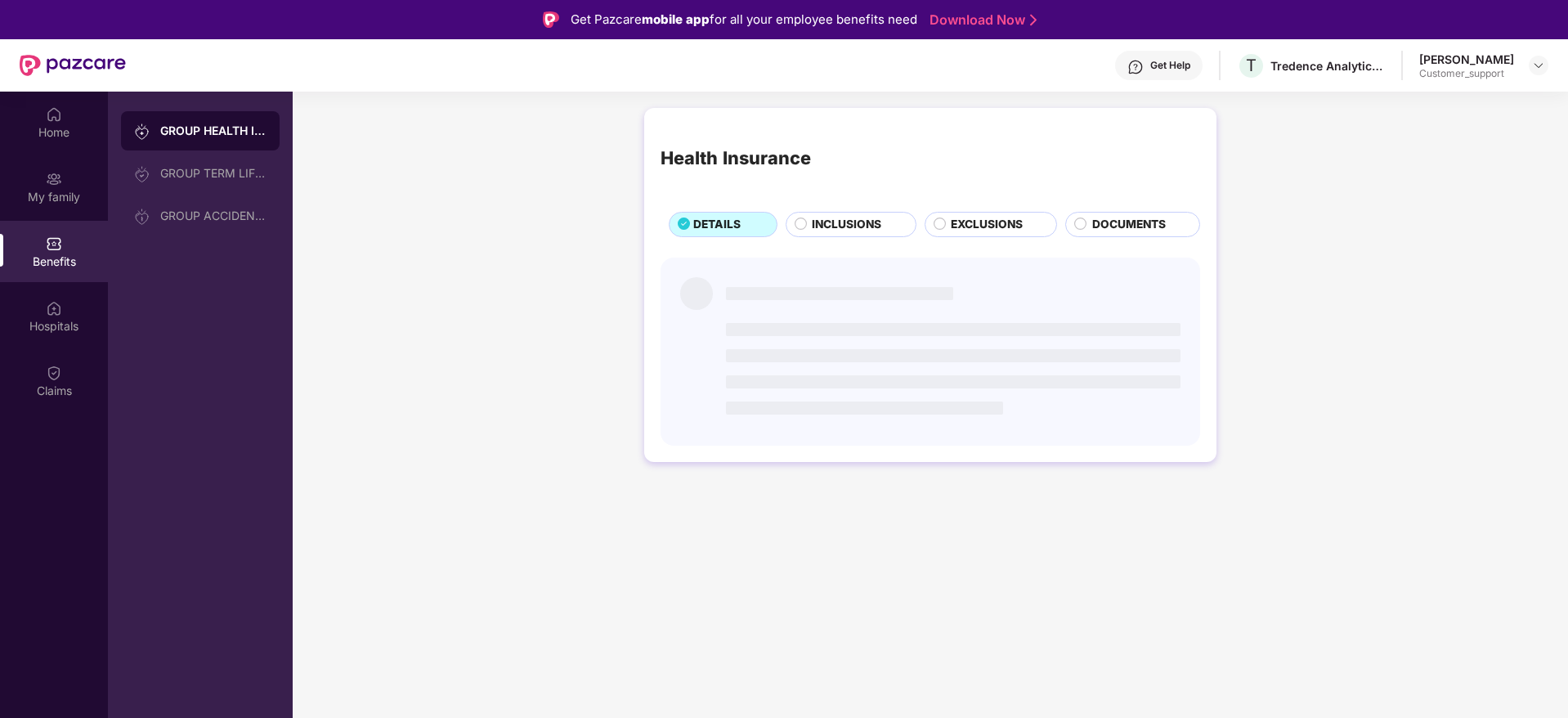
scroll to position [0, 0]
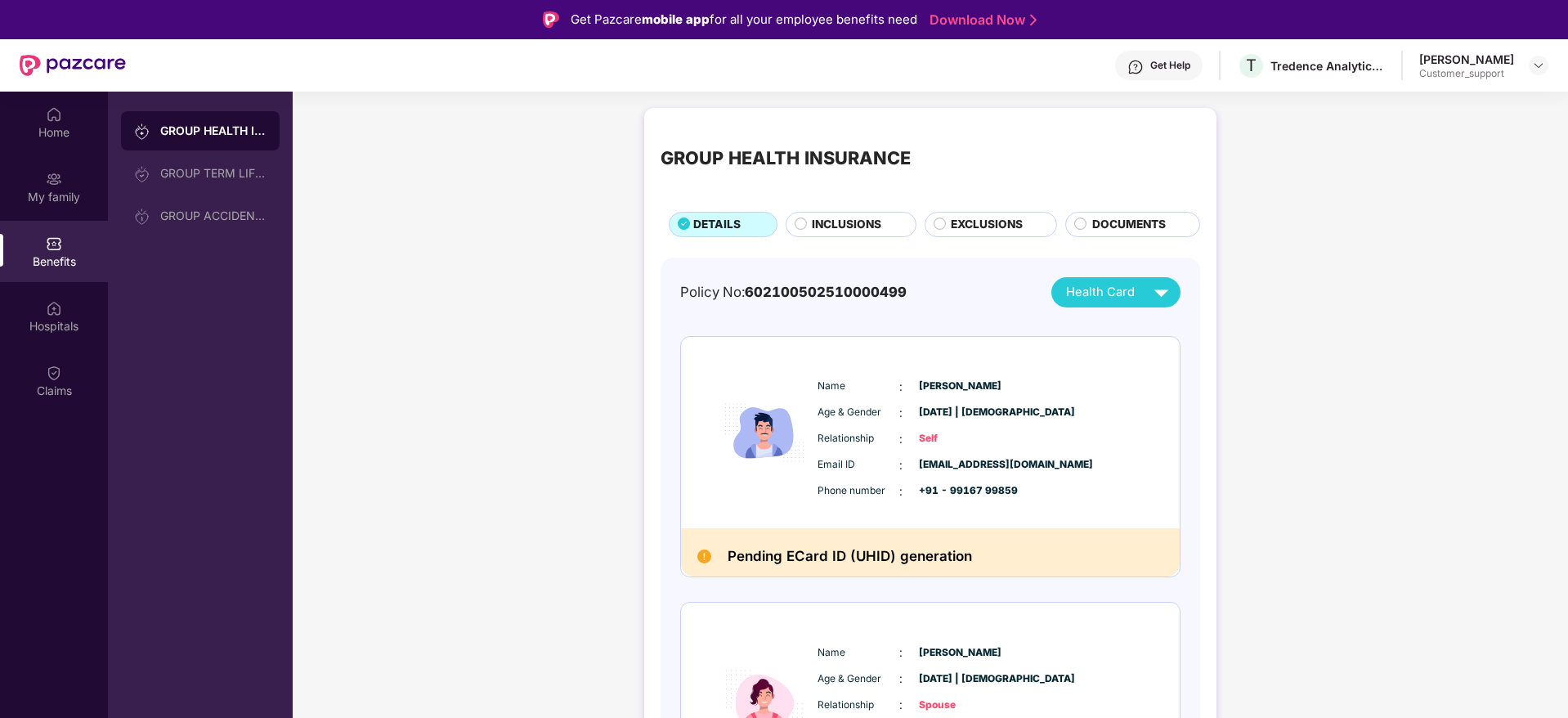
click at [839, 227] on span "INCLUSIONS" at bounding box center [847, 225] width 70 height 18
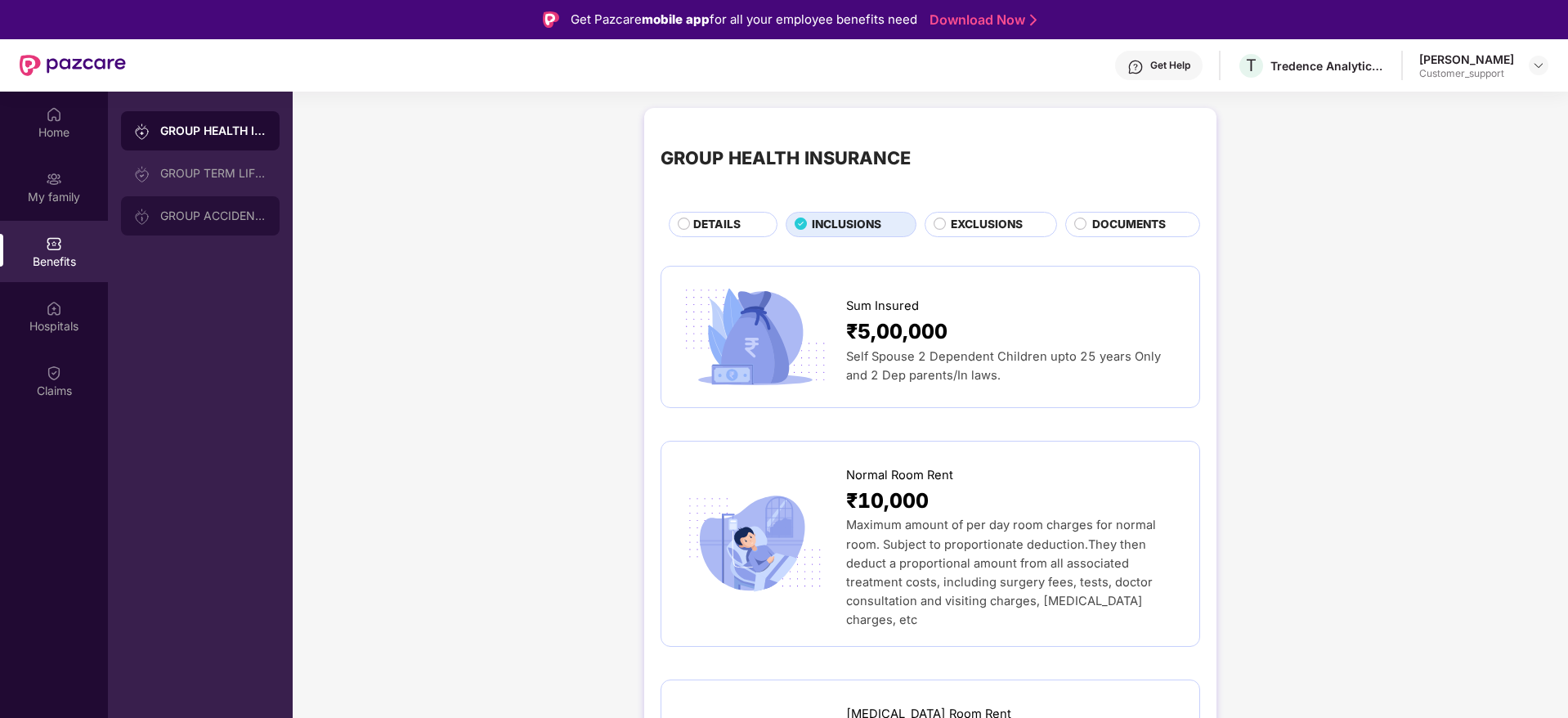
click at [184, 214] on div "GROUP ACCIDENTAL INSURANCE" at bounding box center [213, 215] width 106 height 13
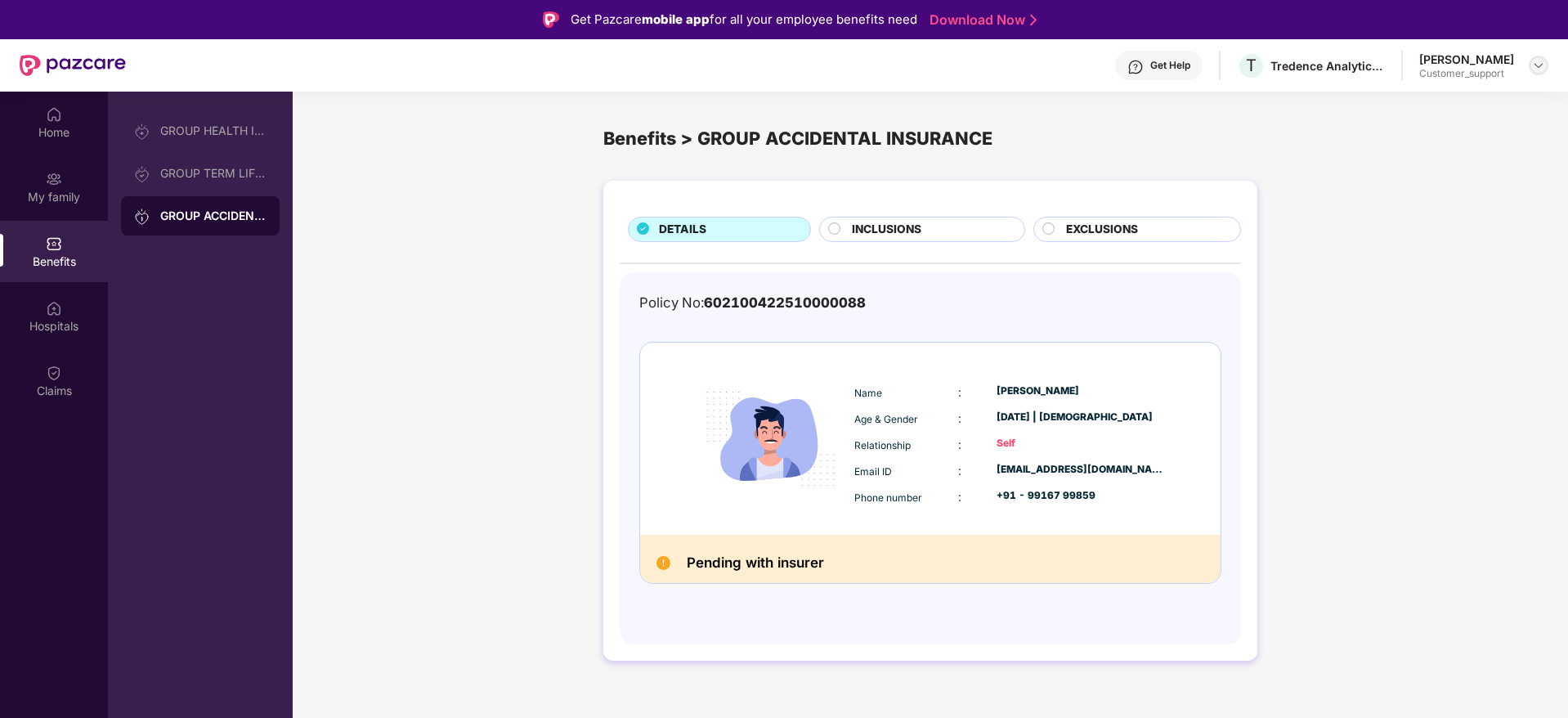
click at [1542, 67] on img at bounding box center [1538, 65] width 13 height 13
click at [1393, 104] on div "Switch to support view" at bounding box center [1462, 104] width 213 height 32
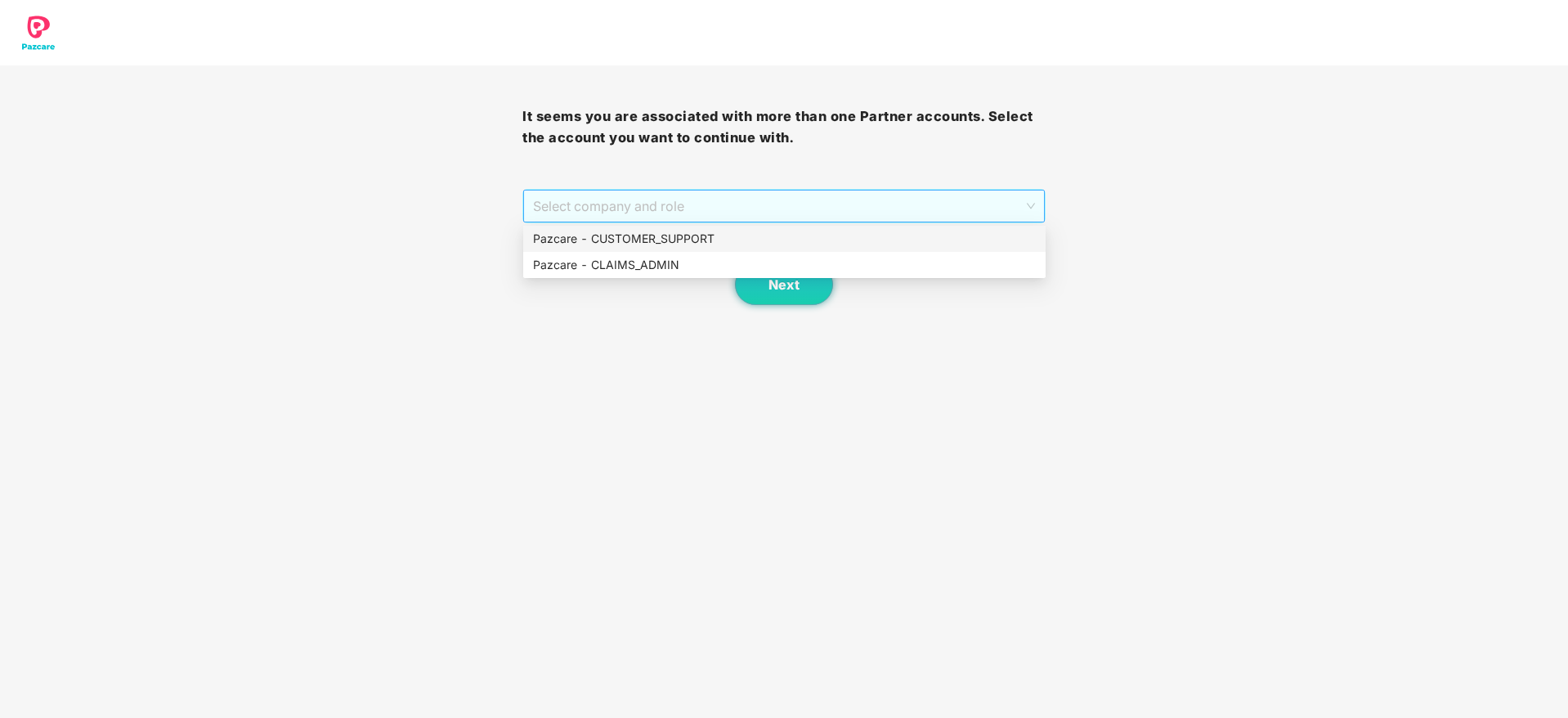
click at [776, 202] on span "Select company and role" at bounding box center [783, 207] width 501 height 31
click at [686, 231] on div "Pazcare - CUSTOMER_SUPPORT" at bounding box center [784, 239] width 503 height 18
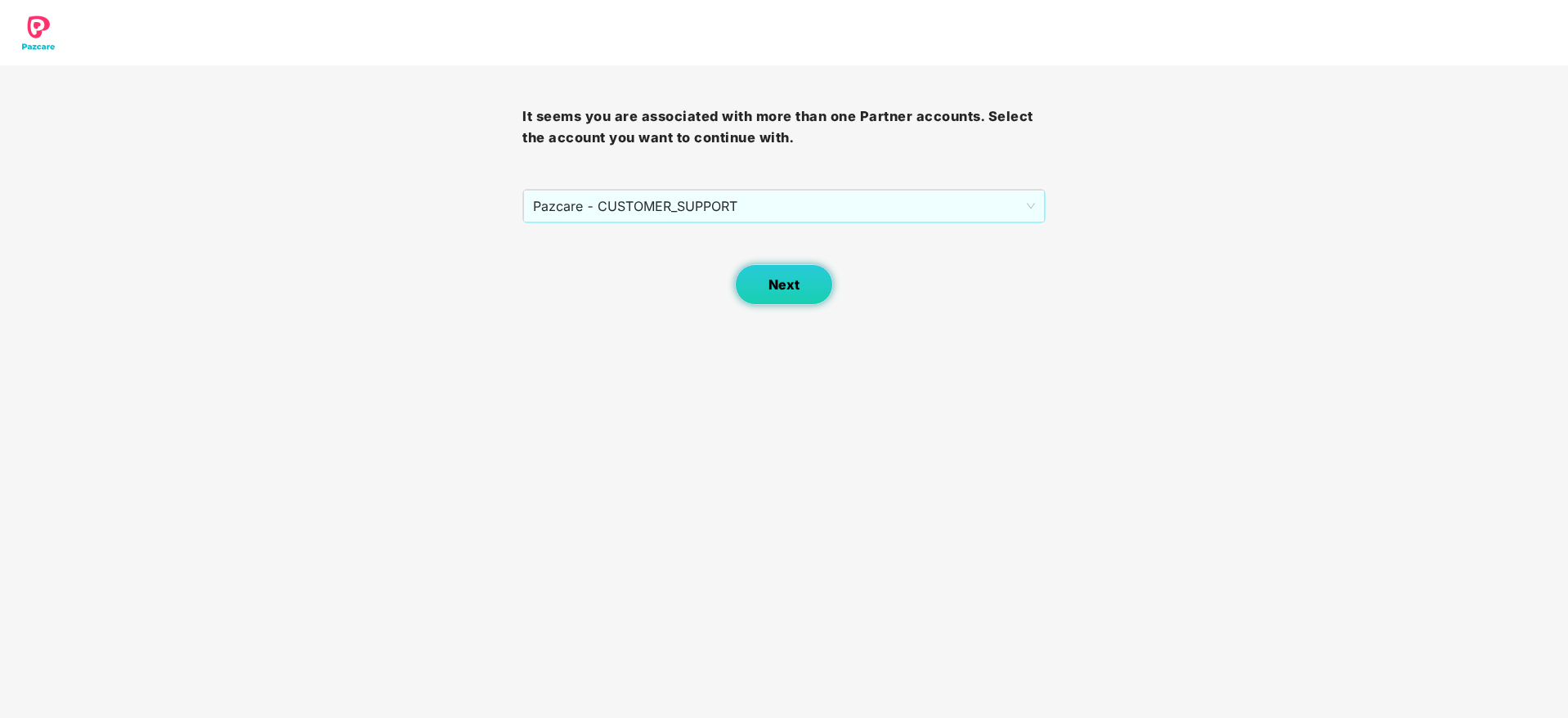
click at [814, 291] on button "Next" at bounding box center [784, 284] width 98 height 41
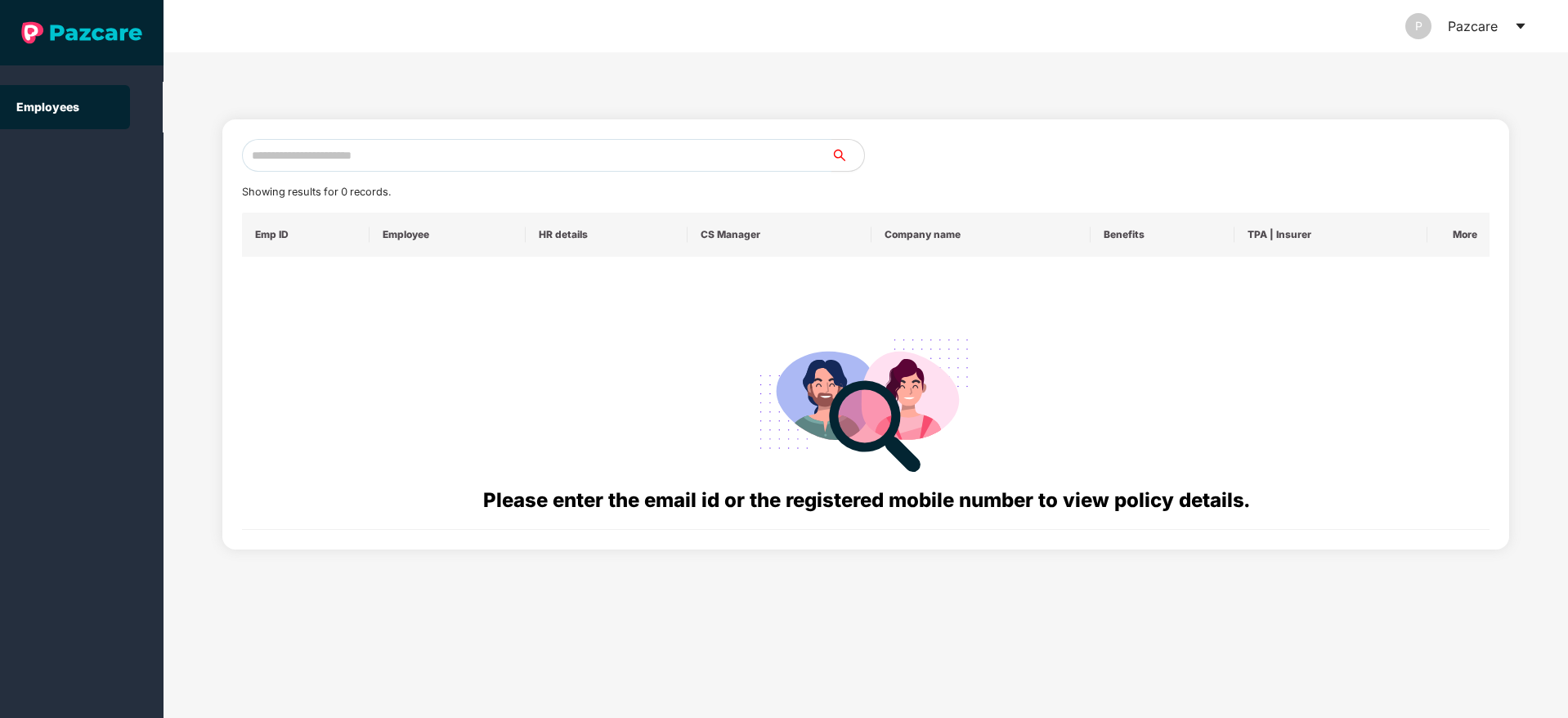
click at [352, 154] on input "text" at bounding box center [537, 156] width 590 height 33
paste input "**********"
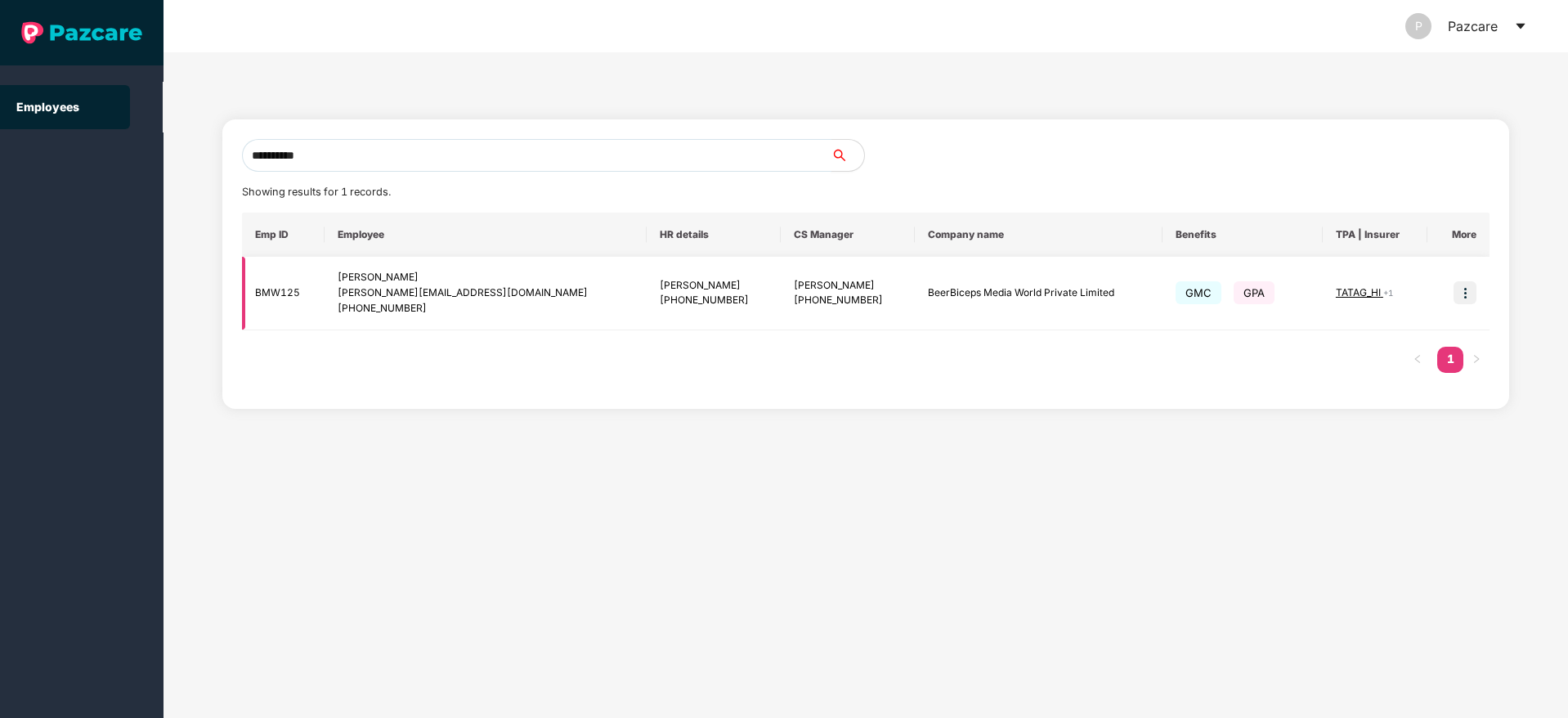
type input "**********"
click at [1468, 296] on img at bounding box center [1465, 293] width 23 height 23
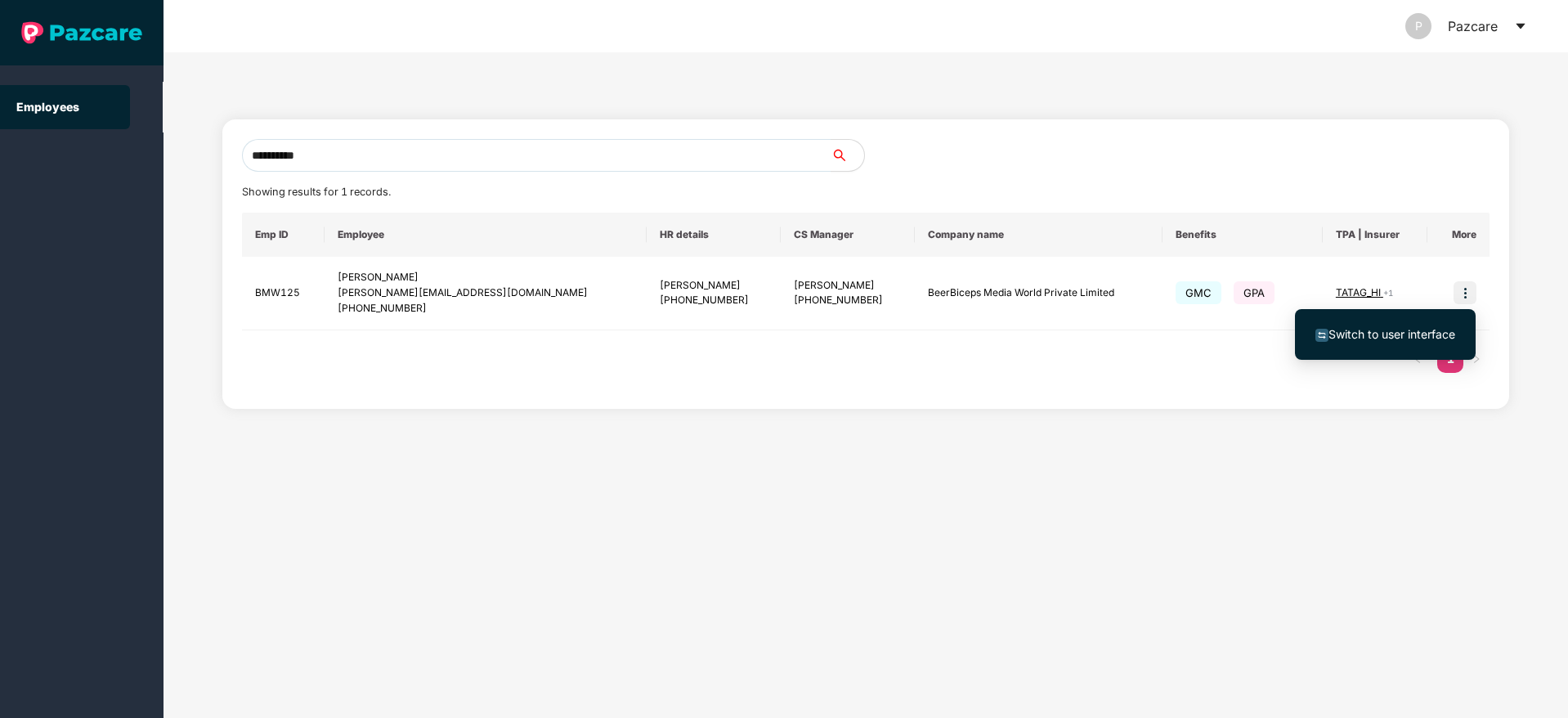
click at [1389, 342] on span "Switch to user interface" at bounding box center [1385, 335] width 139 height 18
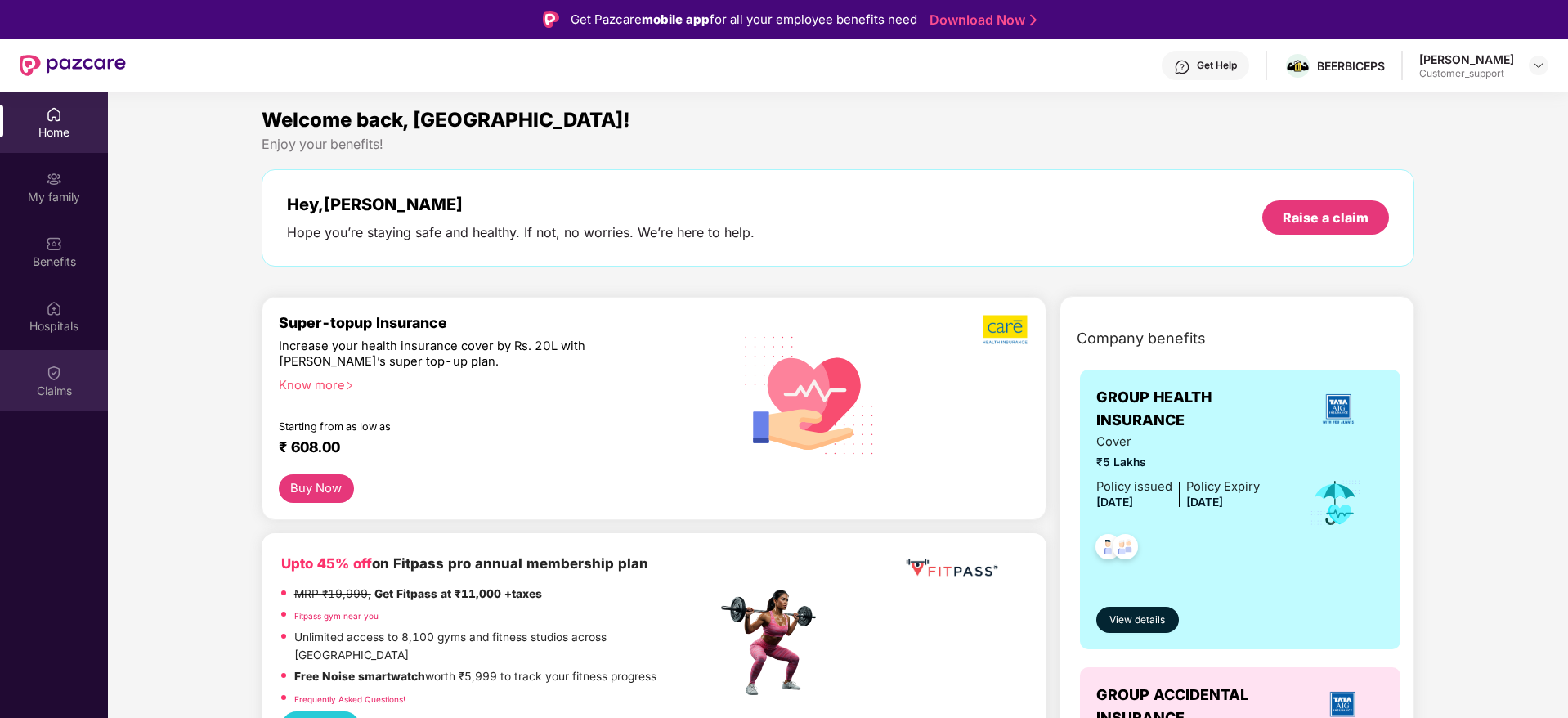
click at [53, 392] on div "Claims" at bounding box center [54, 390] width 108 height 17
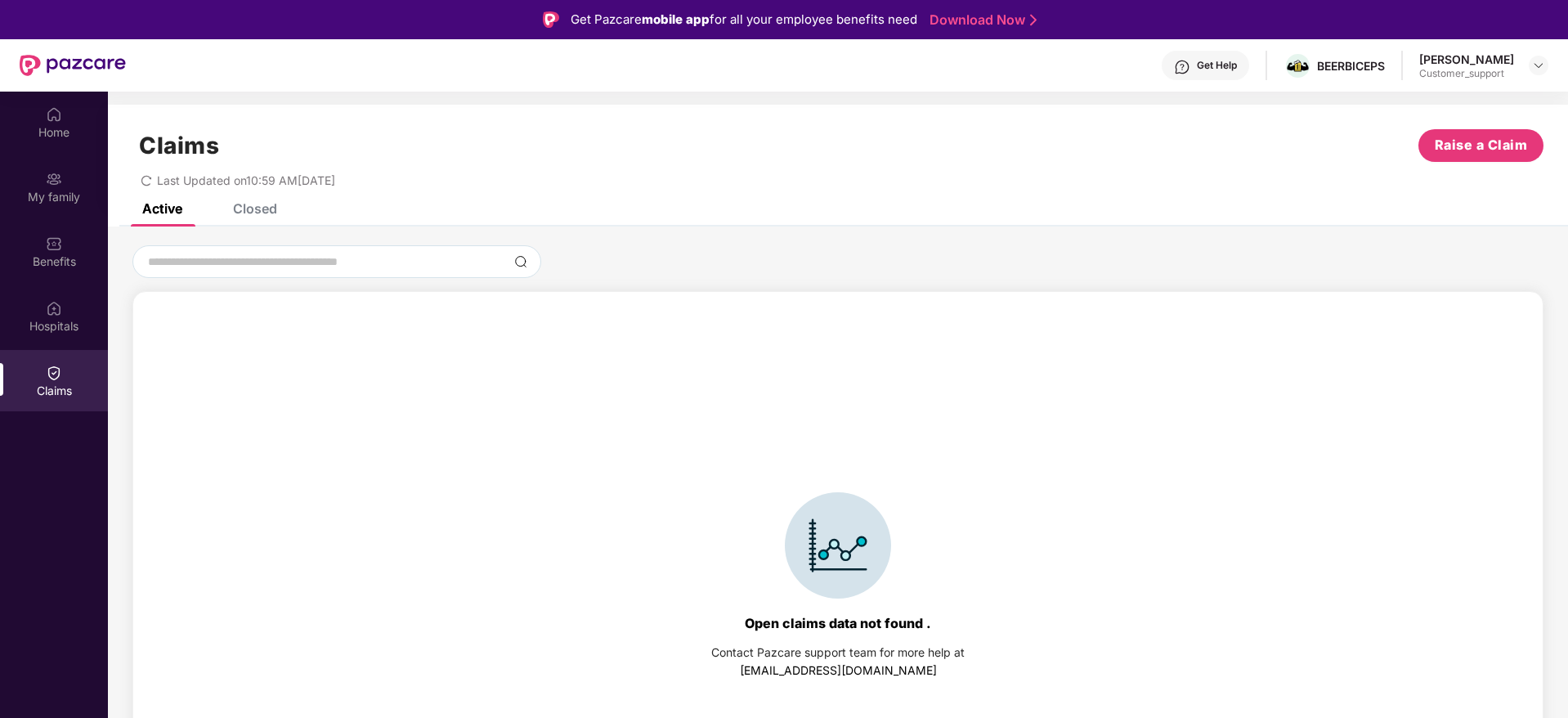
click at [259, 206] on div "Closed" at bounding box center [254, 208] width 44 height 17
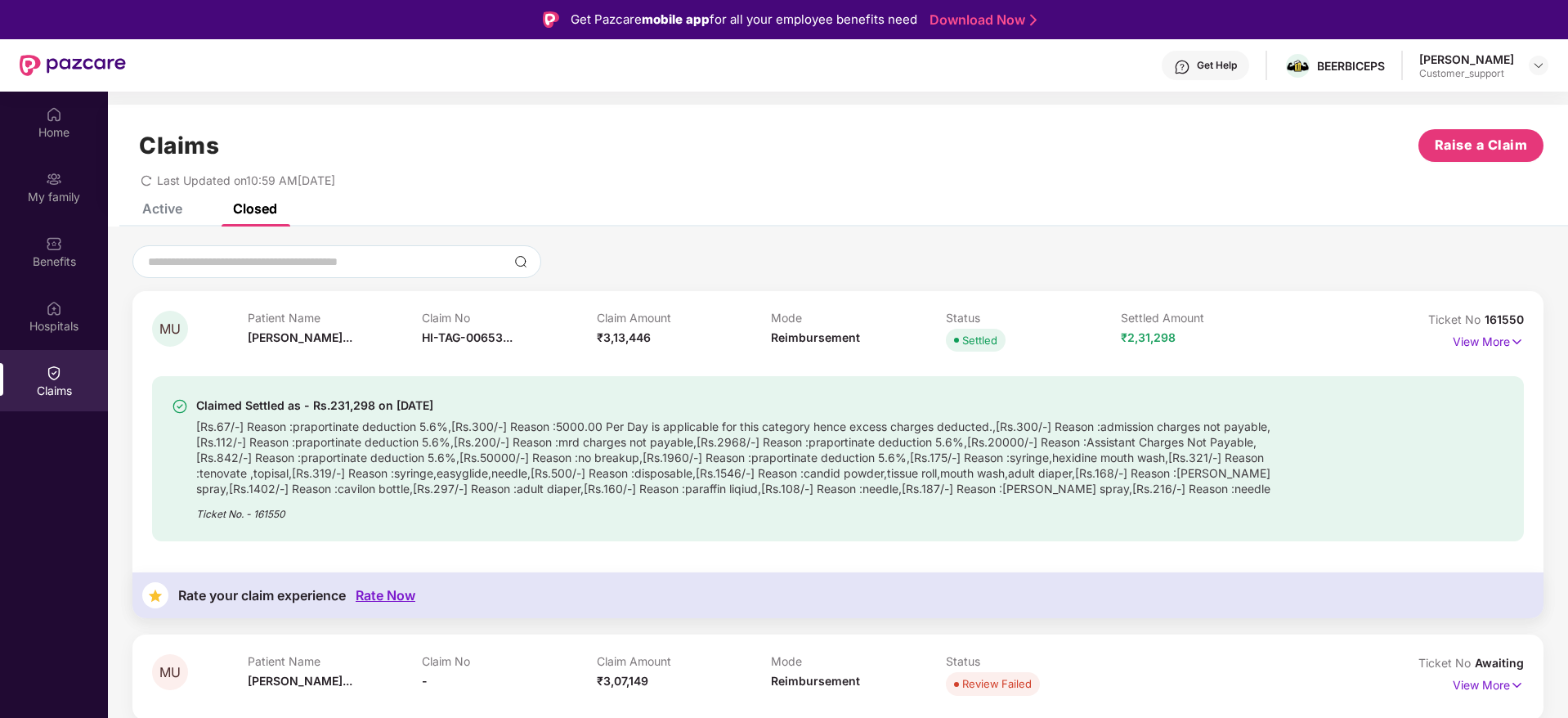
click at [1525, 342] on div "MU Patient Name [PERSON_NAME]... Claim No HI-TAG-00653... Claim Amount ₹3,13,44…" at bounding box center [838, 454] width 1411 height 327
click at [1510, 342] on img at bounding box center [1517, 342] width 14 height 18
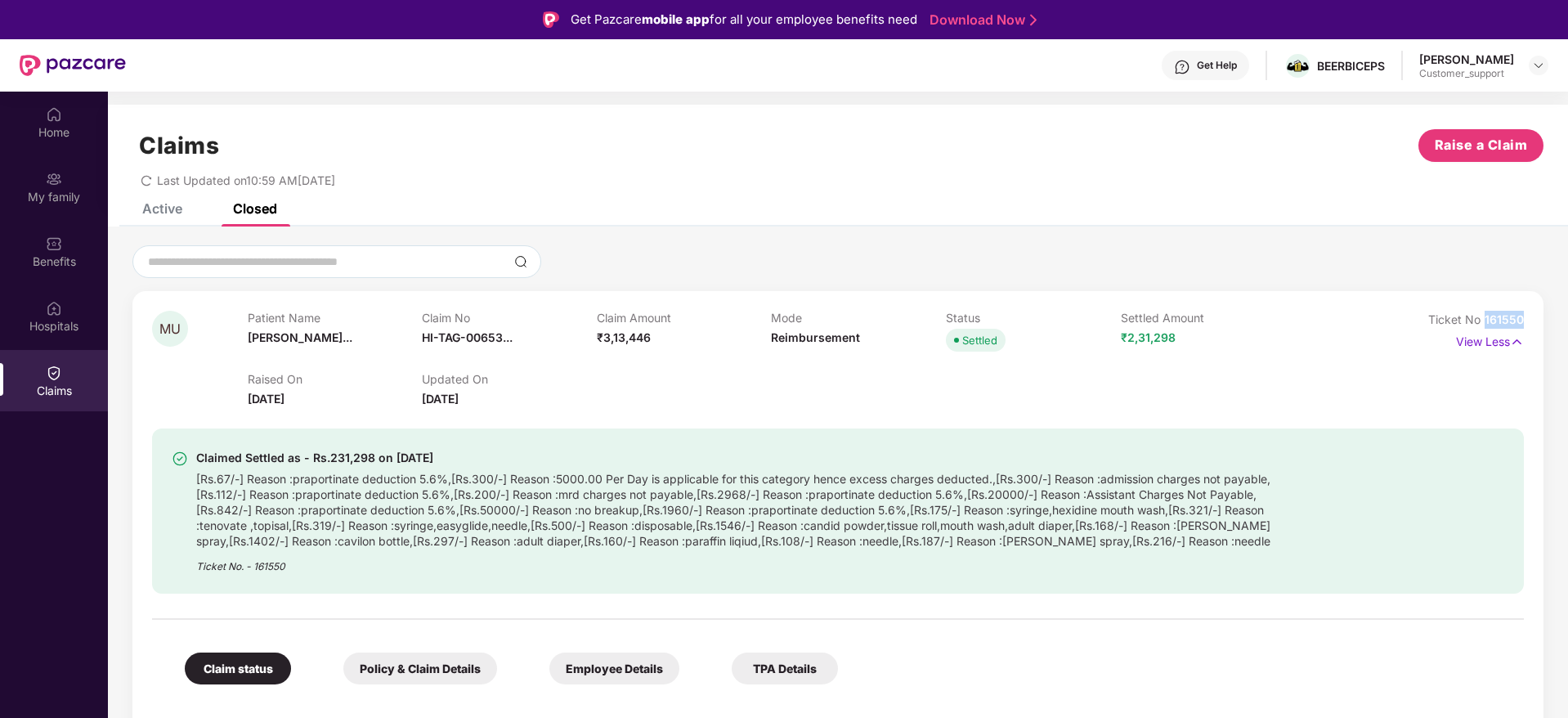
drag, startPoint x: 1526, startPoint y: 312, endPoint x: 1484, endPoint y: 314, distance: 42.0
copy span "161550"
click at [1541, 63] on img at bounding box center [1538, 65] width 13 height 13
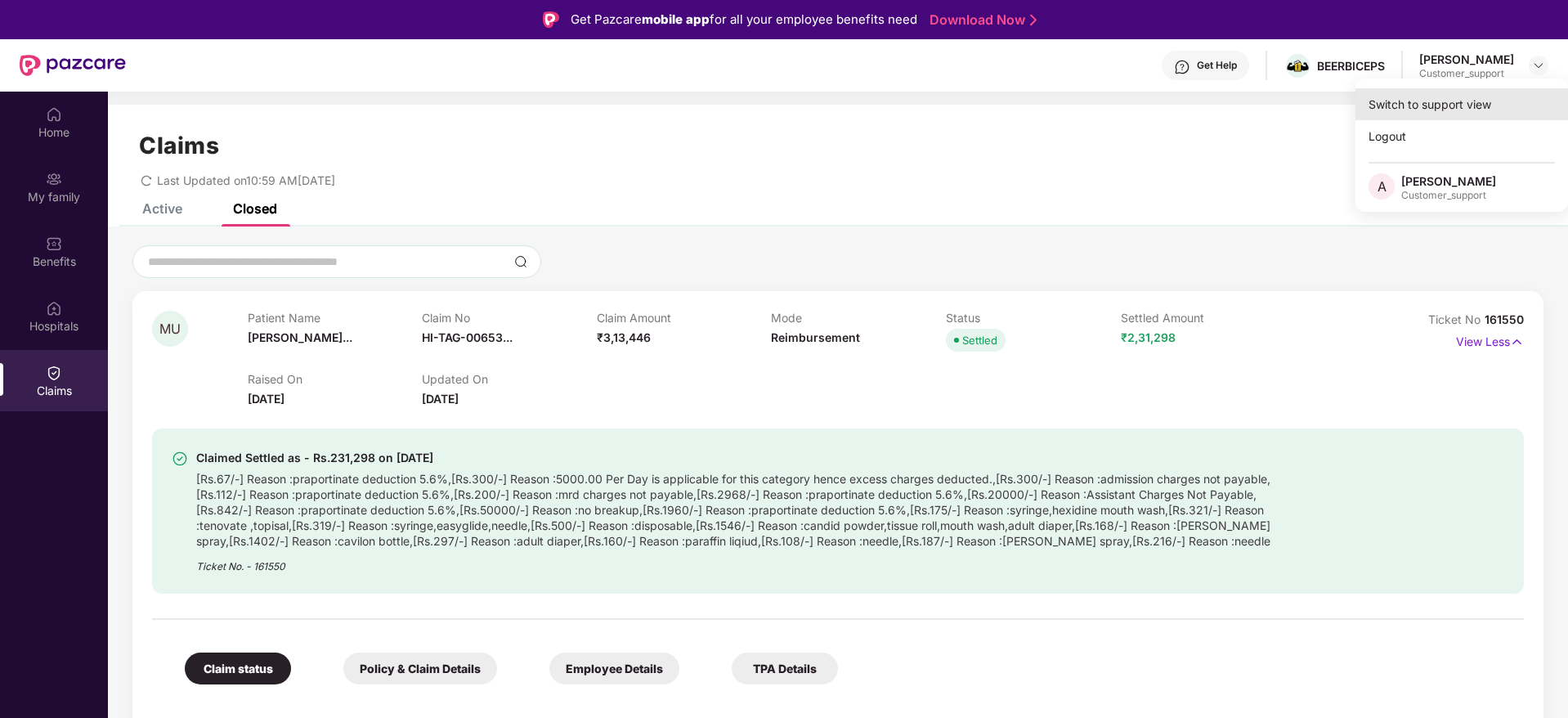
click at [1432, 96] on div "Switch to support view" at bounding box center [1462, 104] width 213 height 32
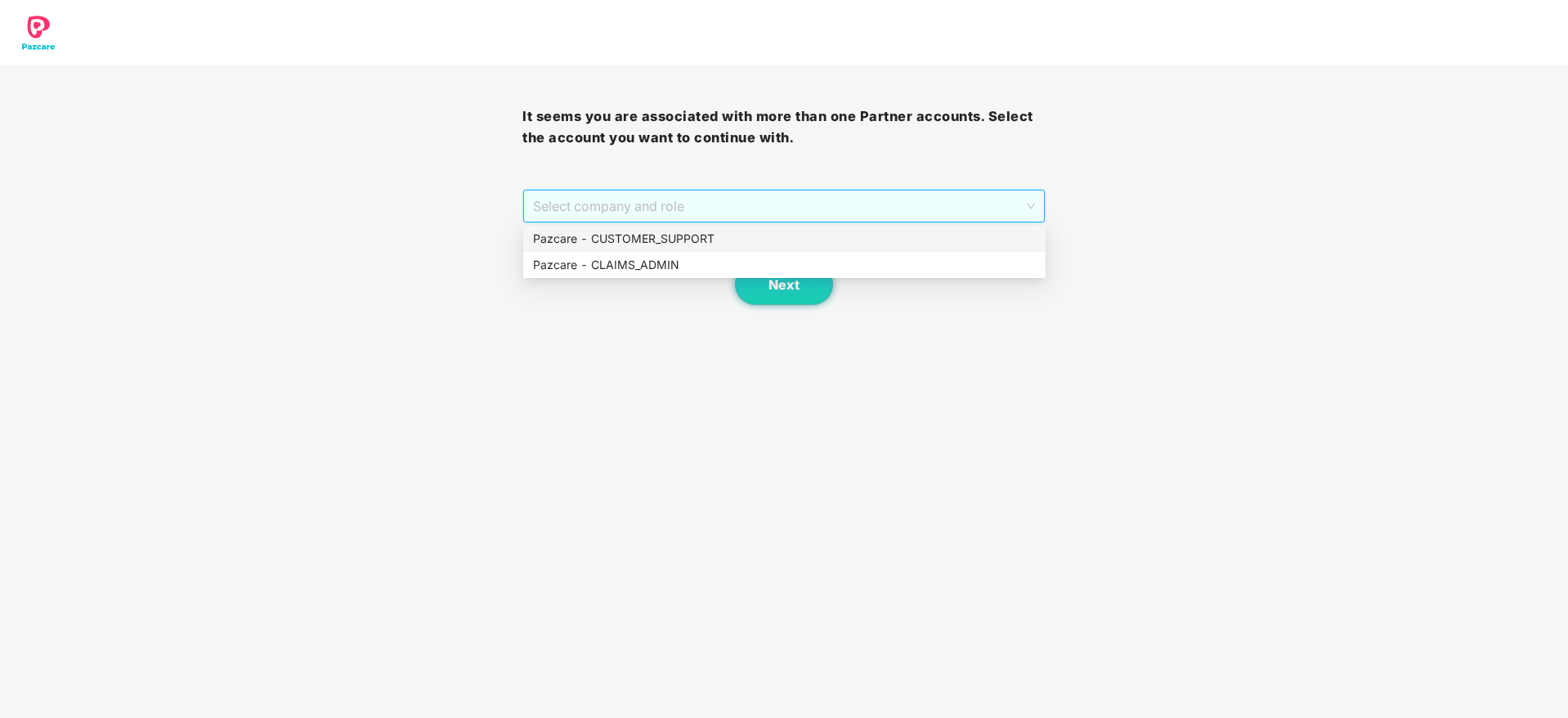
click at [846, 211] on span "Select company and role" at bounding box center [783, 207] width 501 height 31
click at [699, 240] on div "Pazcare - CUSTOMER_SUPPORT" at bounding box center [784, 239] width 503 height 18
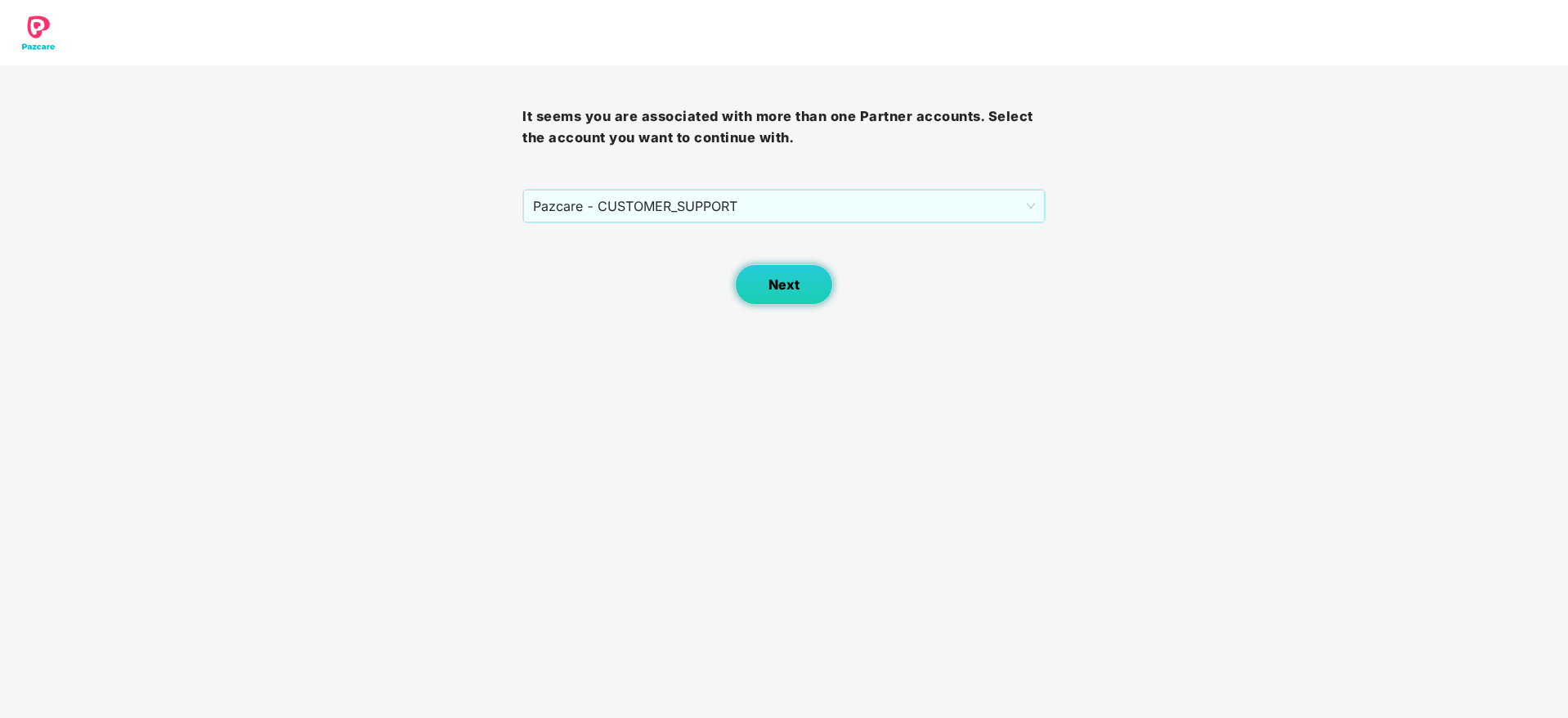
click at [773, 283] on span "Next" at bounding box center [784, 285] width 31 height 16
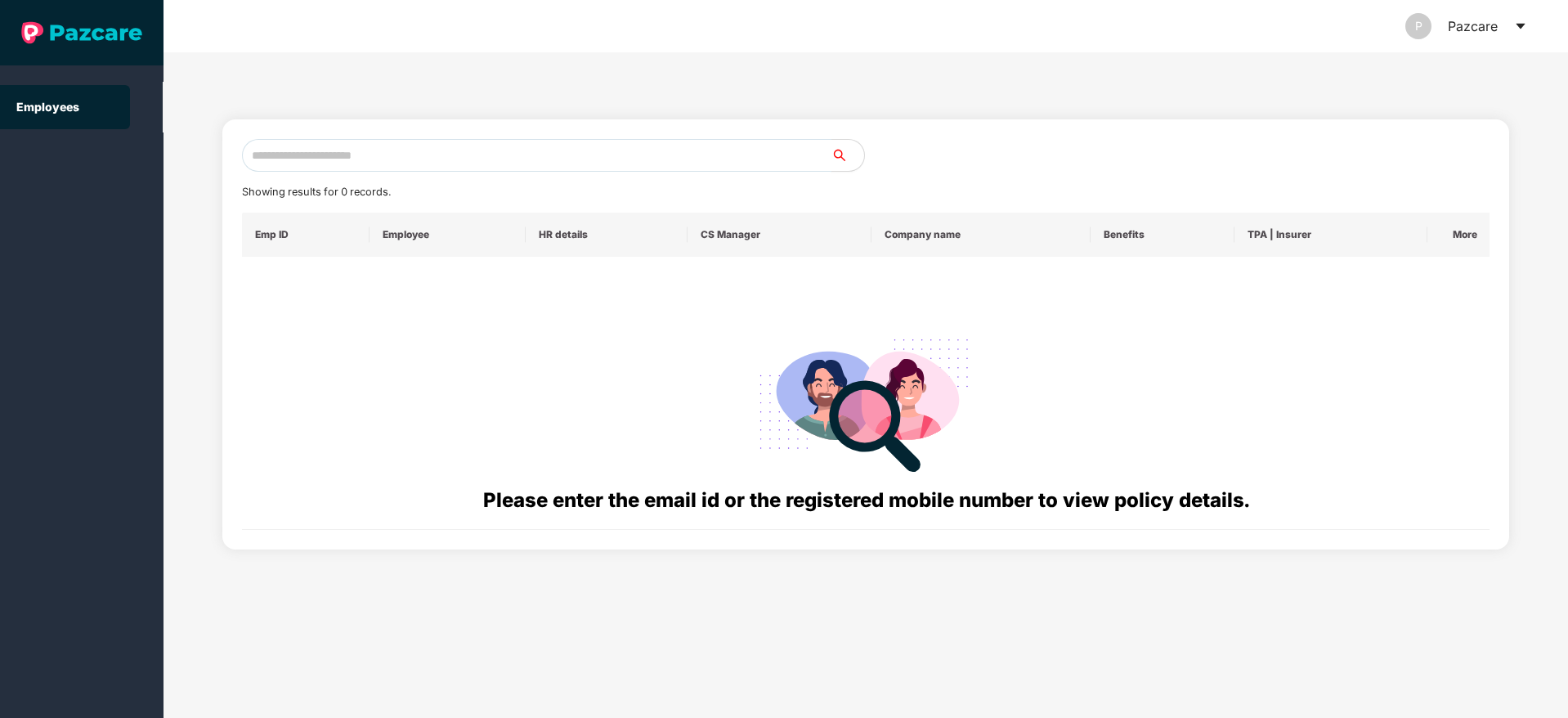
click at [373, 156] on input "text" at bounding box center [537, 156] width 590 height 33
paste input "**********"
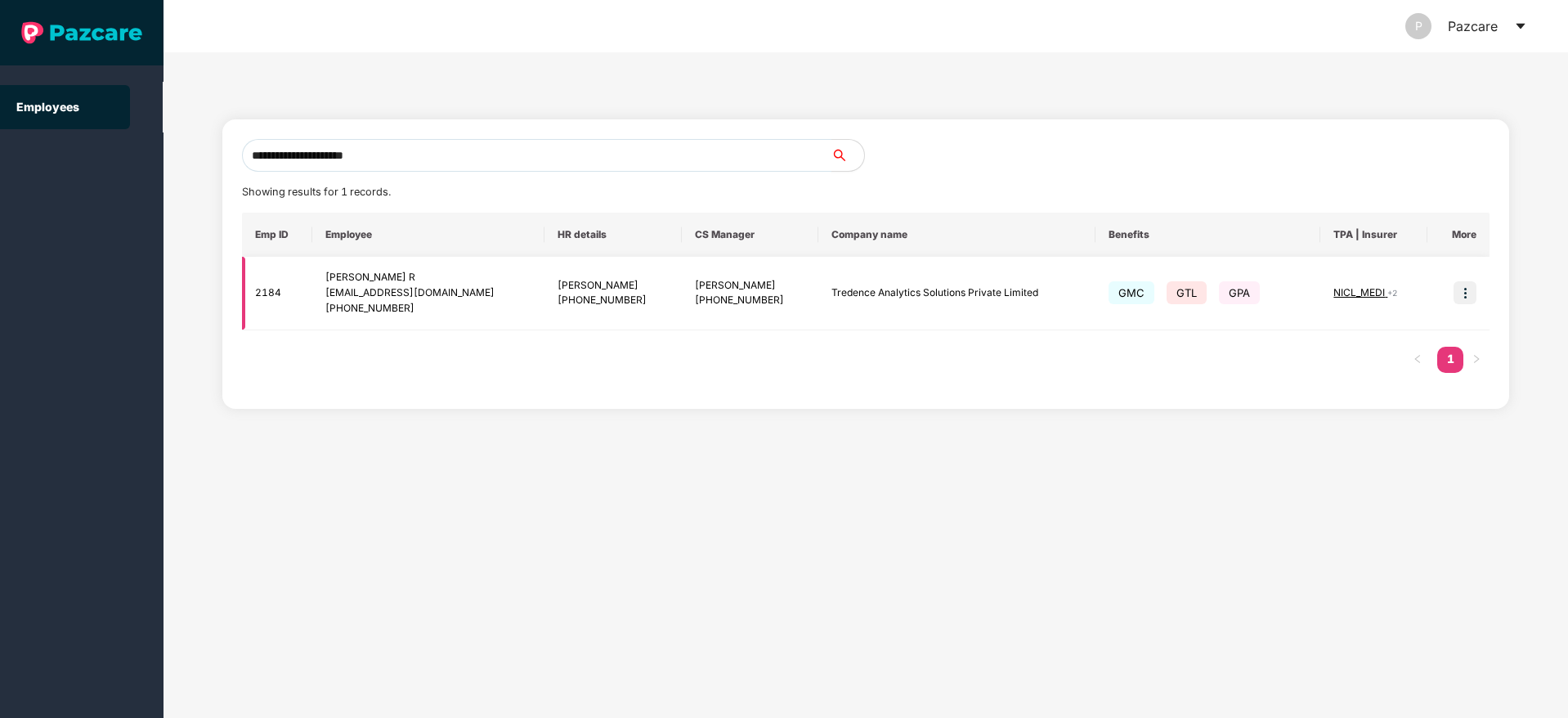
type input "**********"
click at [1467, 290] on img at bounding box center [1465, 293] width 23 height 23
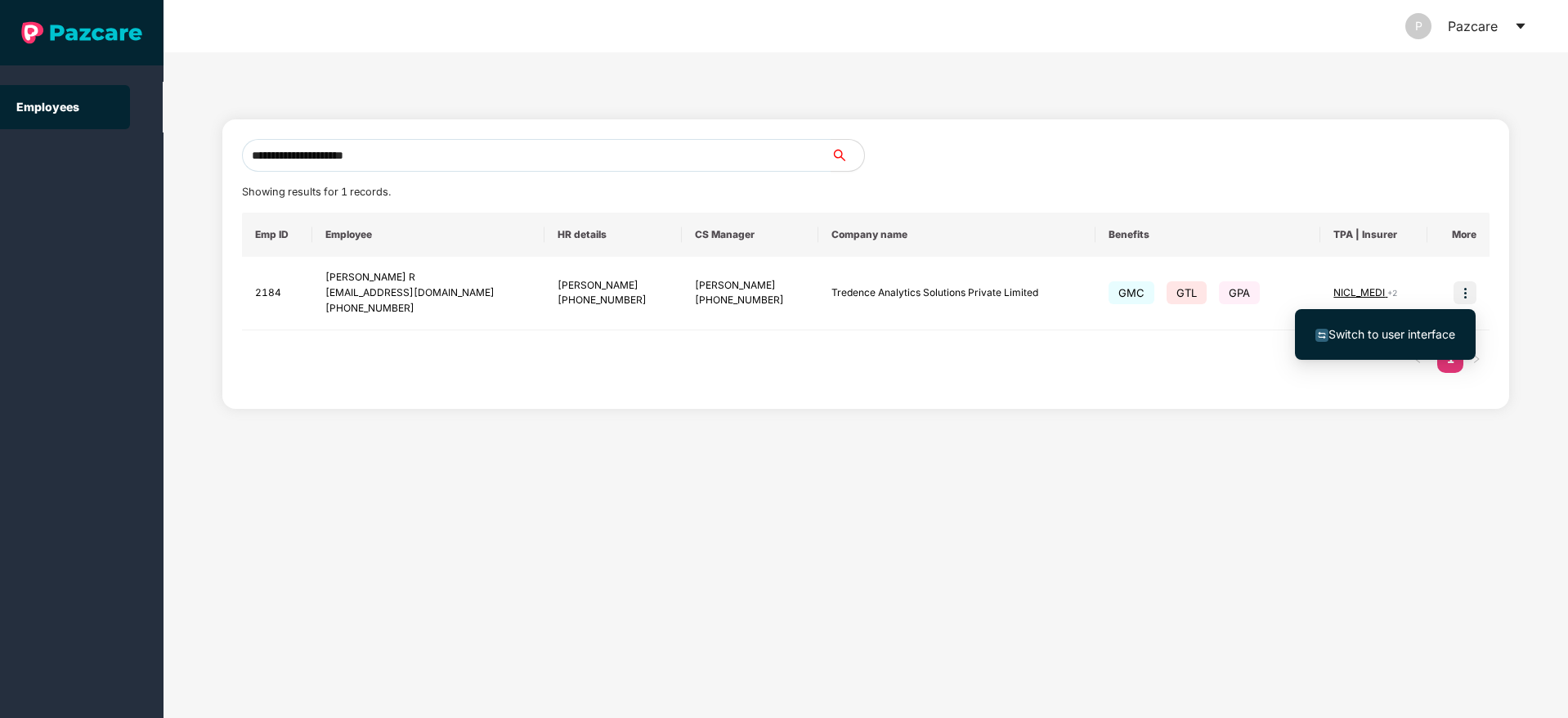
click at [1402, 329] on span "Switch to user interface" at bounding box center [1391, 334] width 126 height 14
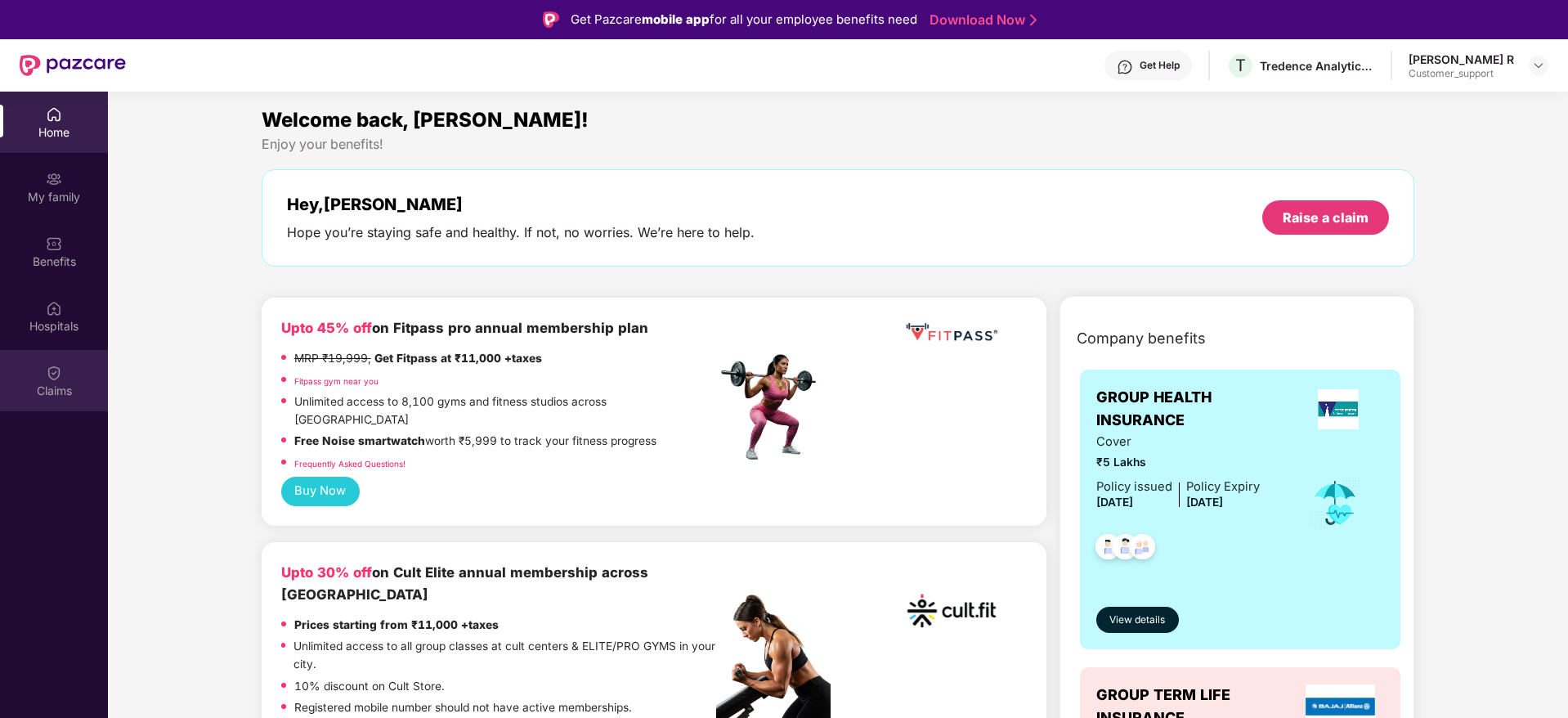
click at [42, 374] on div "Claims" at bounding box center [54, 381] width 108 height 61
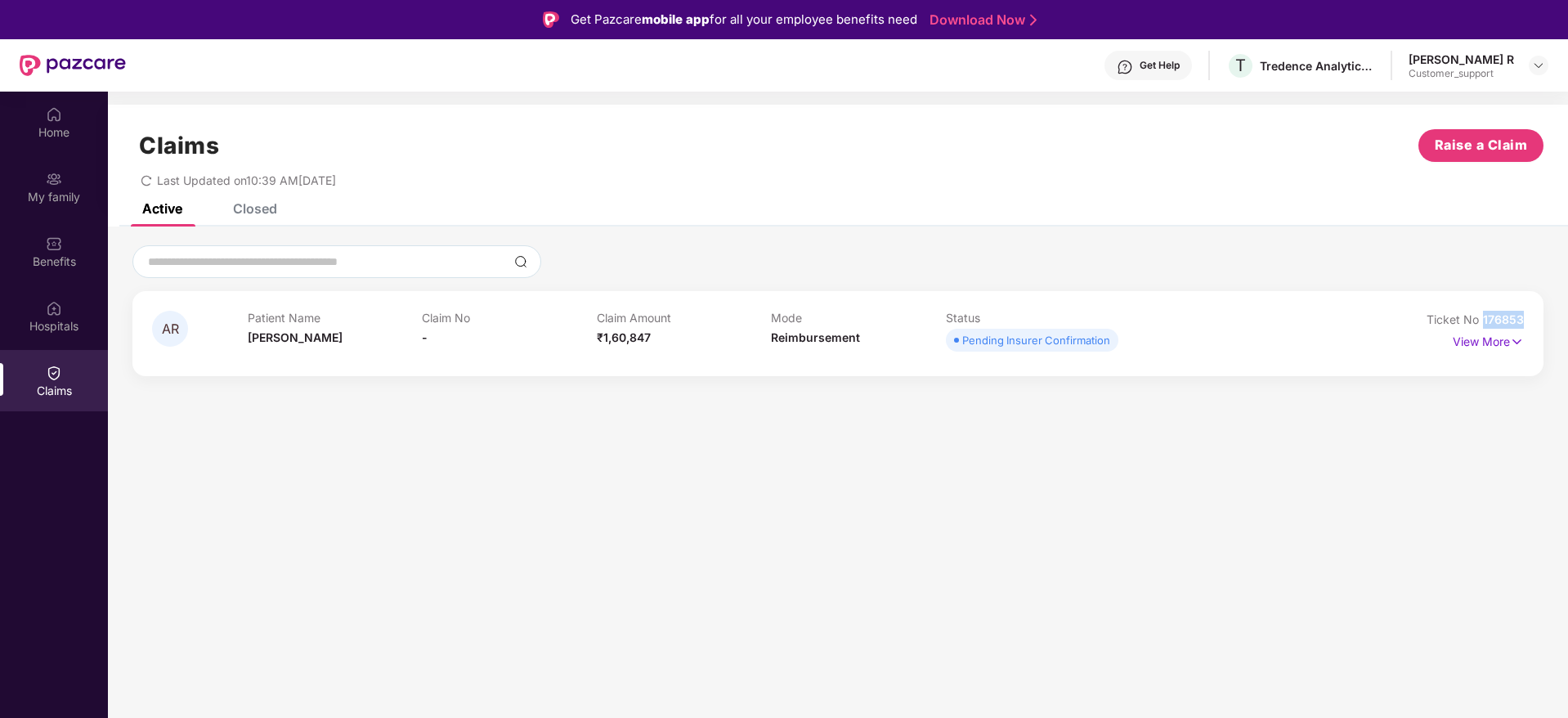
drag, startPoint x: 1528, startPoint y: 324, endPoint x: 1484, endPoint y: 319, distance: 44.3
click at [1484, 319] on div "AR Patient Name [PERSON_NAME] R Claim No - Claim Amount ₹1,60,847 Mode Reimburs…" at bounding box center [838, 334] width 1411 height 85
copy span "176853"
click at [1542, 68] on img at bounding box center [1538, 65] width 13 height 13
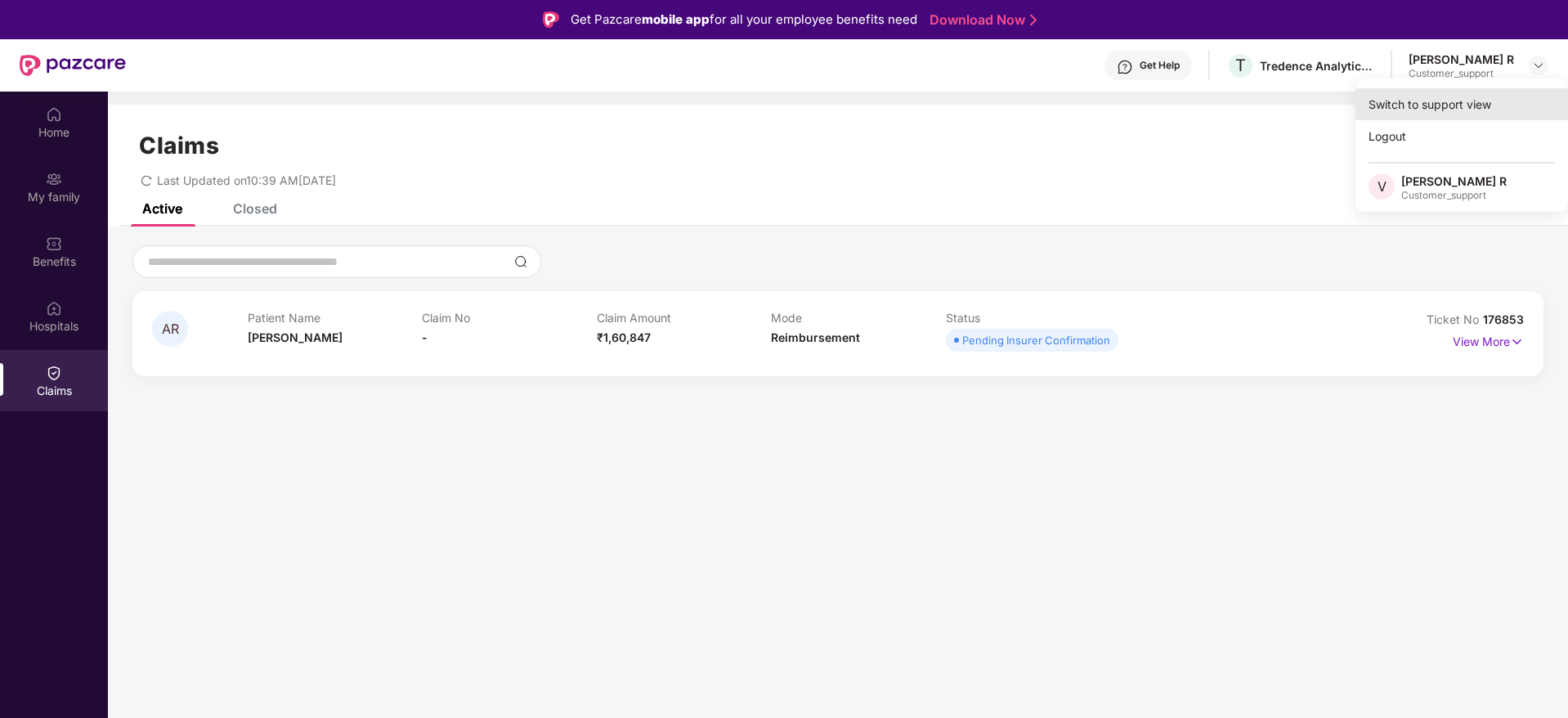
click at [1466, 101] on div "Switch to support view" at bounding box center [1462, 104] width 213 height 32
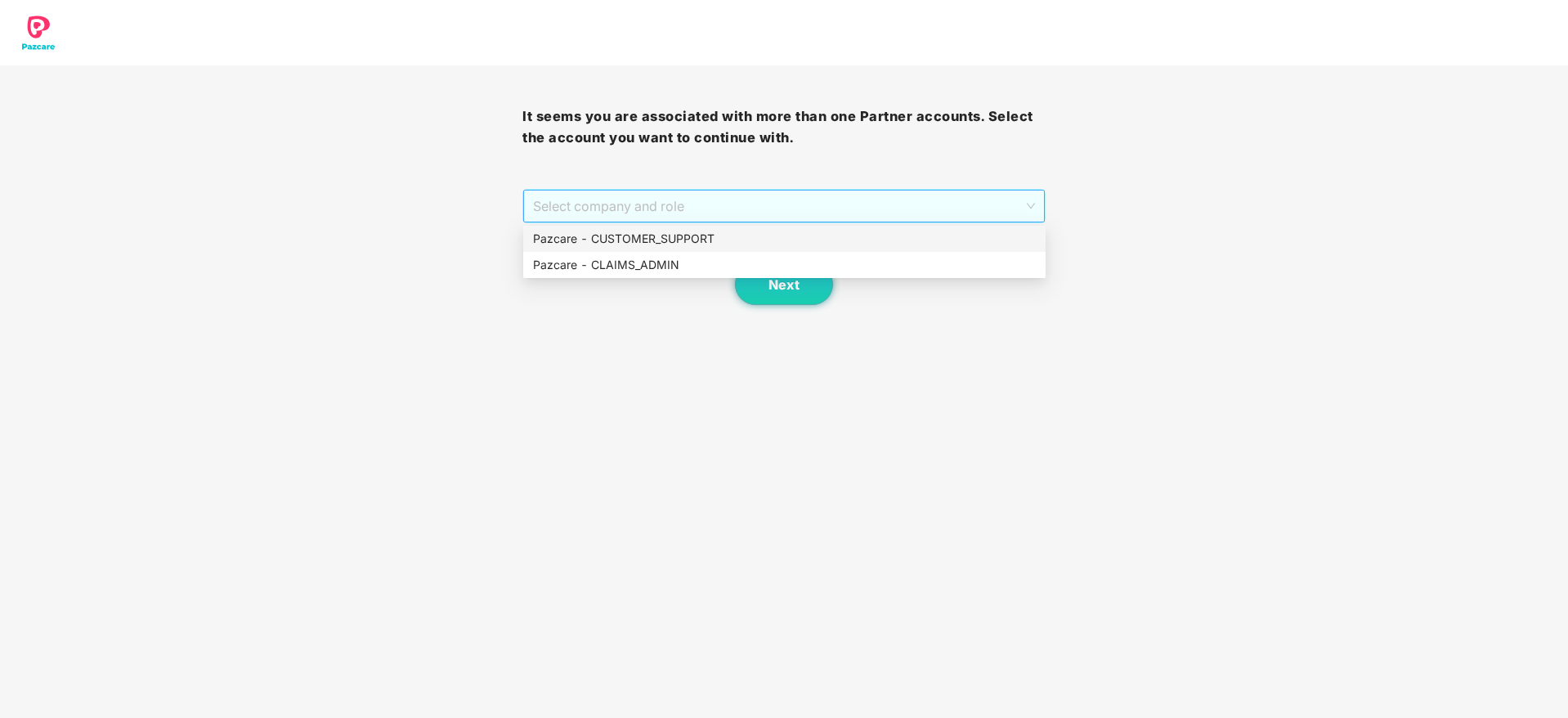
click at [771, 204] on span "Select company and role" at bounding box center [783, 207] width 501 height 31
click at [684, 237] on div "Pazcare - CUSTOMER_SUPPORT" at bounding box center [784, 239] width 503 height 18
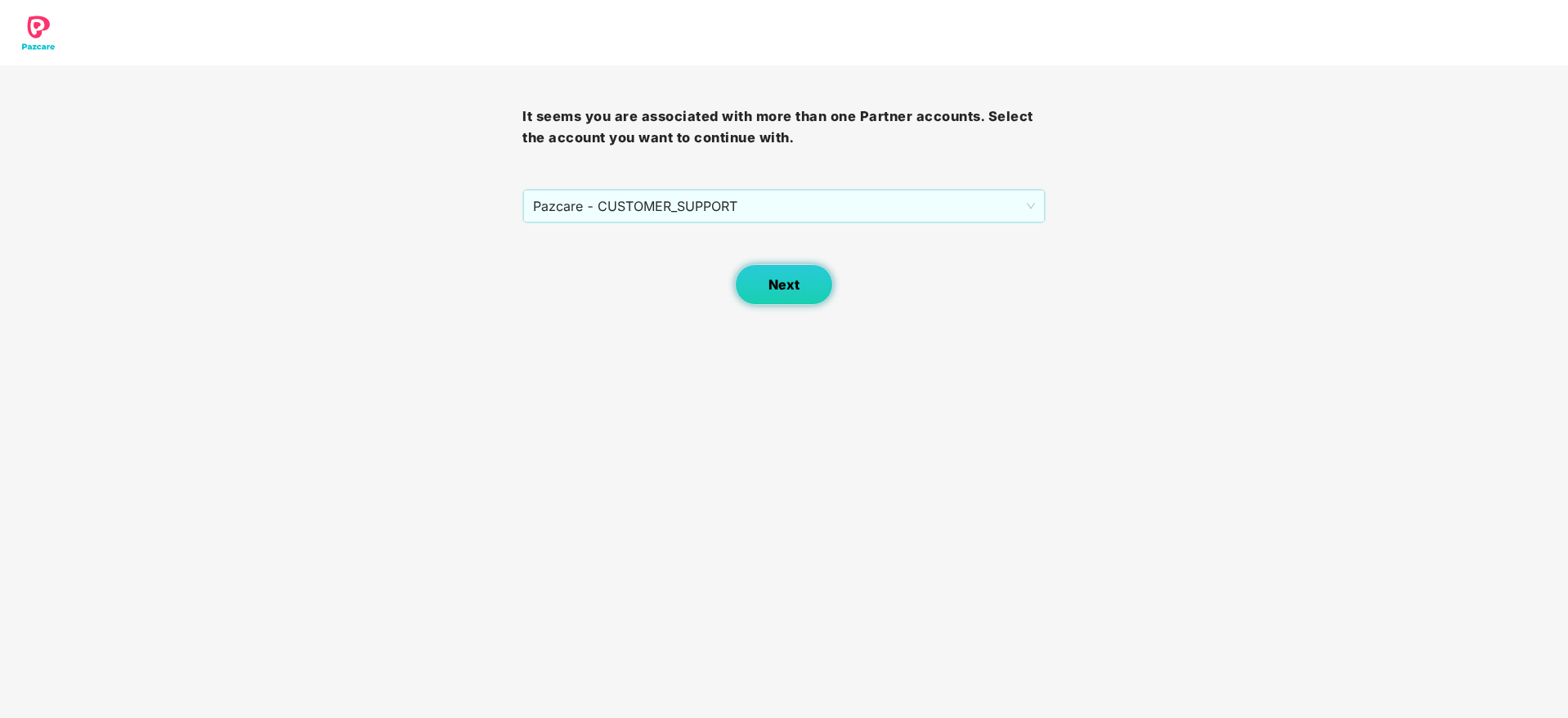
click at [780, 284] on span "Next" at bounding box center [784, 285] width 31 height 16
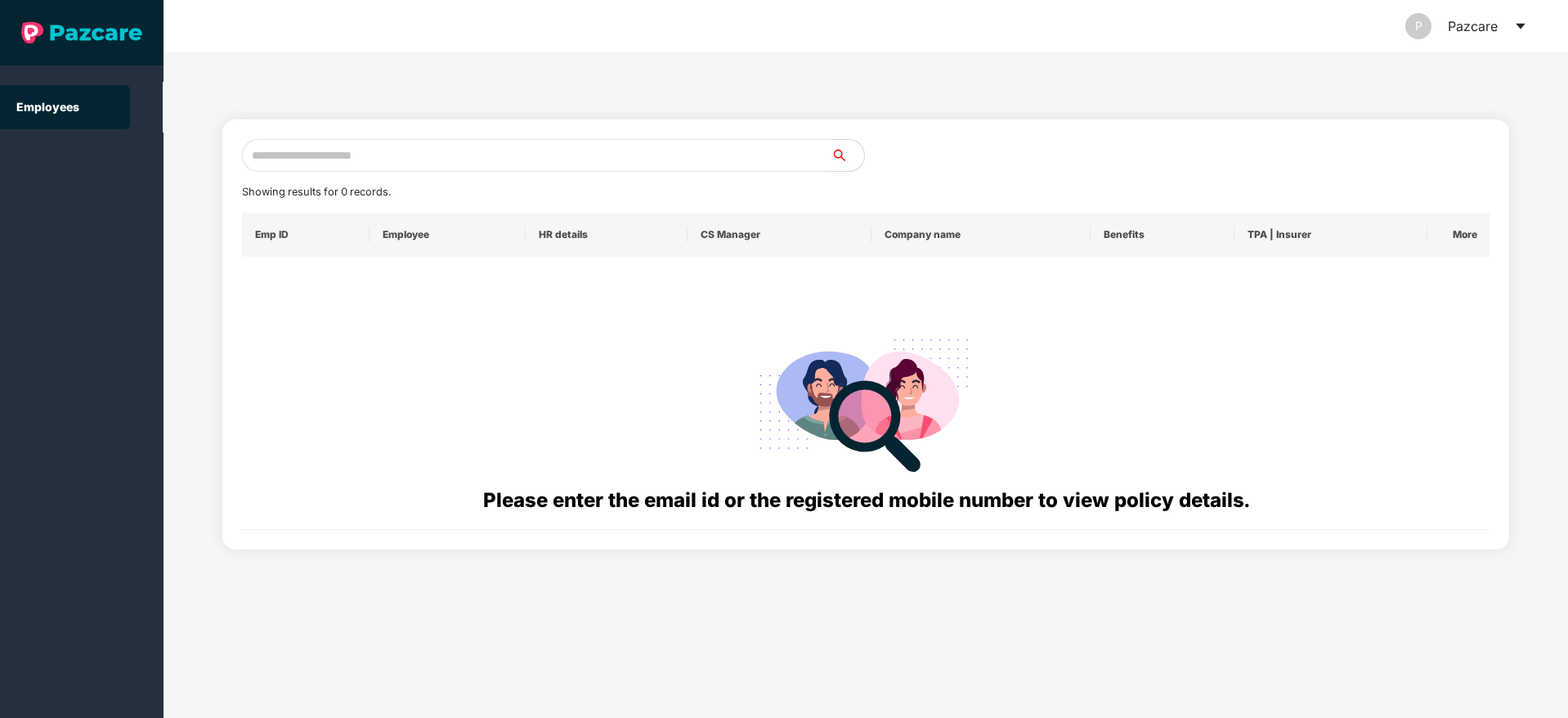
click at [273, 152] on input "text" at bounding box center [537, 156] width 590 height 33
paste input "**********"
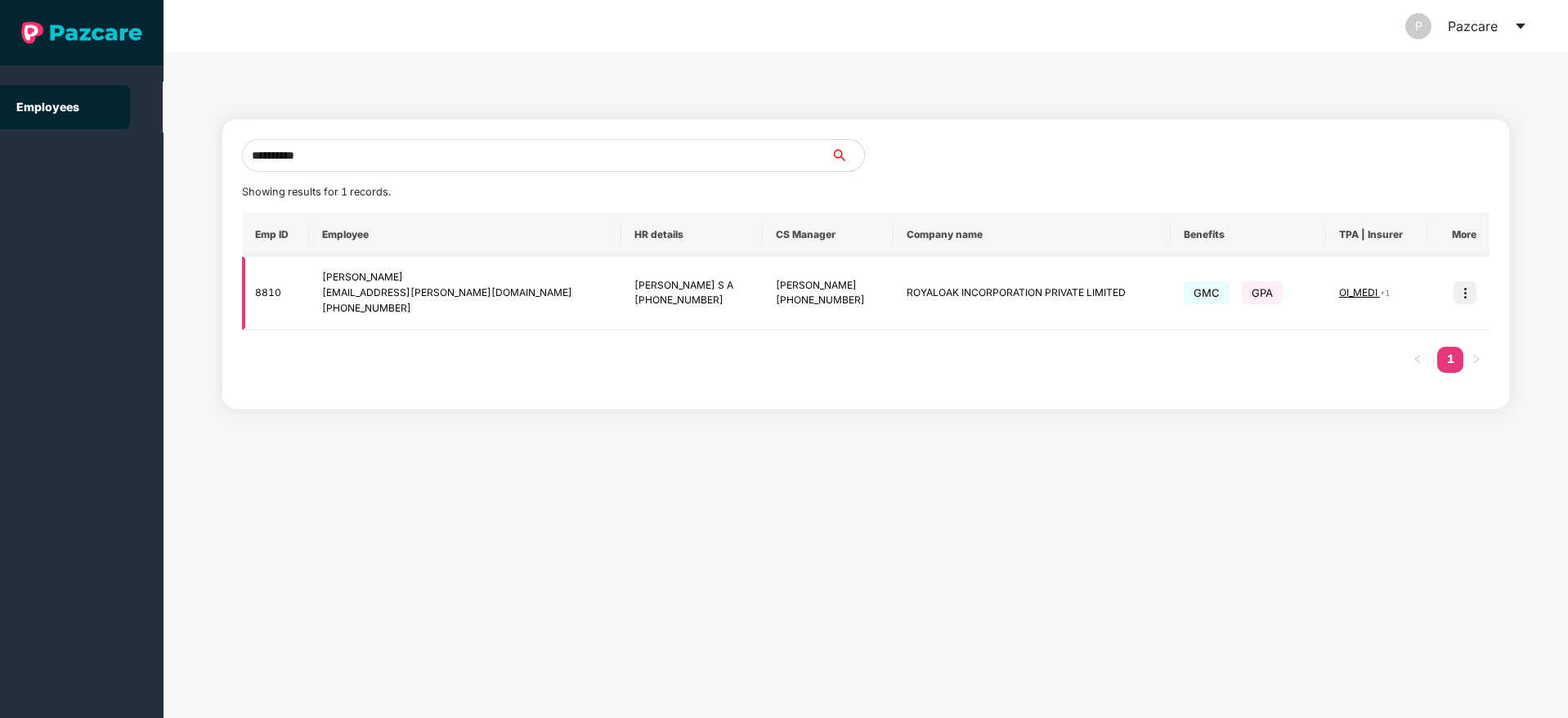
type input "**********"
click at [1469, 294] on img at bounding box center [1465, 293] width 23 height 23
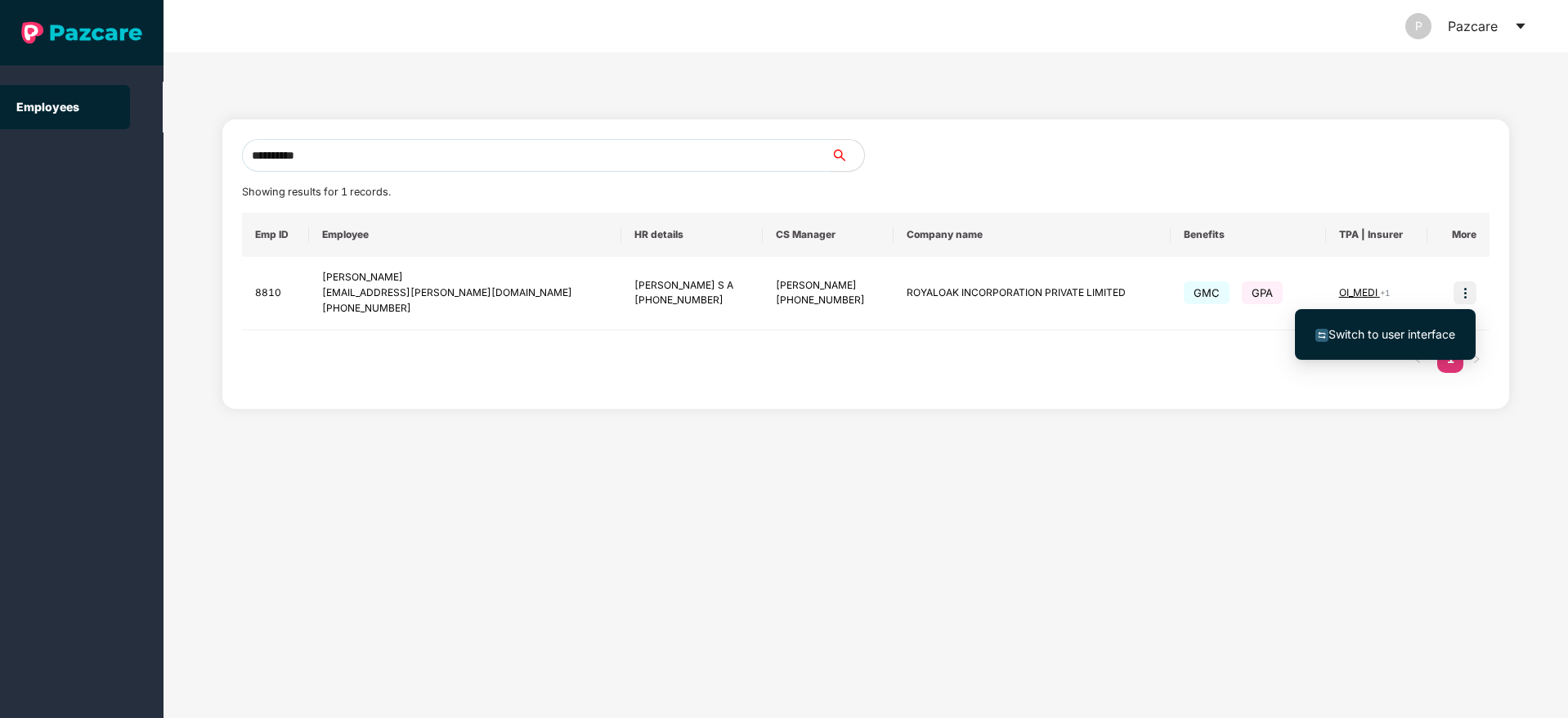
click at [1378, 331] on span "Switch to user interface" at bounding box center [1391, 334] width 126 height 14
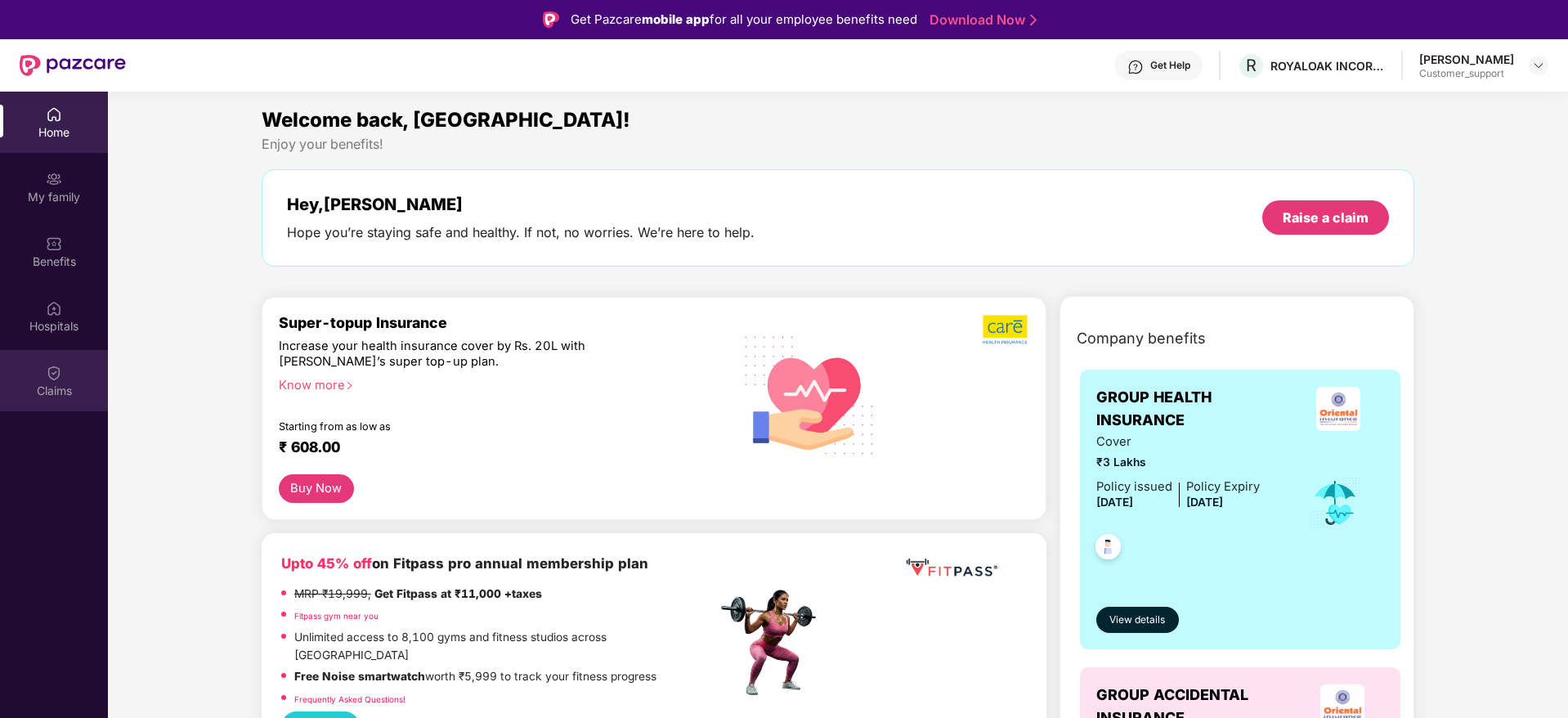
click at [52, 372] on img at bounding box center [54, 373] width 17 height 17
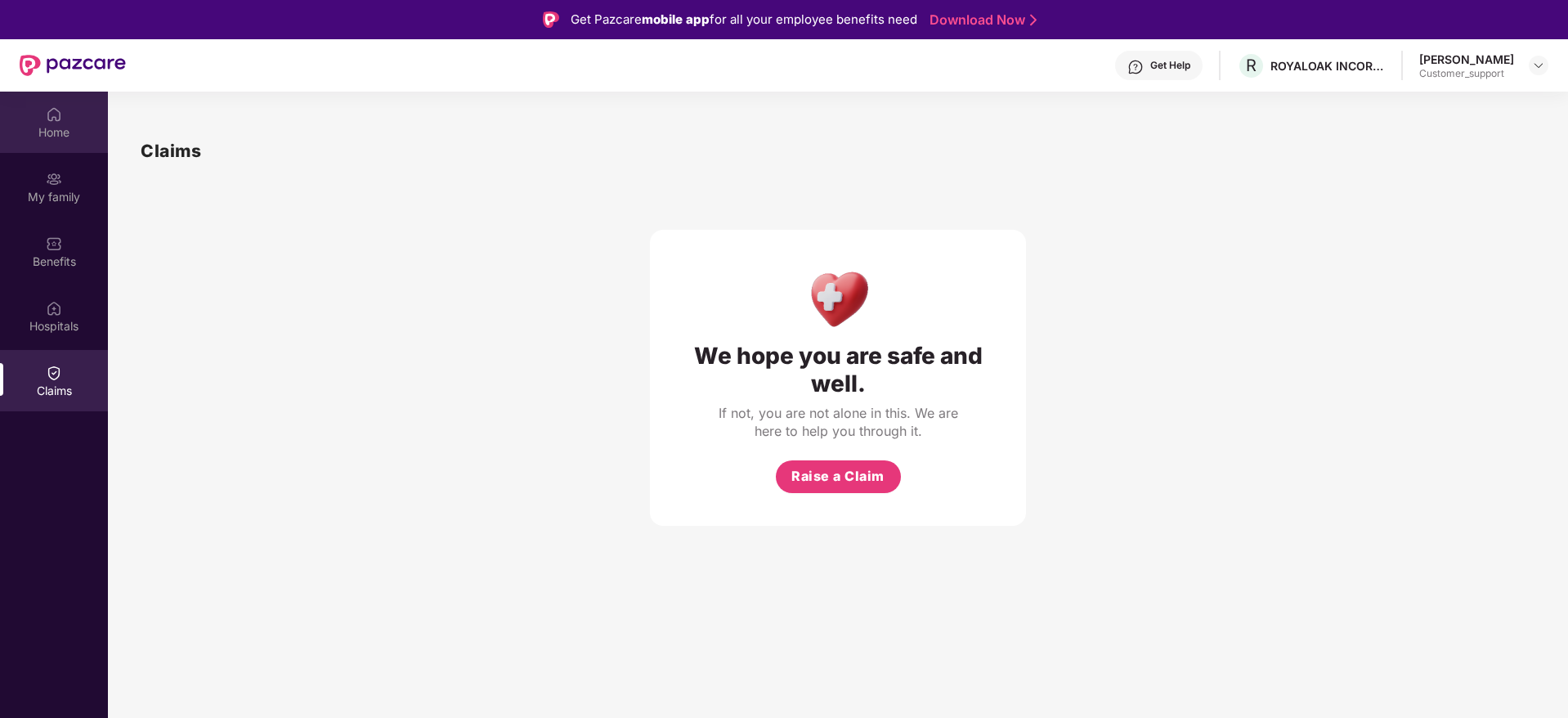
click at [60, 118] on img at bounding box center [54, 114] width 17 height 17
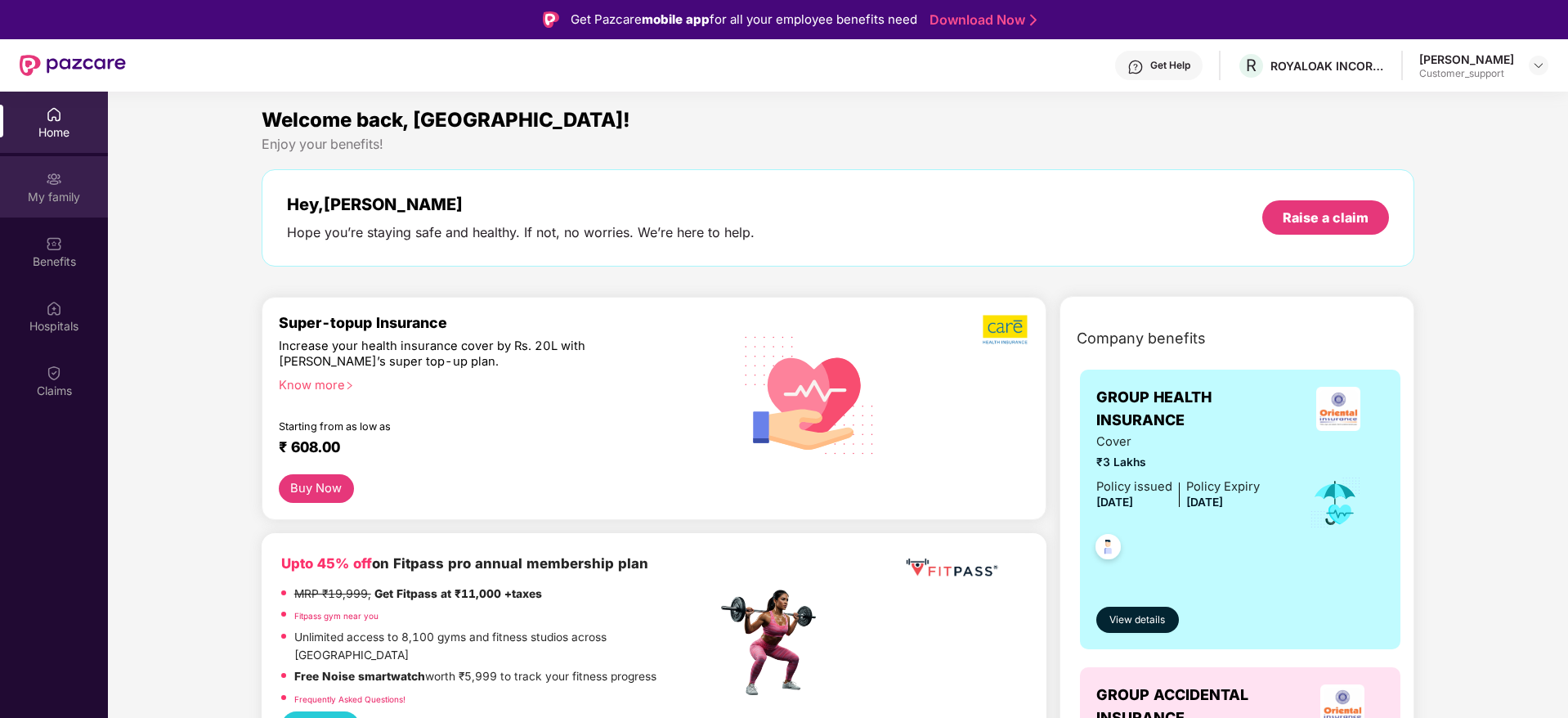
click at [55, 189] on div "My family" at bounding box center [54, 197] width 108 height 17
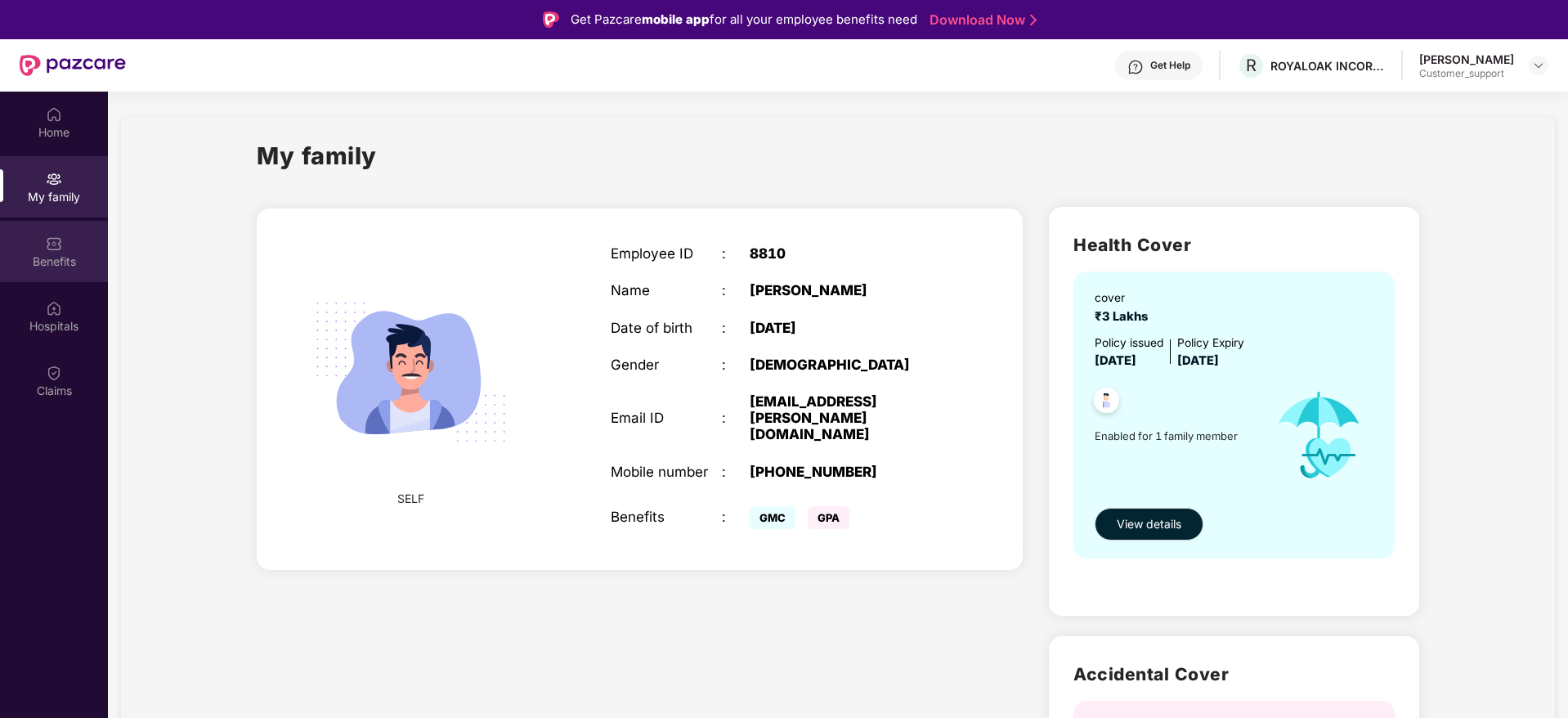
click at [59, 262] on div "Benefits" at bounding box center [54, 261] width 108 height 17
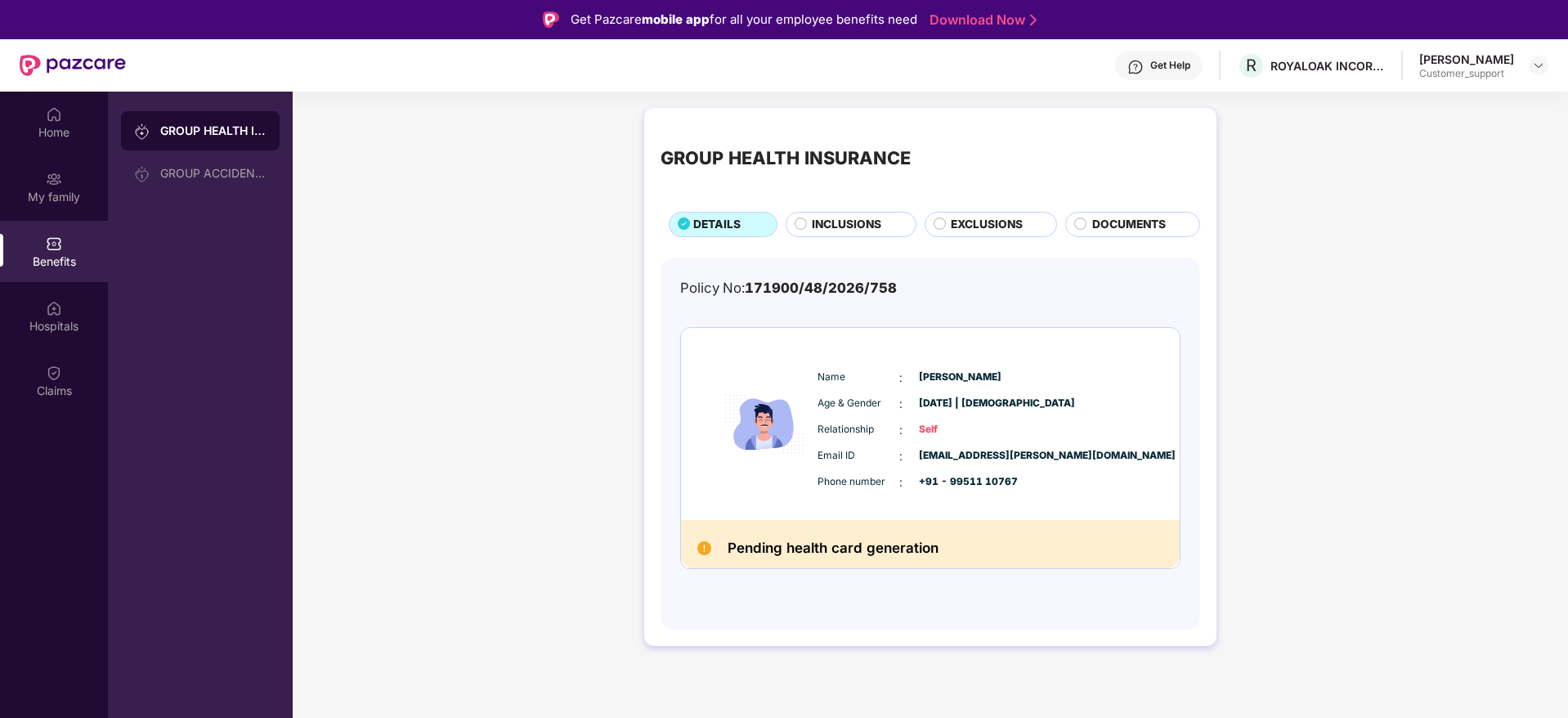
click at [841, 223] on span "INCLUSIONS" at bounding box center [847, 225] width 70 height 18
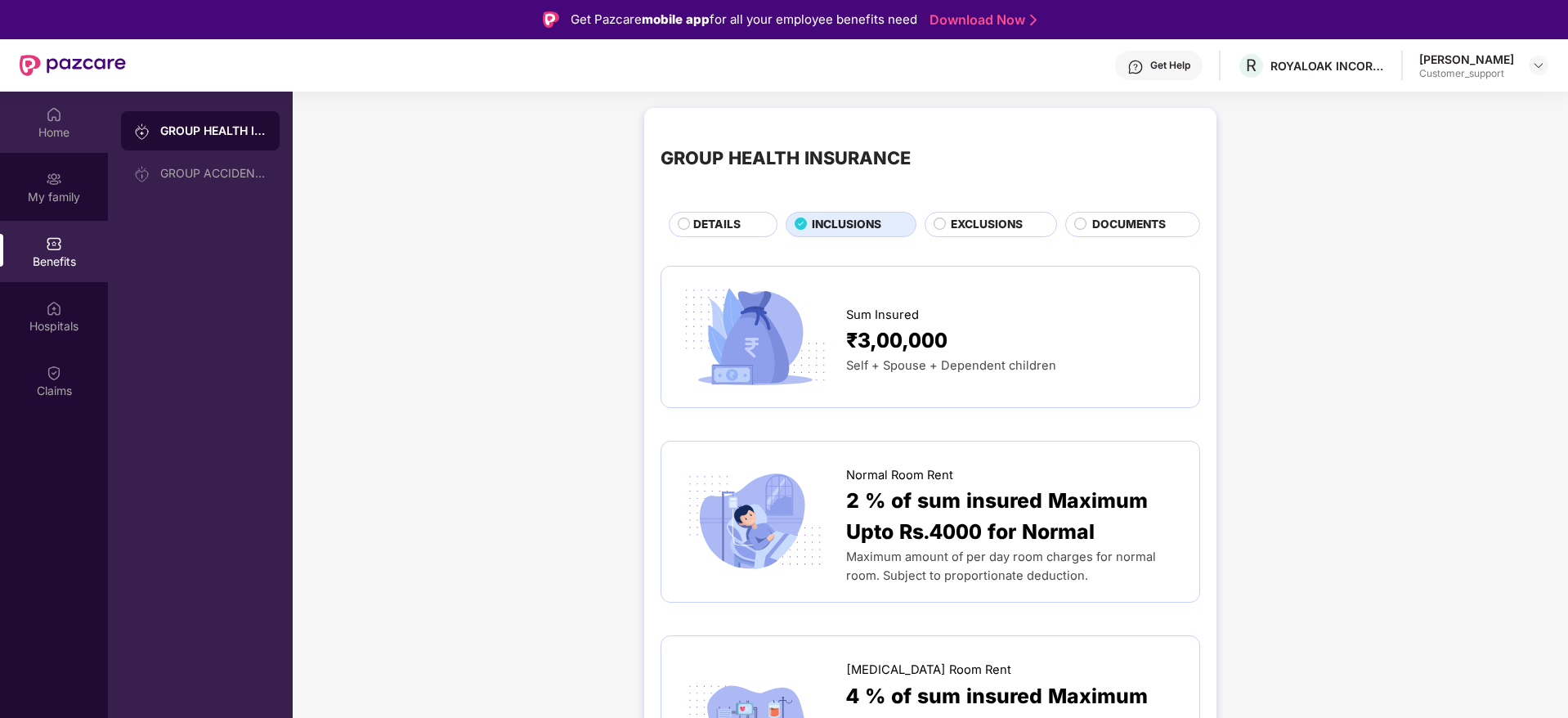
click at [47, 121] on img at bounding box center [54, 114] width 17 height 17
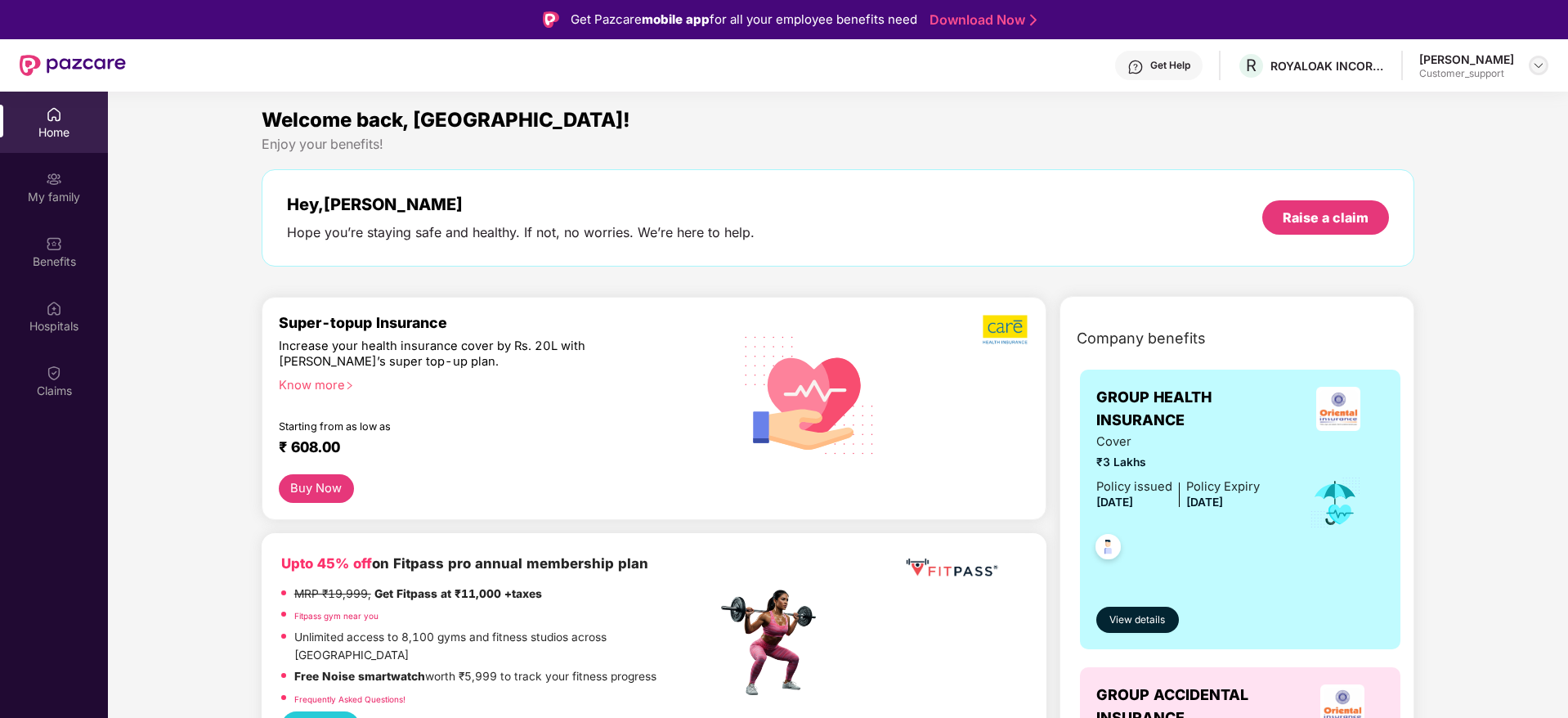
click at [1533, 69] on img at bounding box center [1538, 65] width 13 height 13
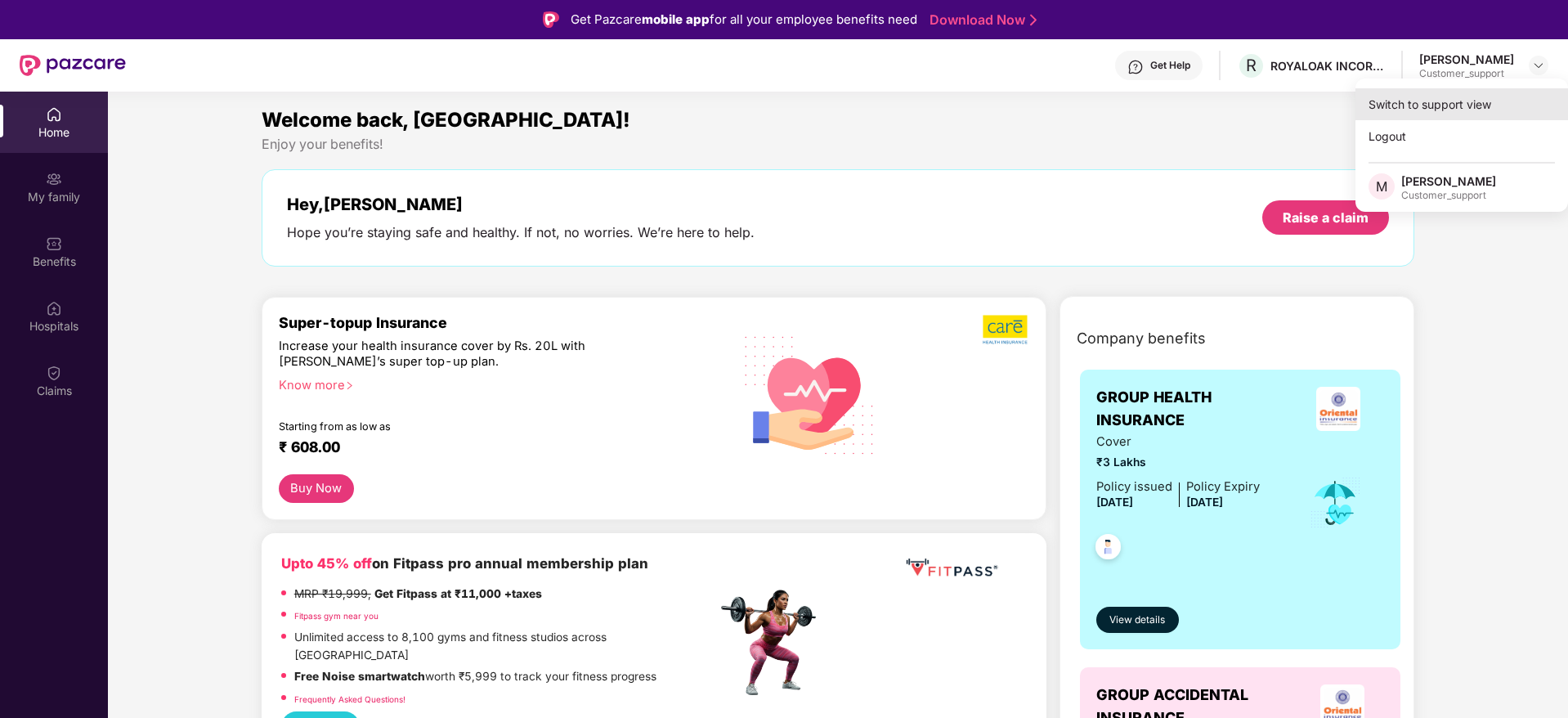
click at [1420, 103] on div "Switch to support view" at bounding box center [1462, 104] width 213 height 32
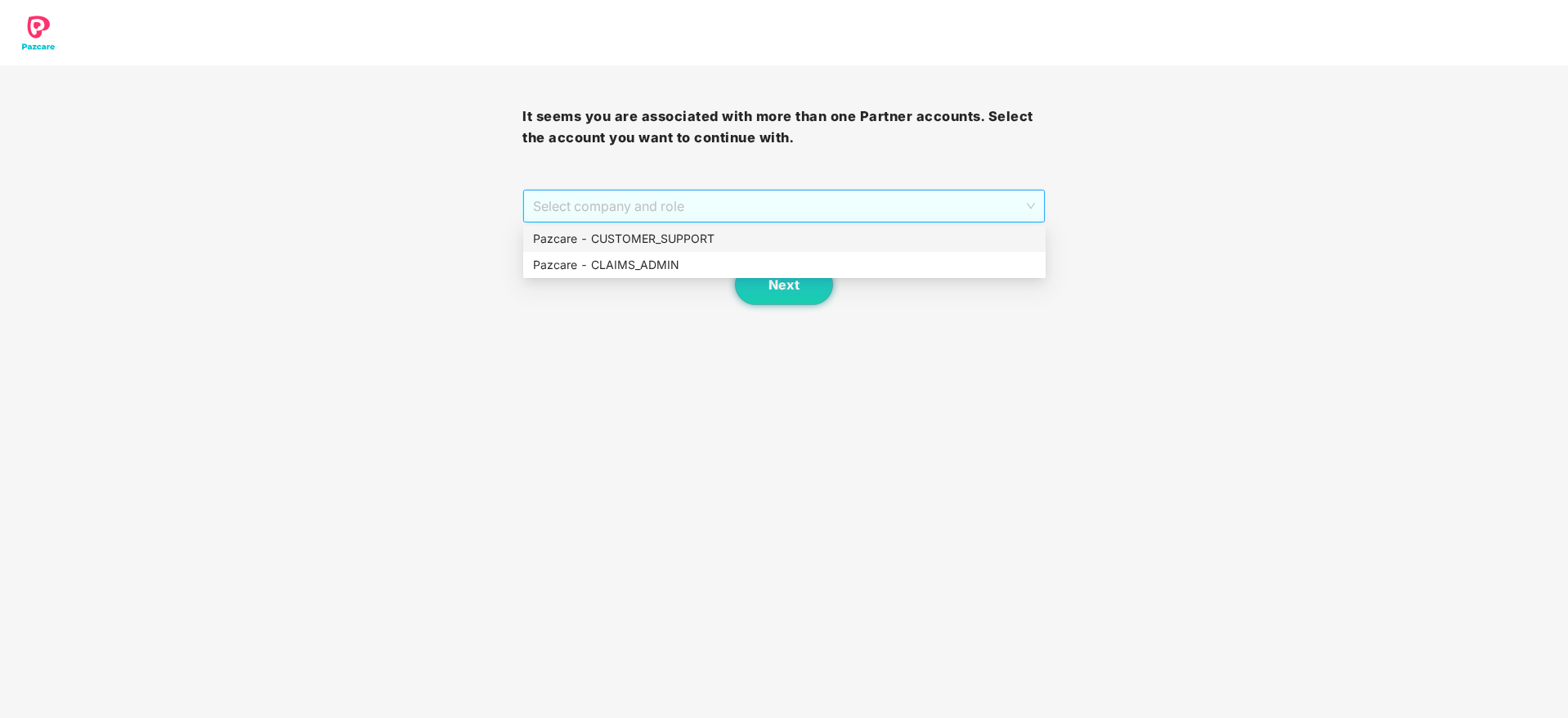
click at [838, 206] on span "Select company and role" at bounding box center [783, 207] width 501 height 31
click at [693, 239] on div "Pazcare - CUSTOMER_SUPPORT" at bounding box center [784, 239] width 503 height 18
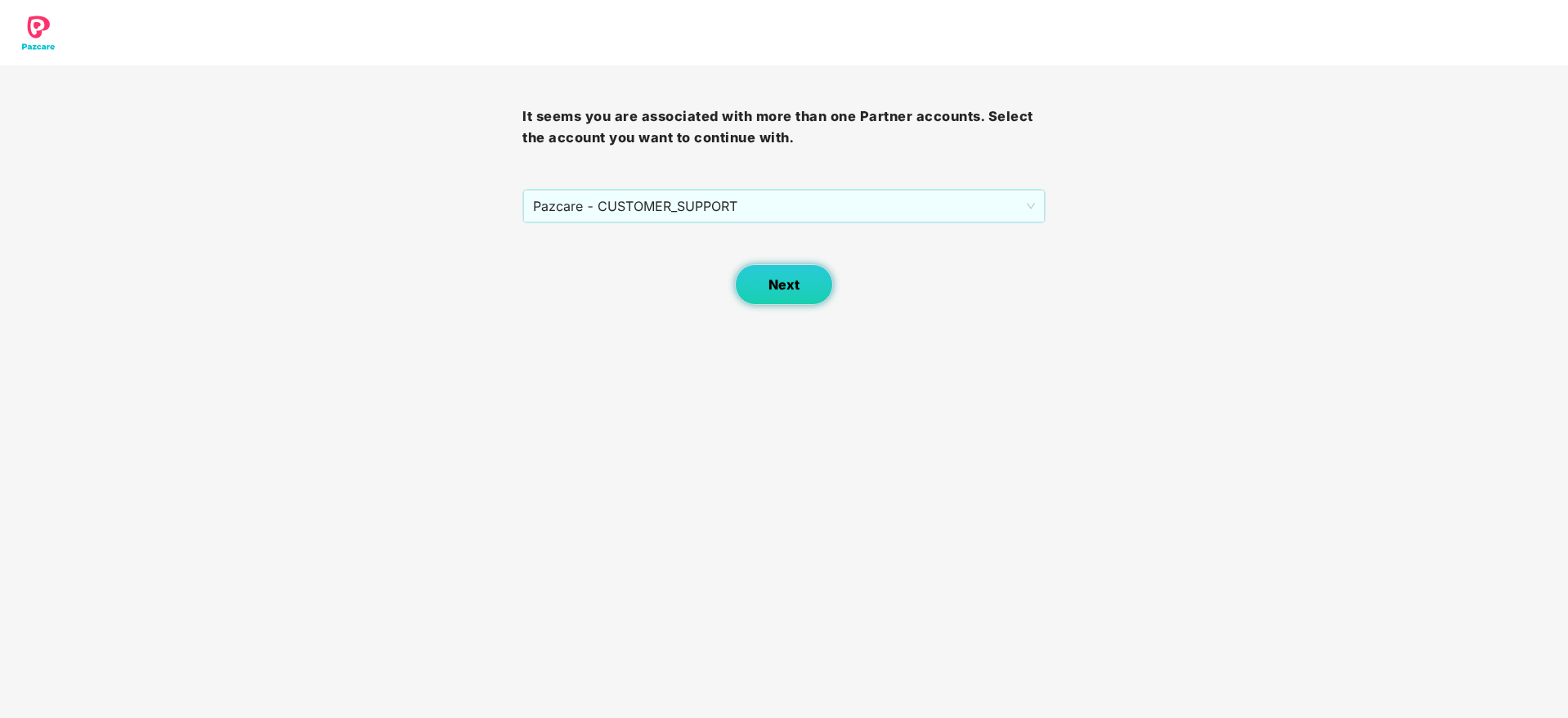
click at [777, 270] on button "Next" at bounding box center [784, 284] width 98 height 41
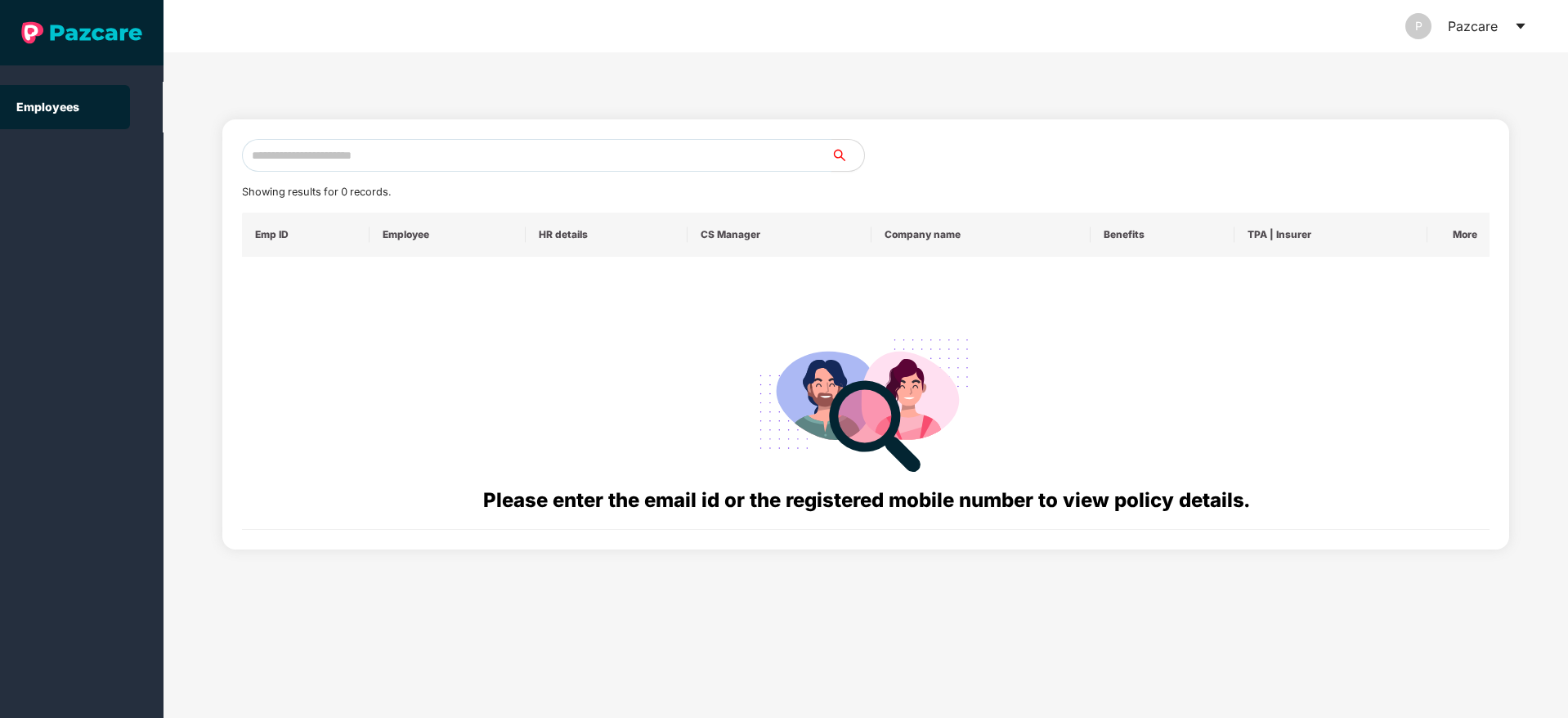
click at [288, 149] on input "text" at bounding box center [537, 156] width 590 height 33
paste input "**********"
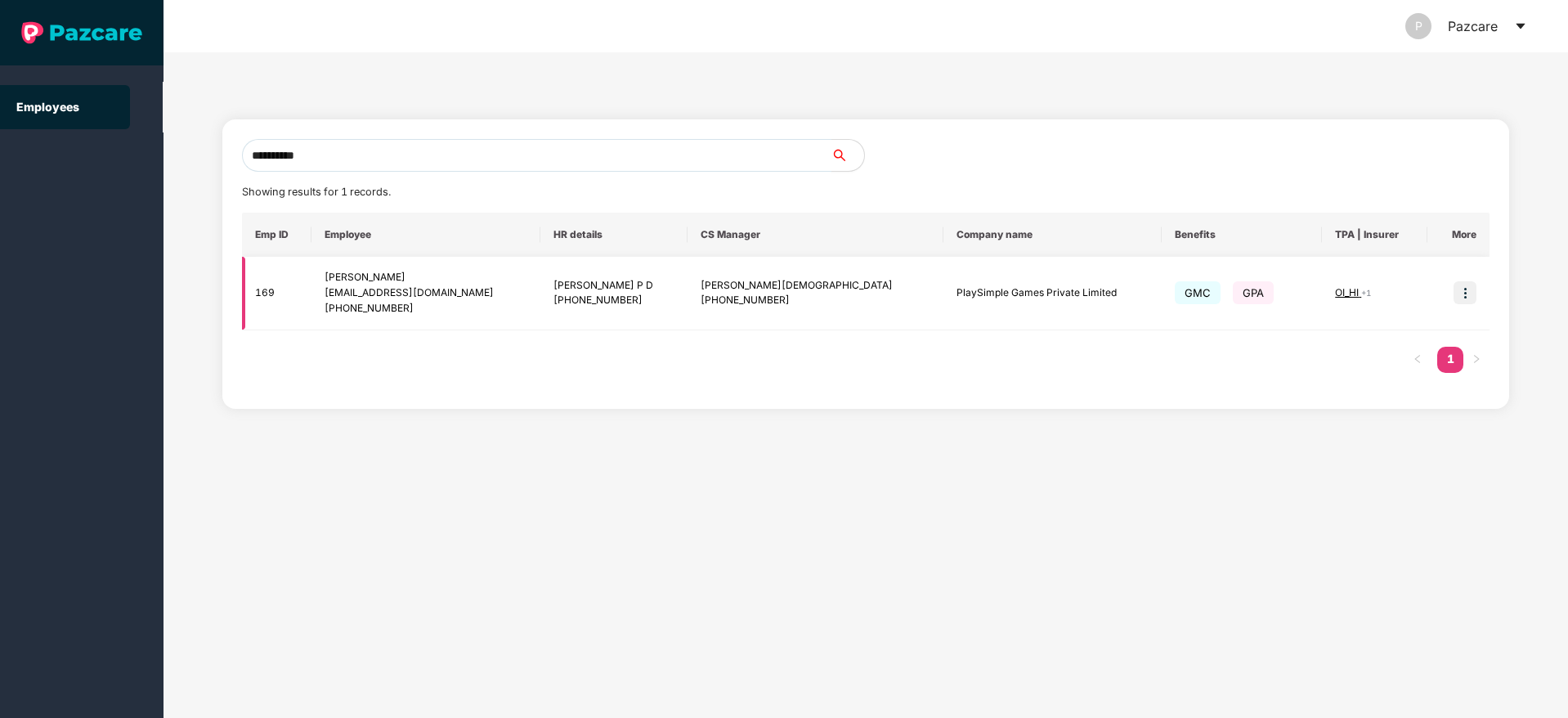
type input "**********"
click at [1468, 299] on img at bounding box center [1465, 293] width 23 height 23
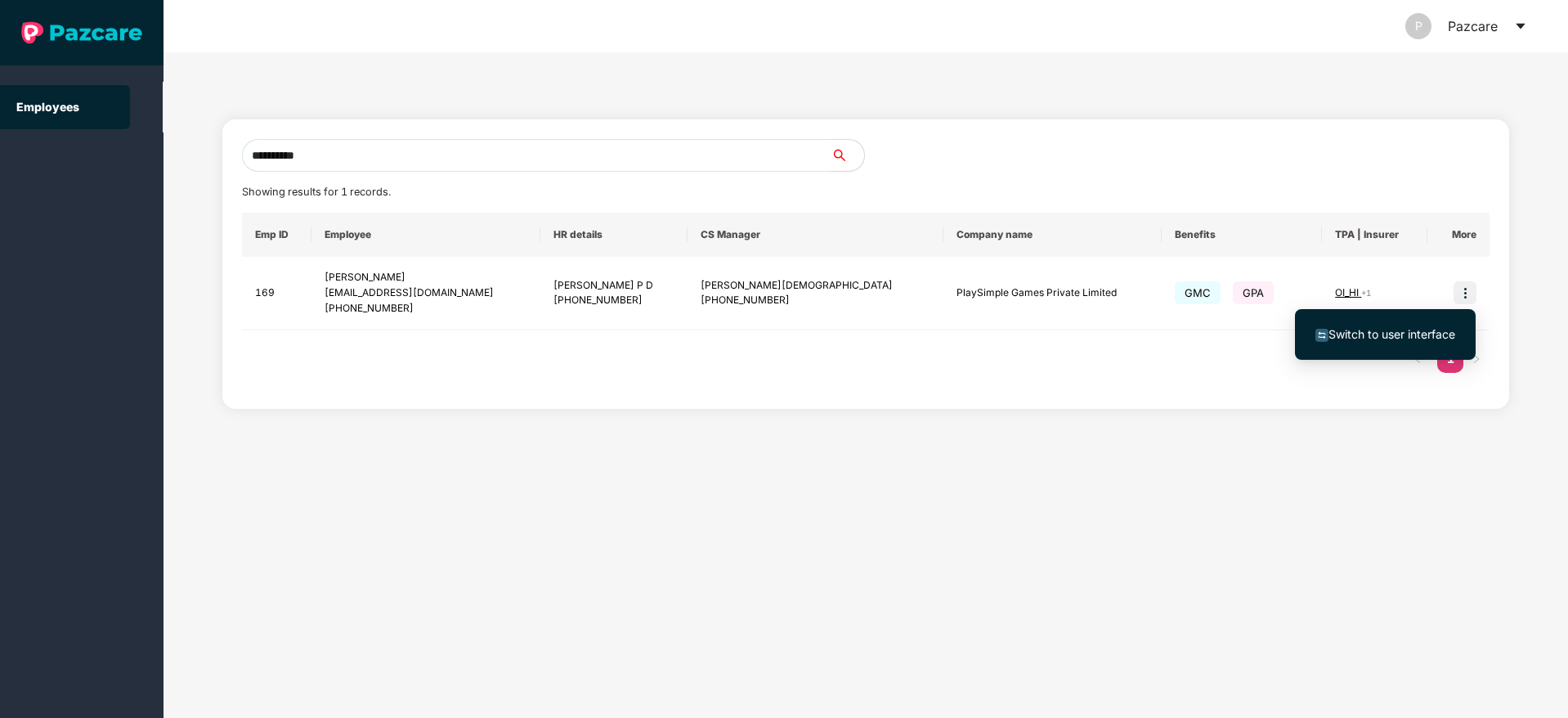
click at [1383, 335] on span "Switch to user interface" at bounding box center [1391, 334] width 126 height 14
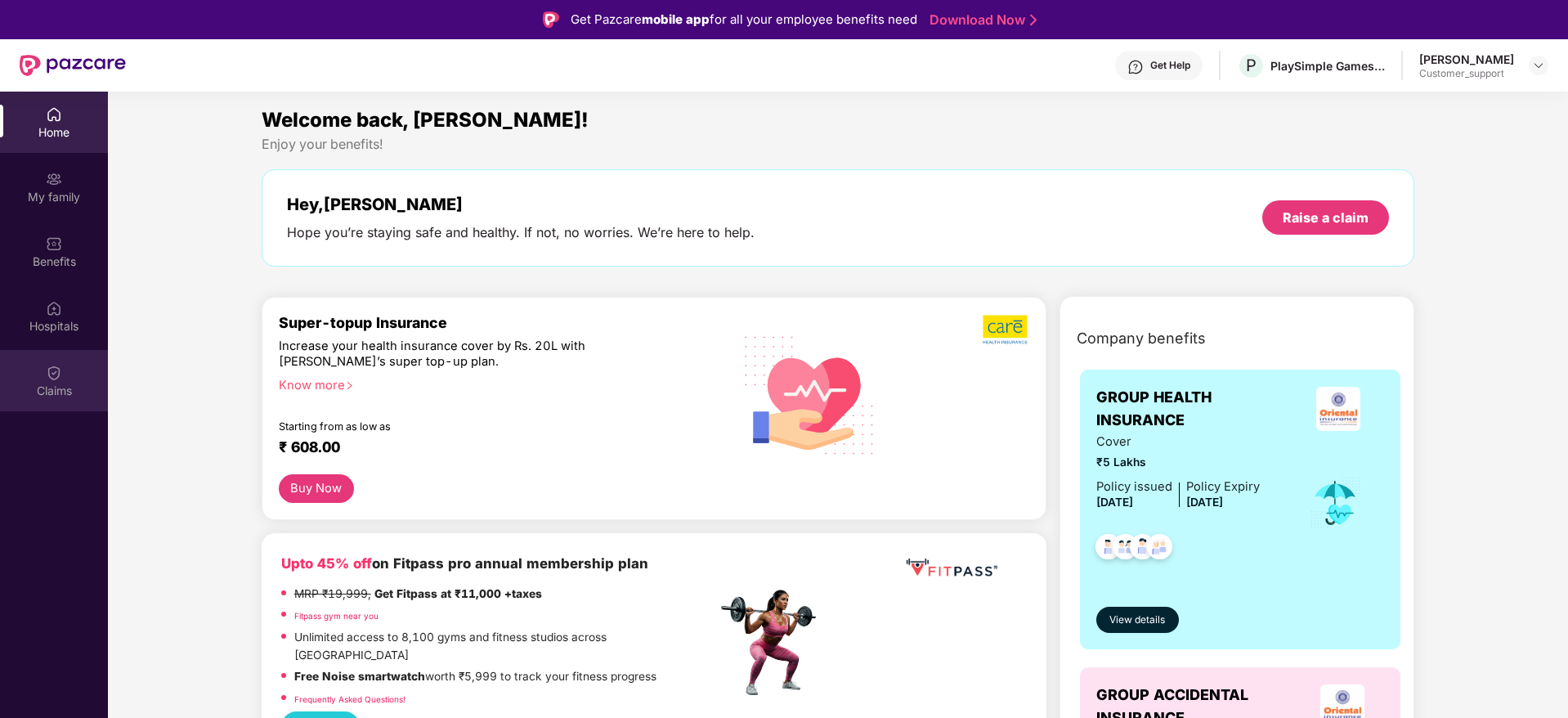
click at [44, 373] on div "Claims" at bounding box center [54, 381] width 108 height 61
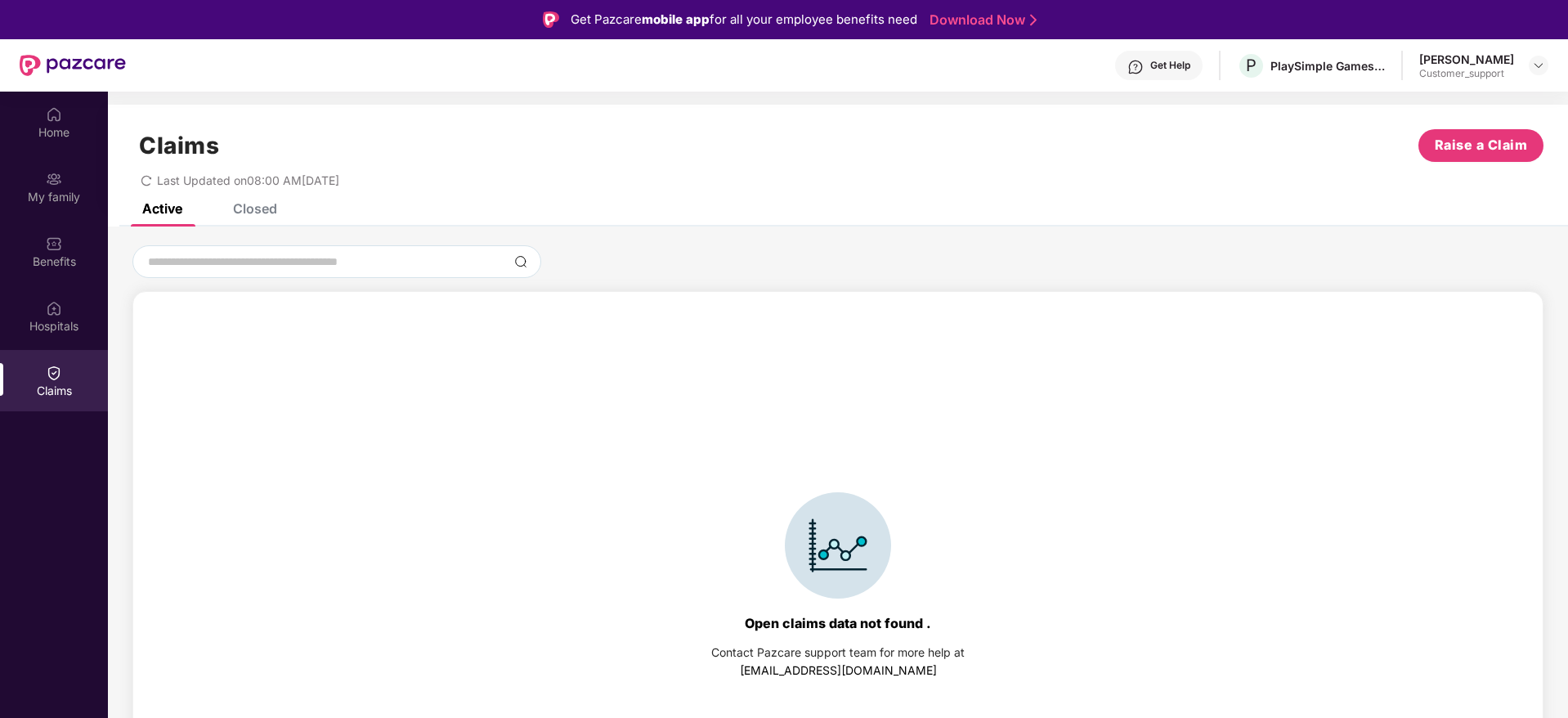
click at [257, 207] on div "Closed" at bounding box center [254, 208] width 44 height 17
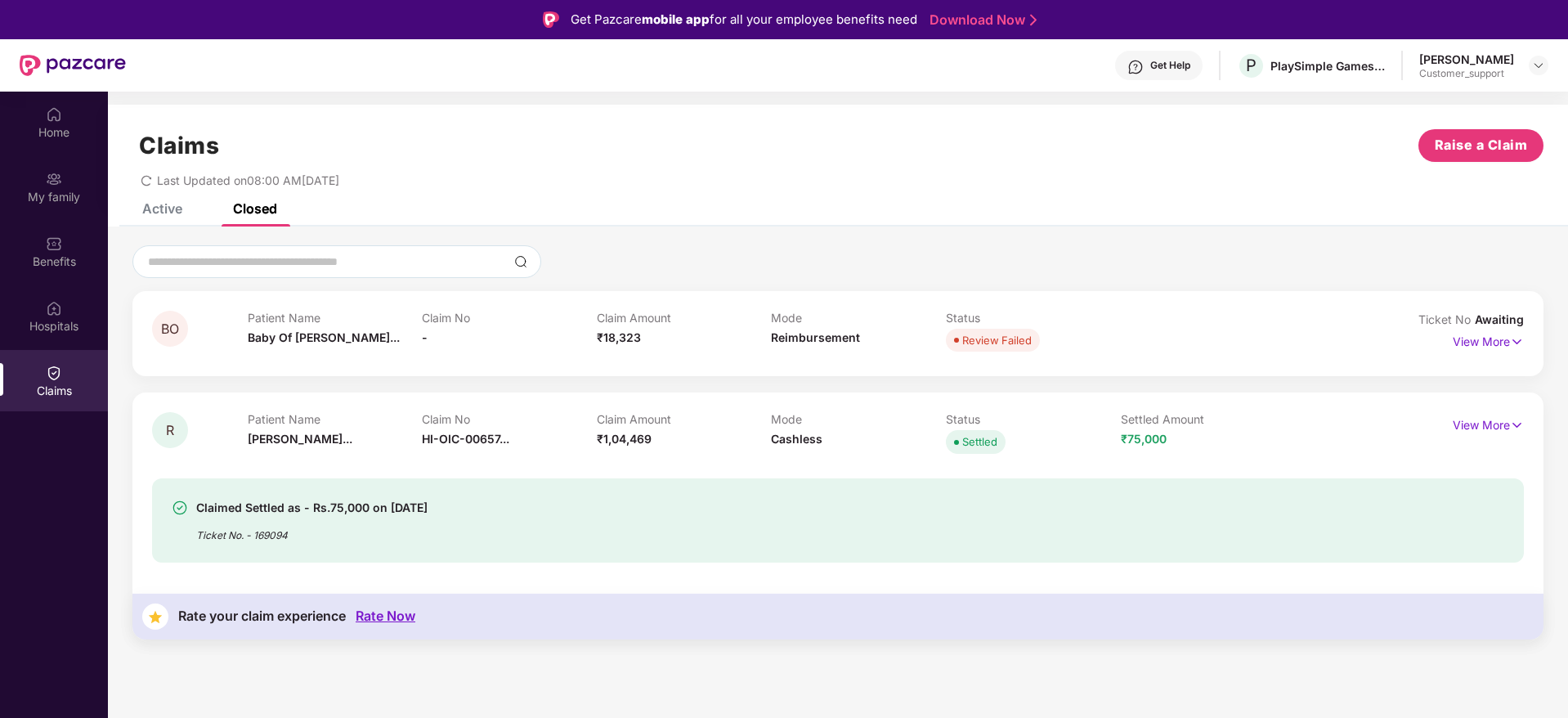
click at [166, 207] on div "Active" at bounding box center [162, 208] width 40 height 17
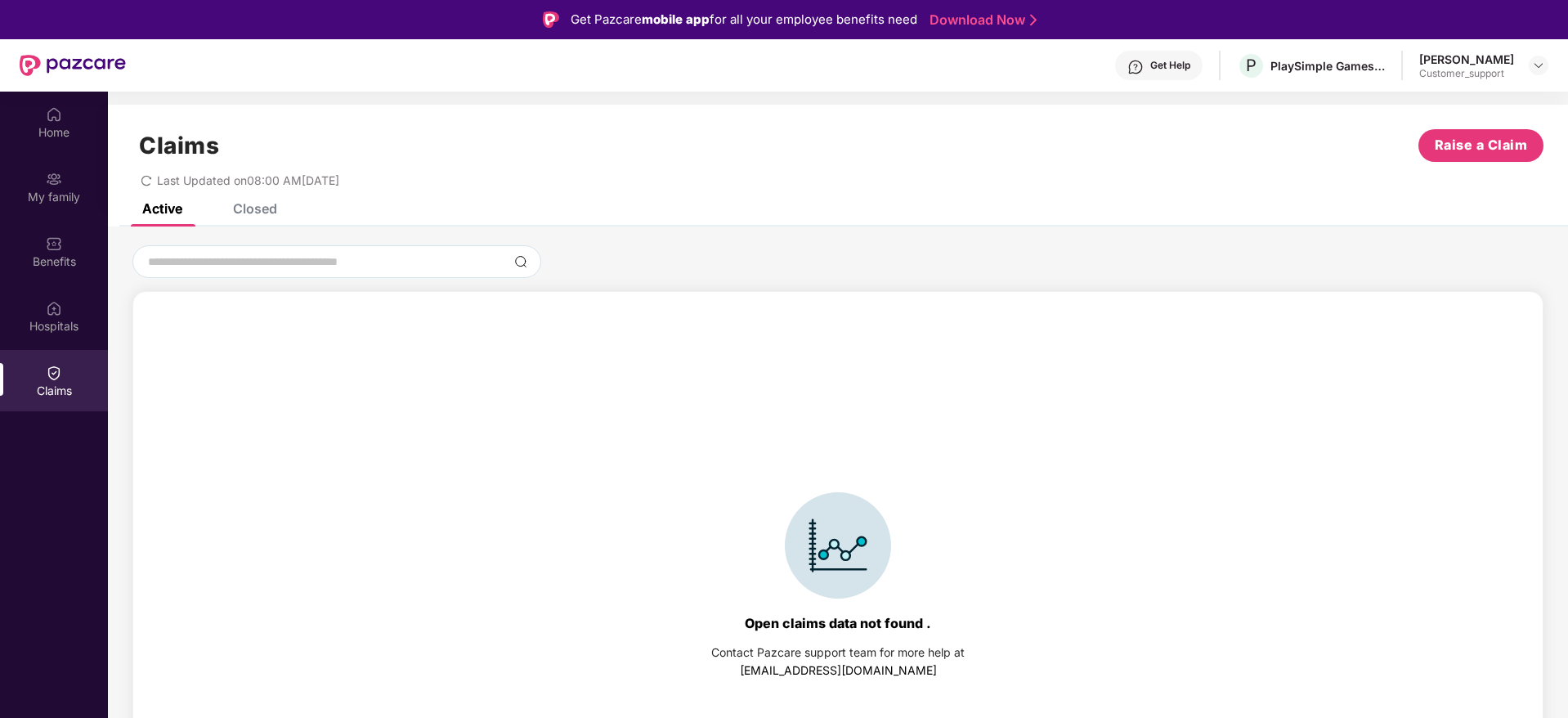
click at [249, 212] on div "Closed" at bounding box center [254, 208] width 44 height 17
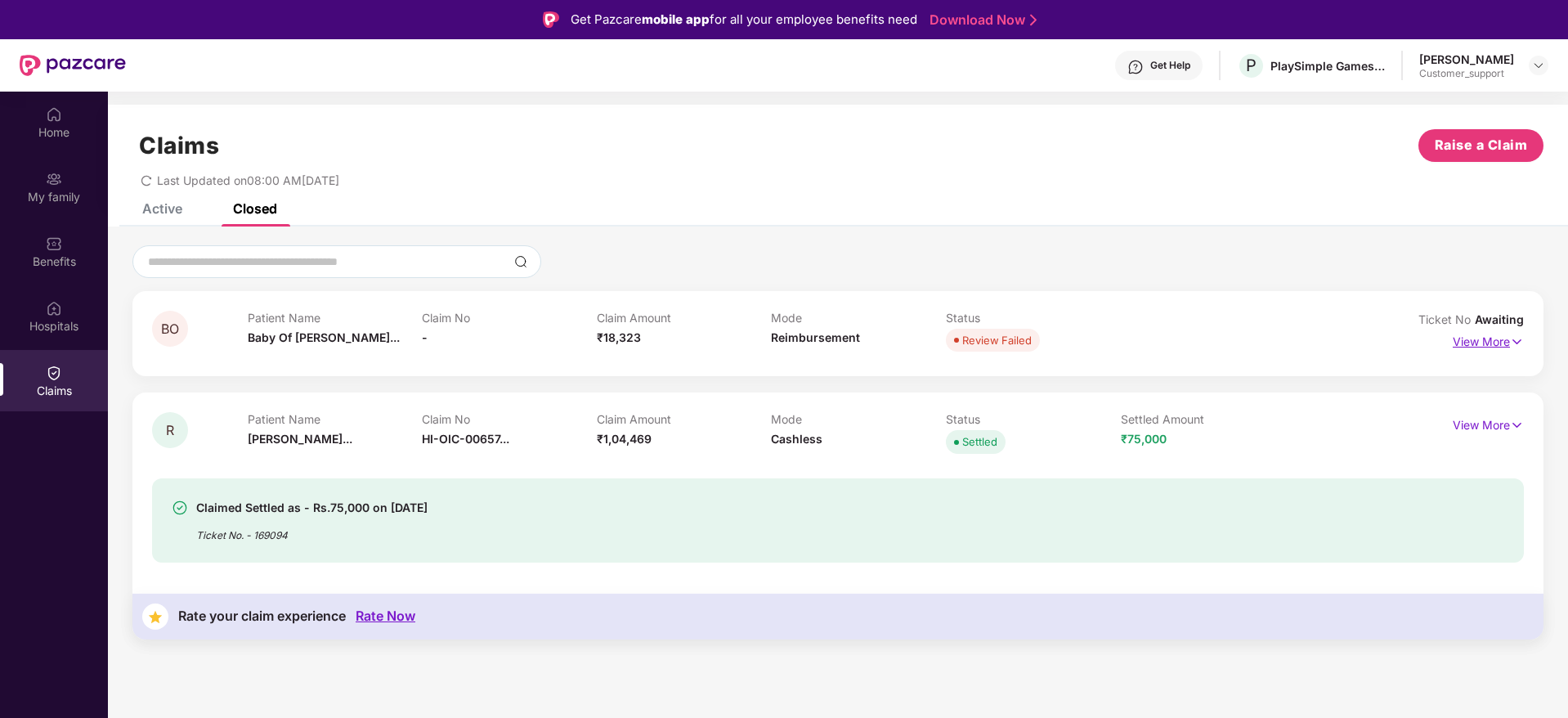
click at [1521, 341] on img at bounding box center [1517, 342] width 14 height 18
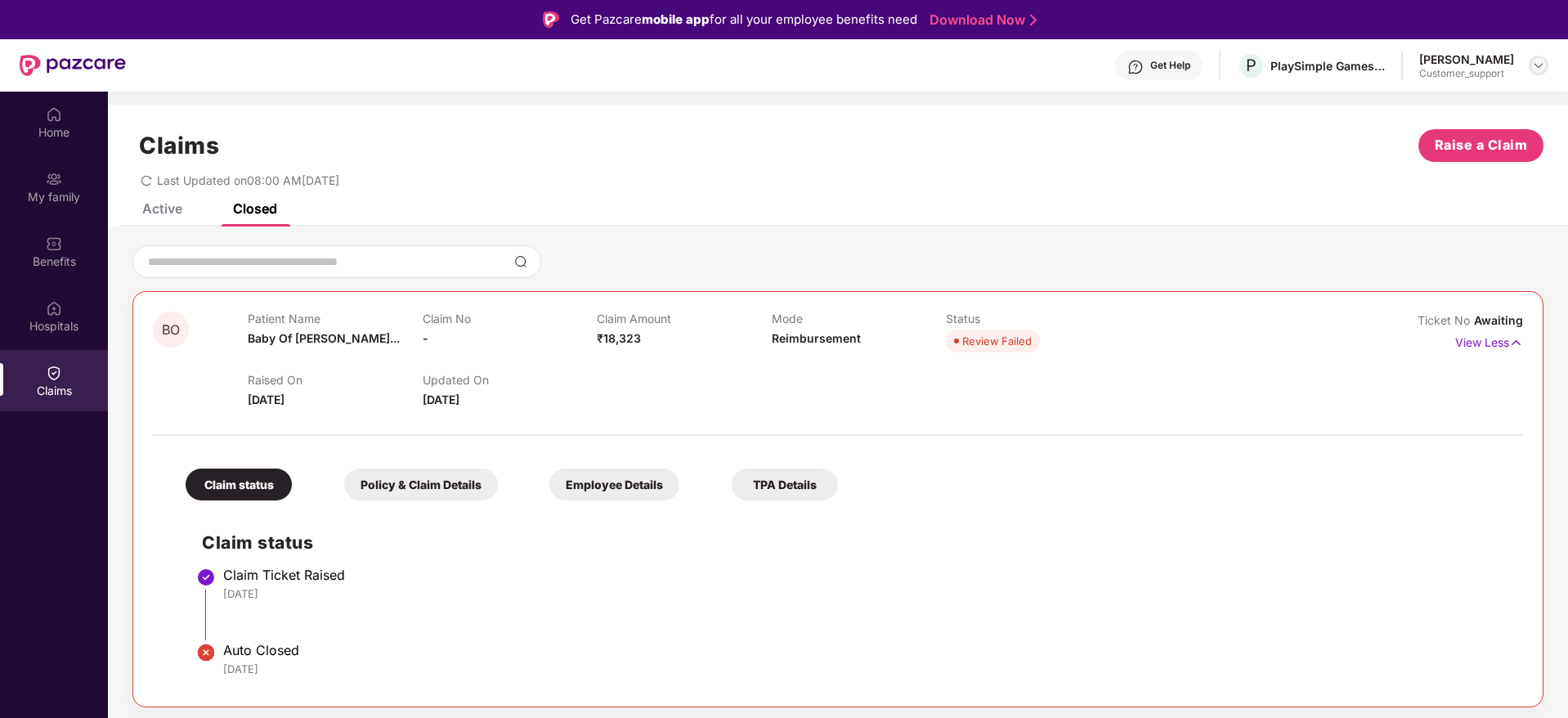
click at [1537, 63] on img at bounding box center [1538, 65] width 13 height 13
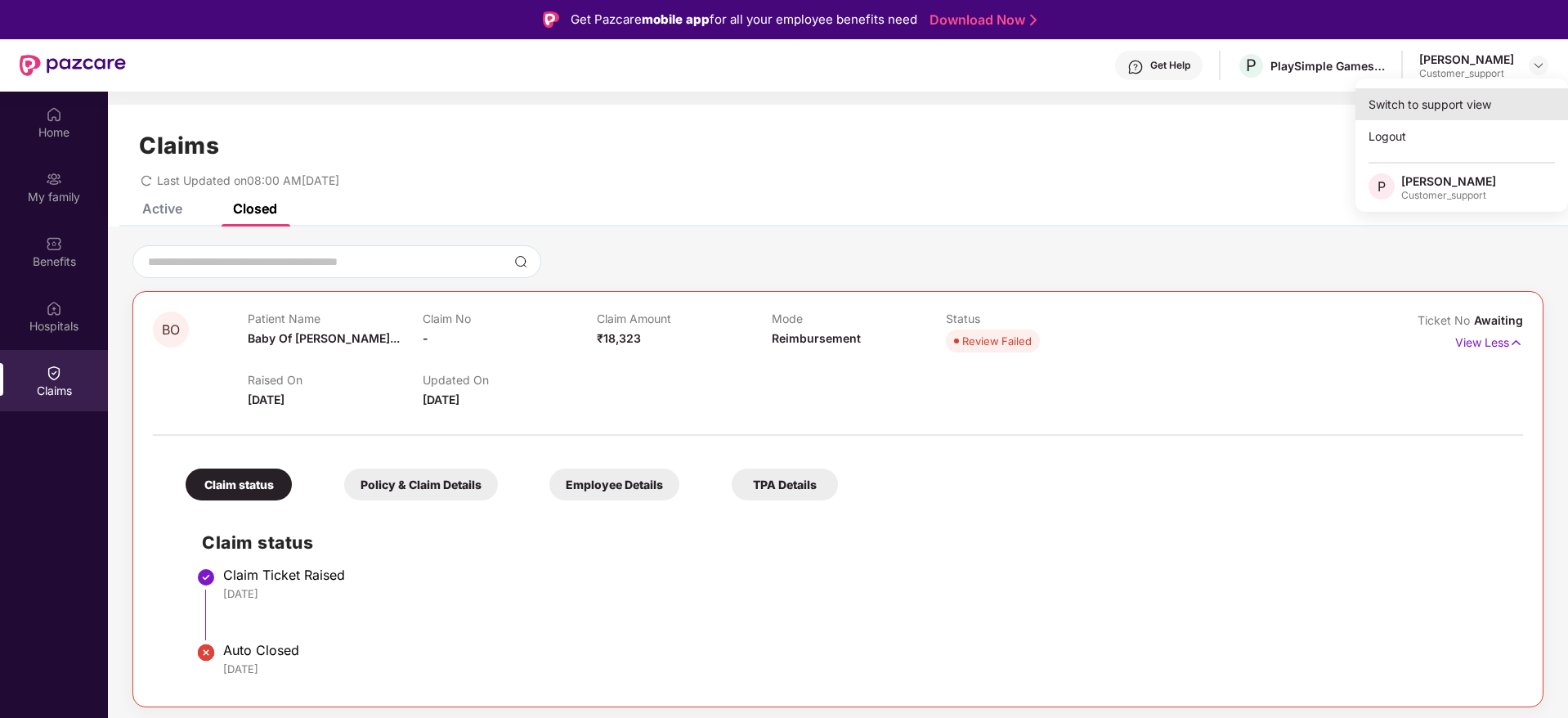
click at [1417, 95] on div "Switch to support view" at bounding box center [1462, 104] width 213 height 32
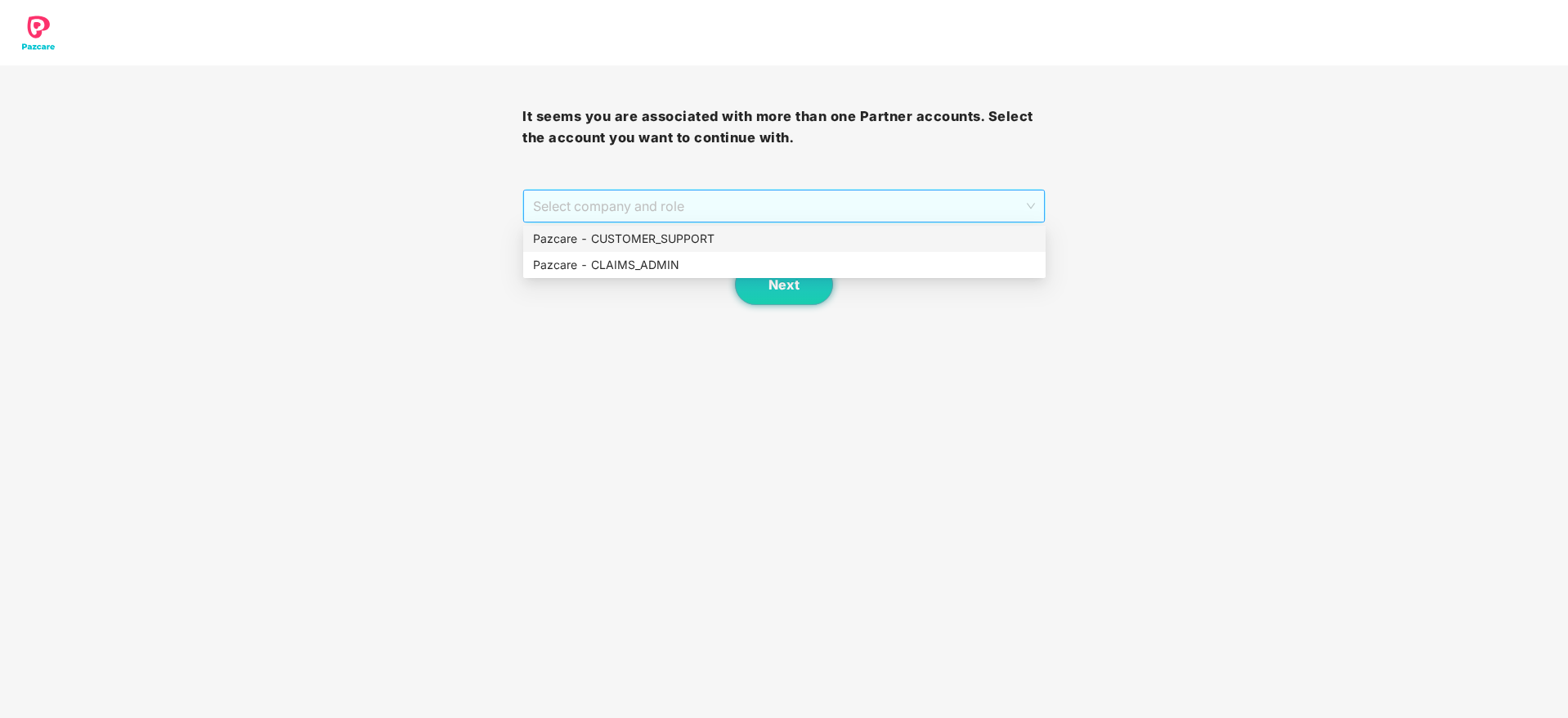
click at [817, 201] on span "Select company and role" at bounding box center [783, 207] width 501 height 31
click at [703, 234] on div "Pazcare - CUSTOMER_SUPPORT" at bounding box center [784, 239] width 503 height 18
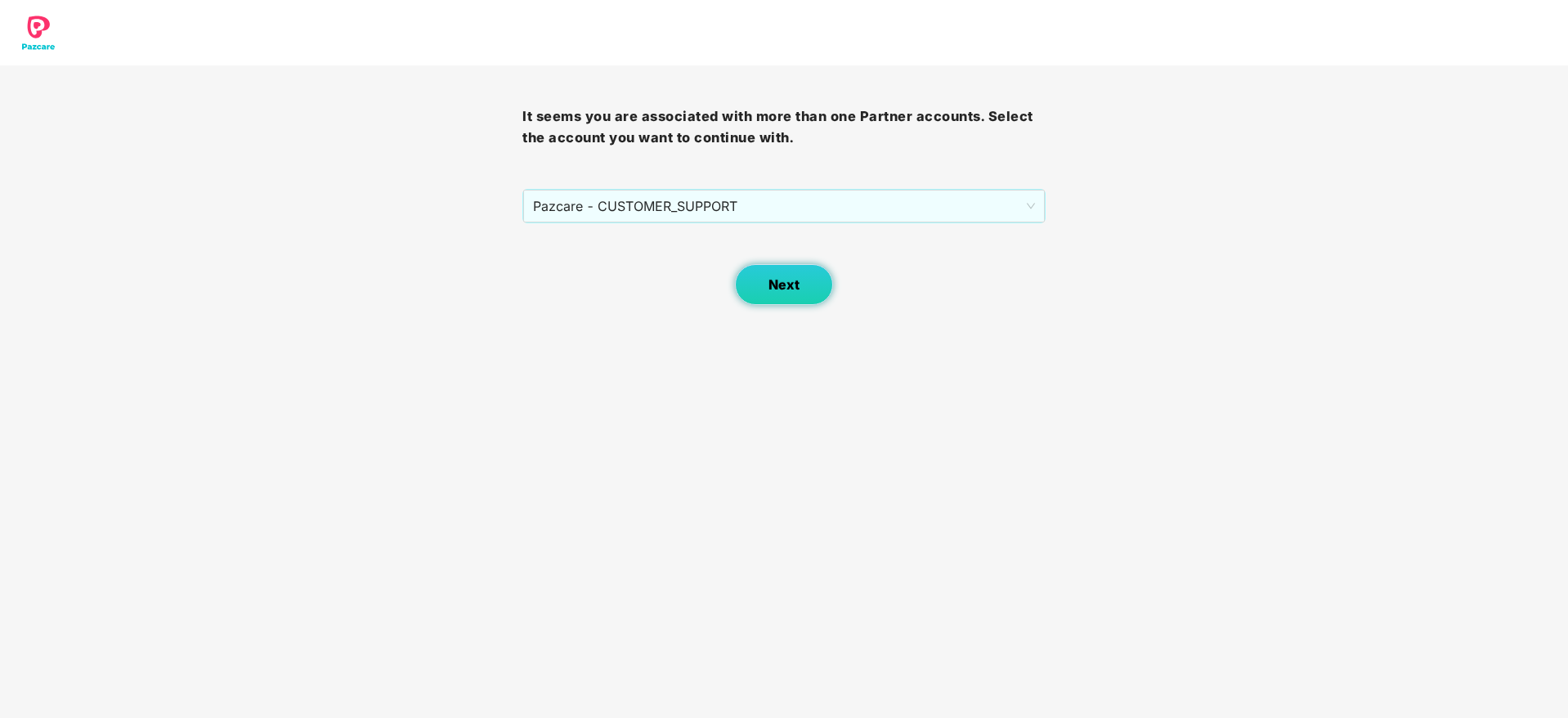
click at [768, 282] on span "Next" at bounding box center [784, 285] width 31 height 16
